Goal: Transaction & Acquisition: Purchase product/service

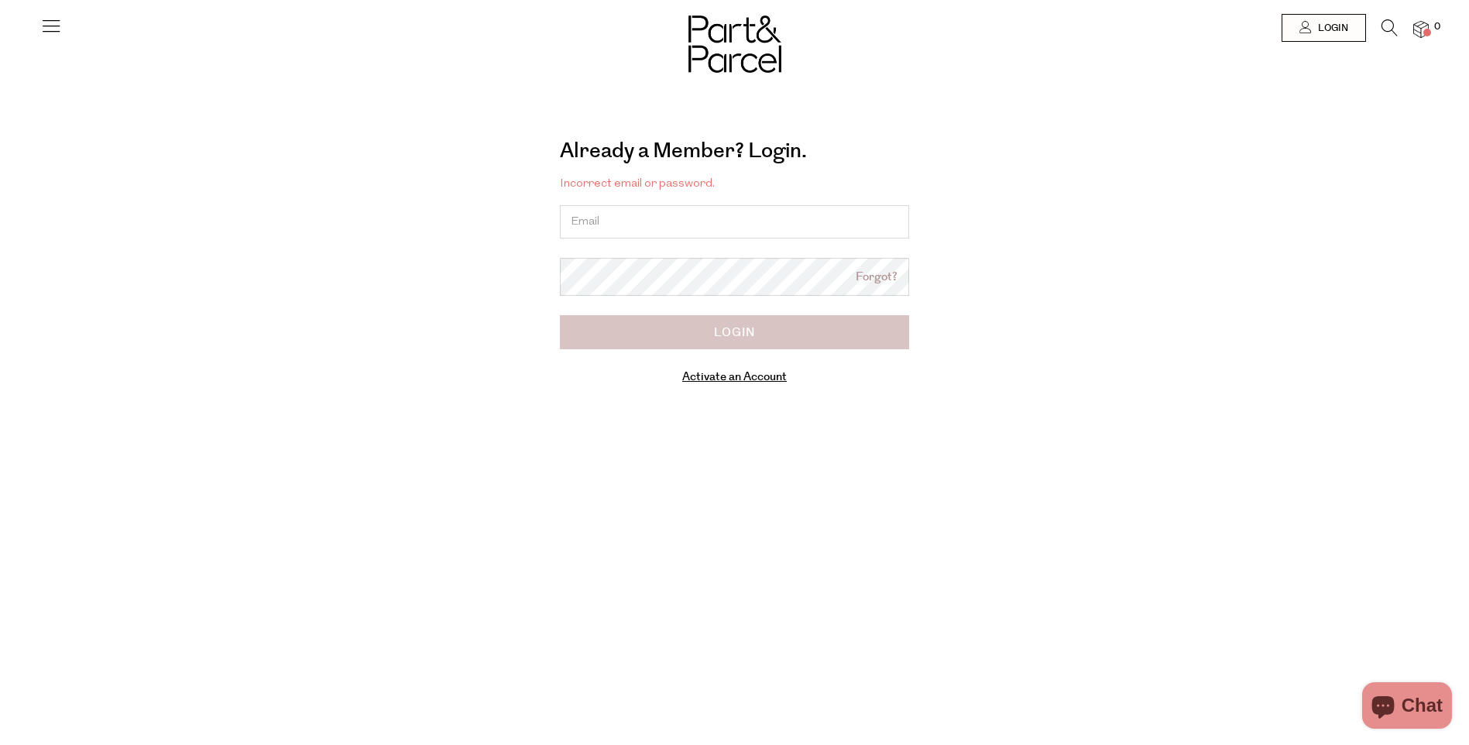
type input "[PERSON_NAME][EMAIL_ADDRESS][PERSON_NAME][DOMAIN_NAME]"
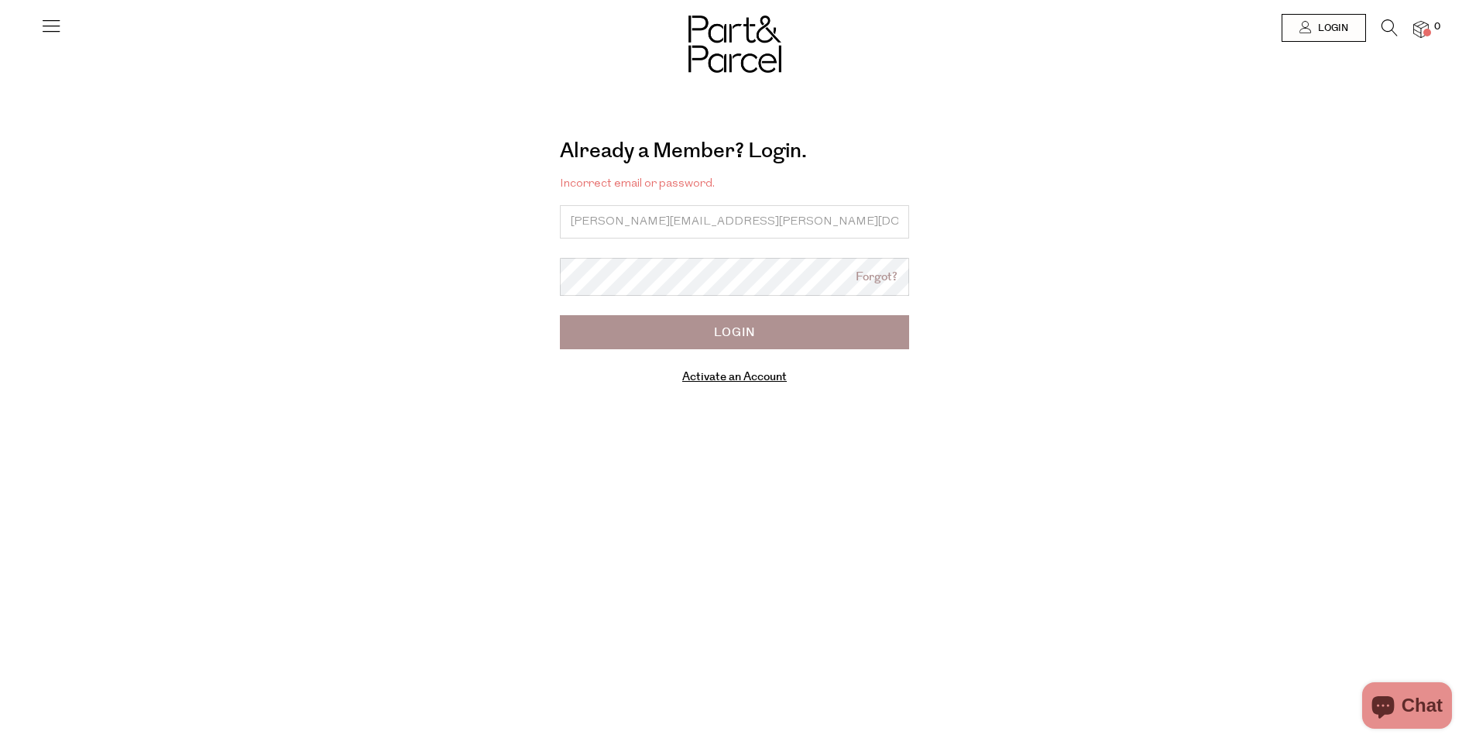
click at [760, 328] on input "Login" at bounding box center [734, 332] width 349 height 34
type input "[PERSON_NAME][EMAIL_ADDRESS][PERSON_NAME][DOMAIN_NAME]"
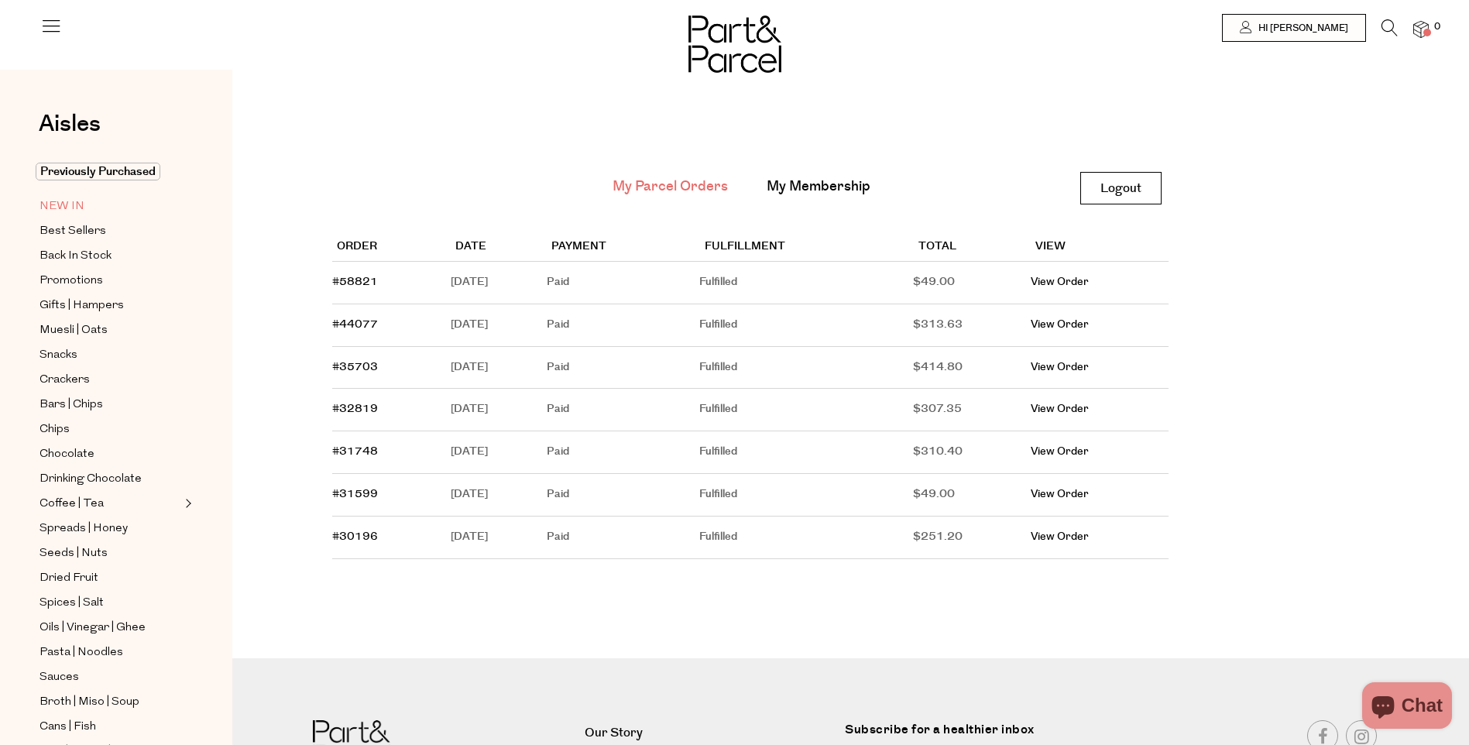
click at [57, 207] on span "NEW IN" at bounding box center [61, 206] width 45 height 19
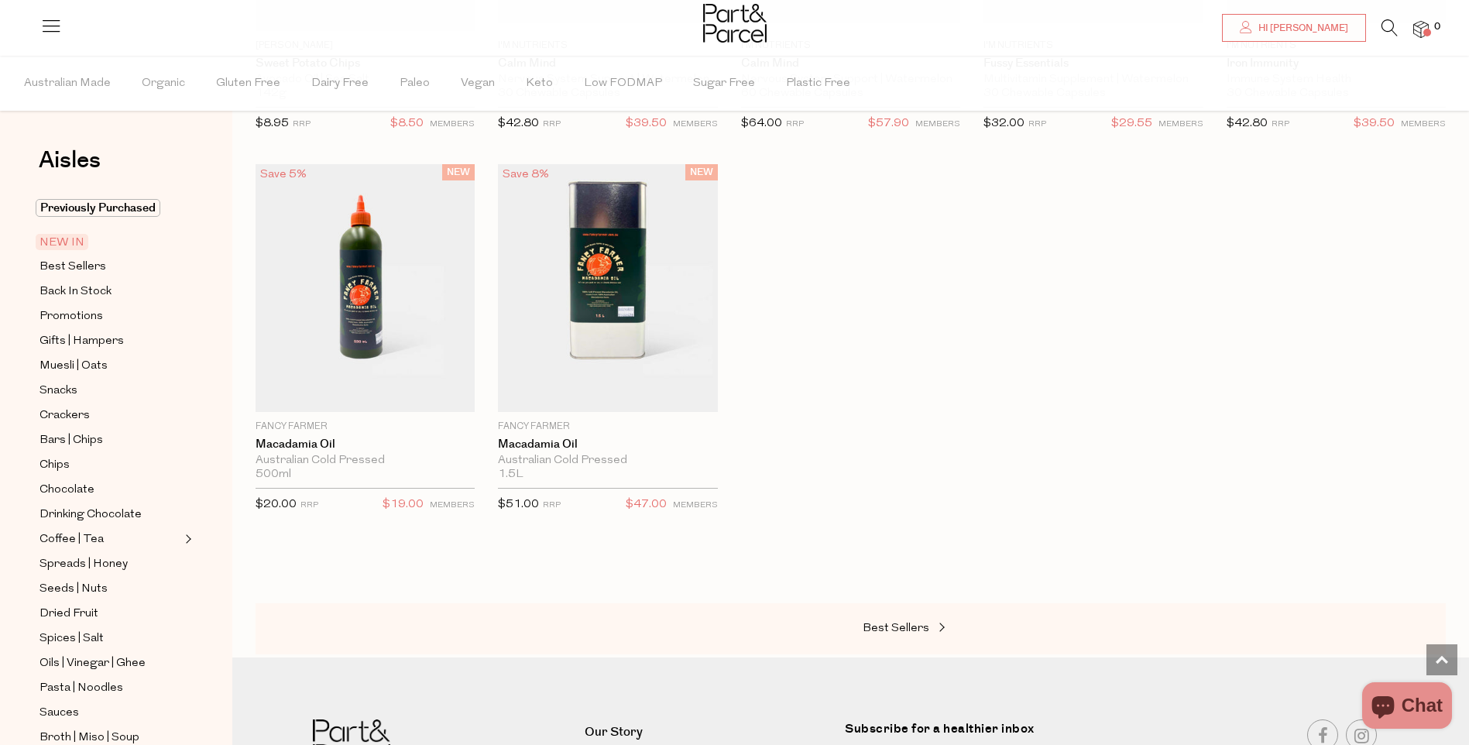
scroll to position [958, 0]
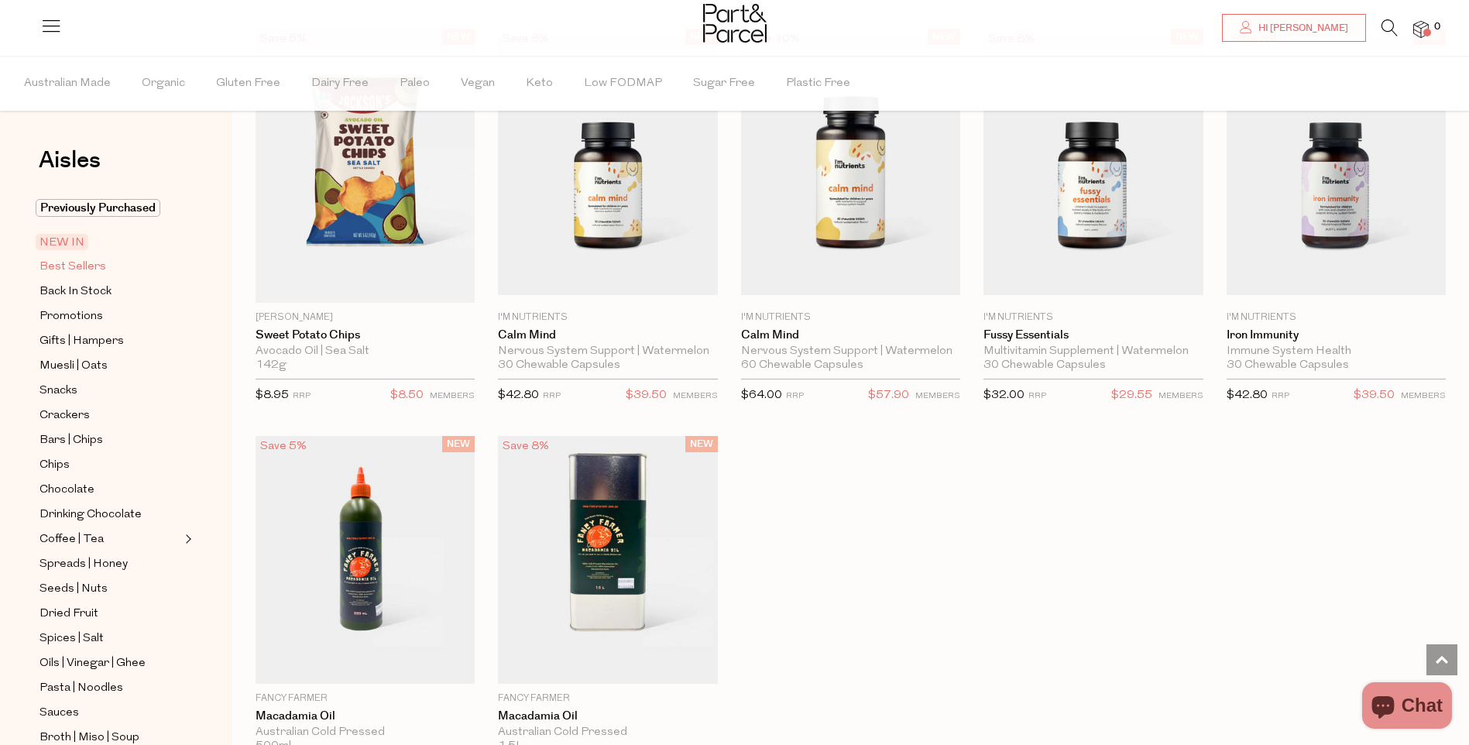
click at [75, 264] on span "Best Sellers" at bounding box center [72, 267] width 67 height 19
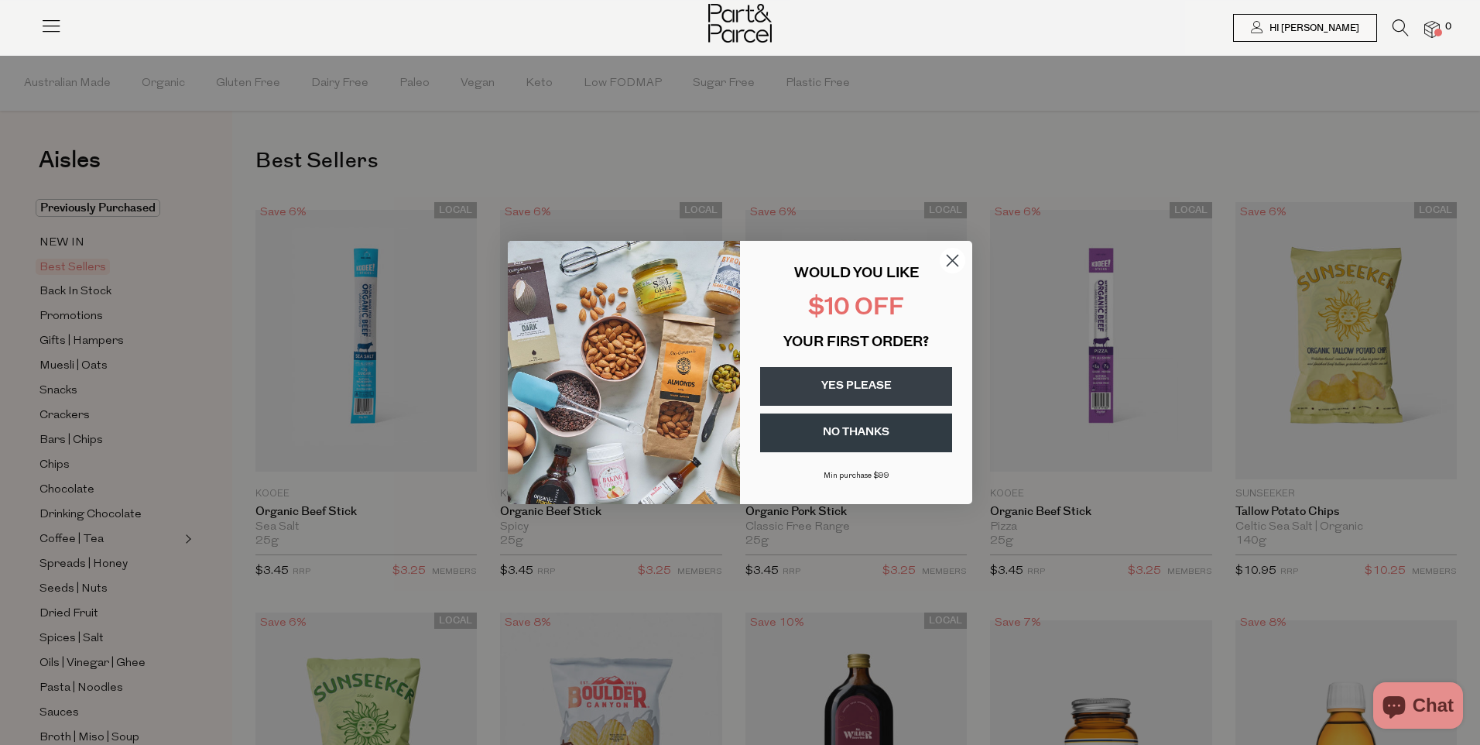
click at [943, 263] on circle "Close dialog" at bounding box center [953, 261] width 26 height 26
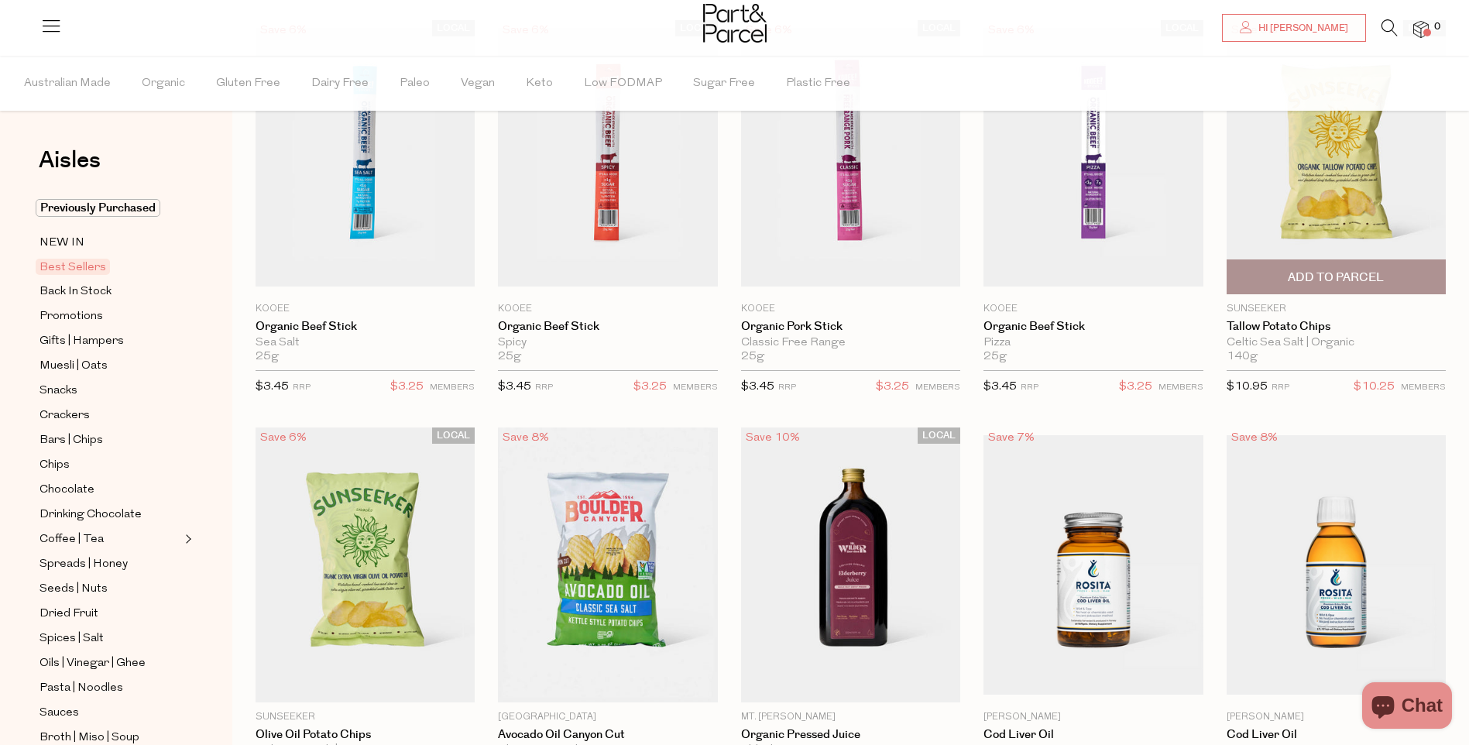
scroll to position [155, 0]
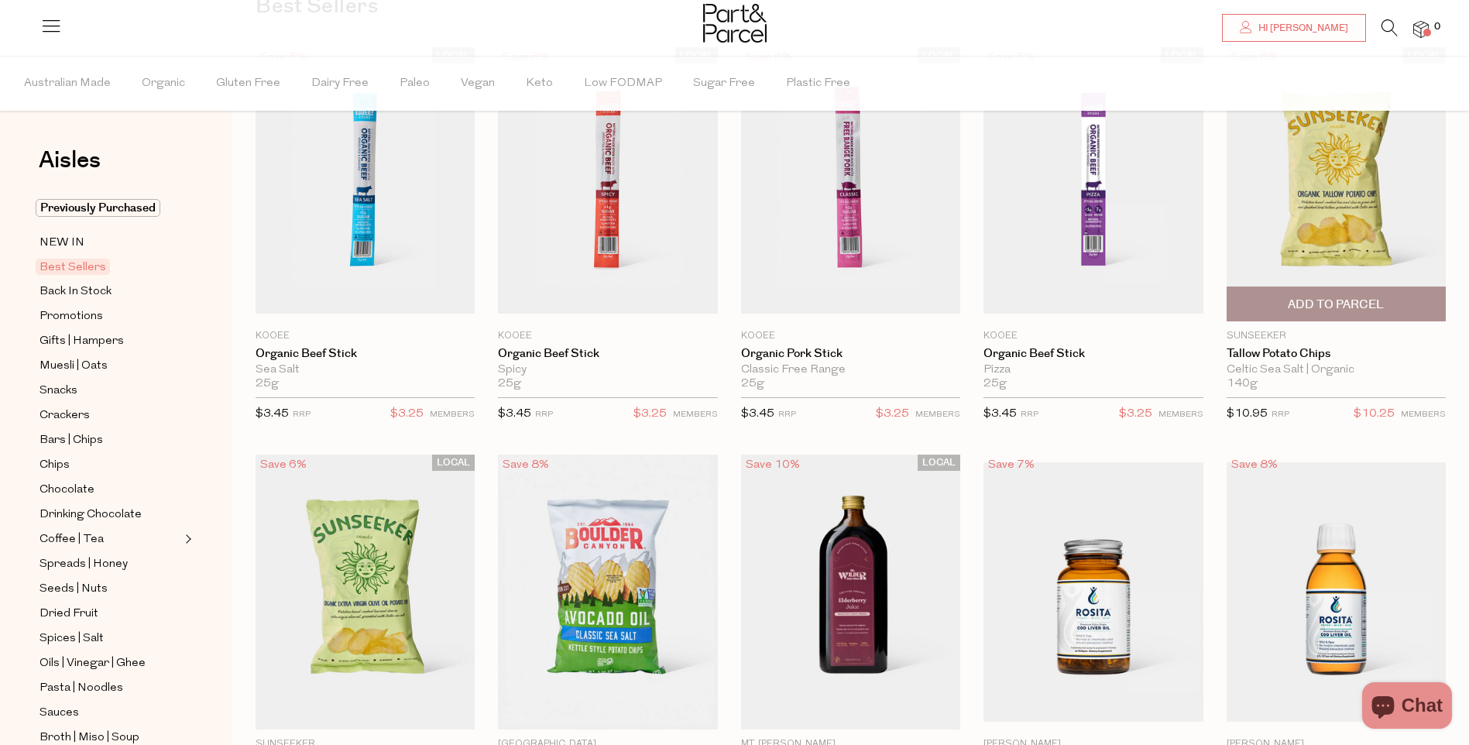
click at [1364, 300] on span "Add To Parcel" at bounding box center [1336, 305] width 96 height 16
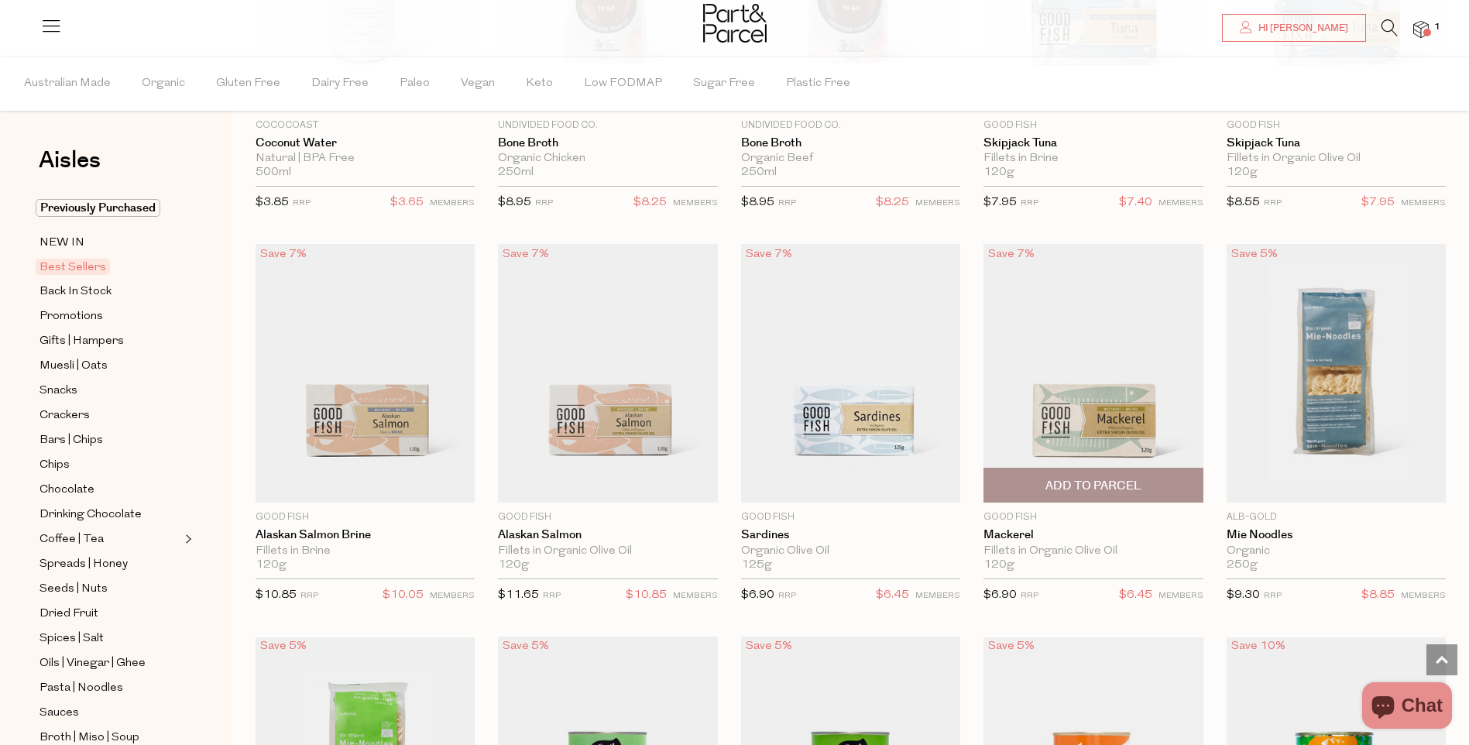
scroll to position [1239, 0]
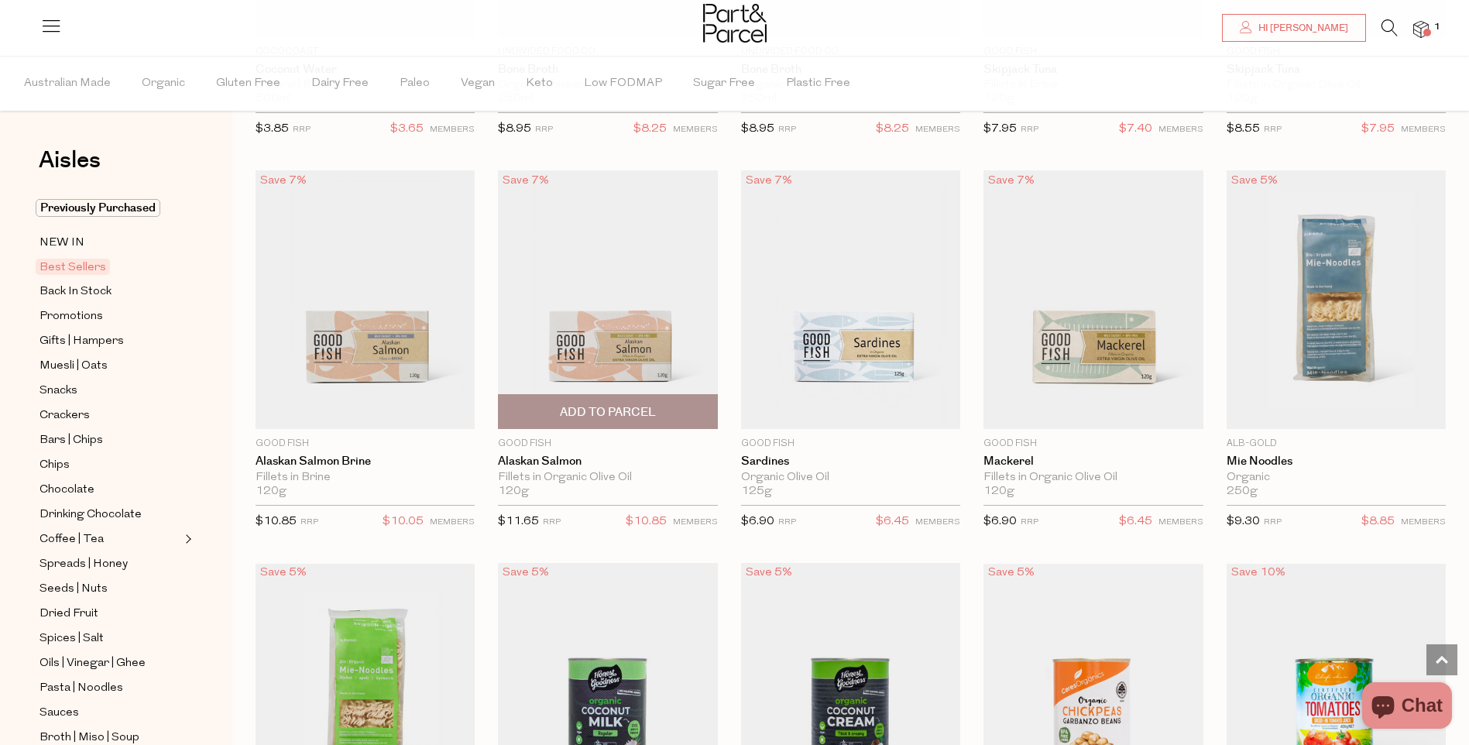
click at [612, 412] on span "Add To Parcel" at bounding box center [608, 412] width 96 height 16
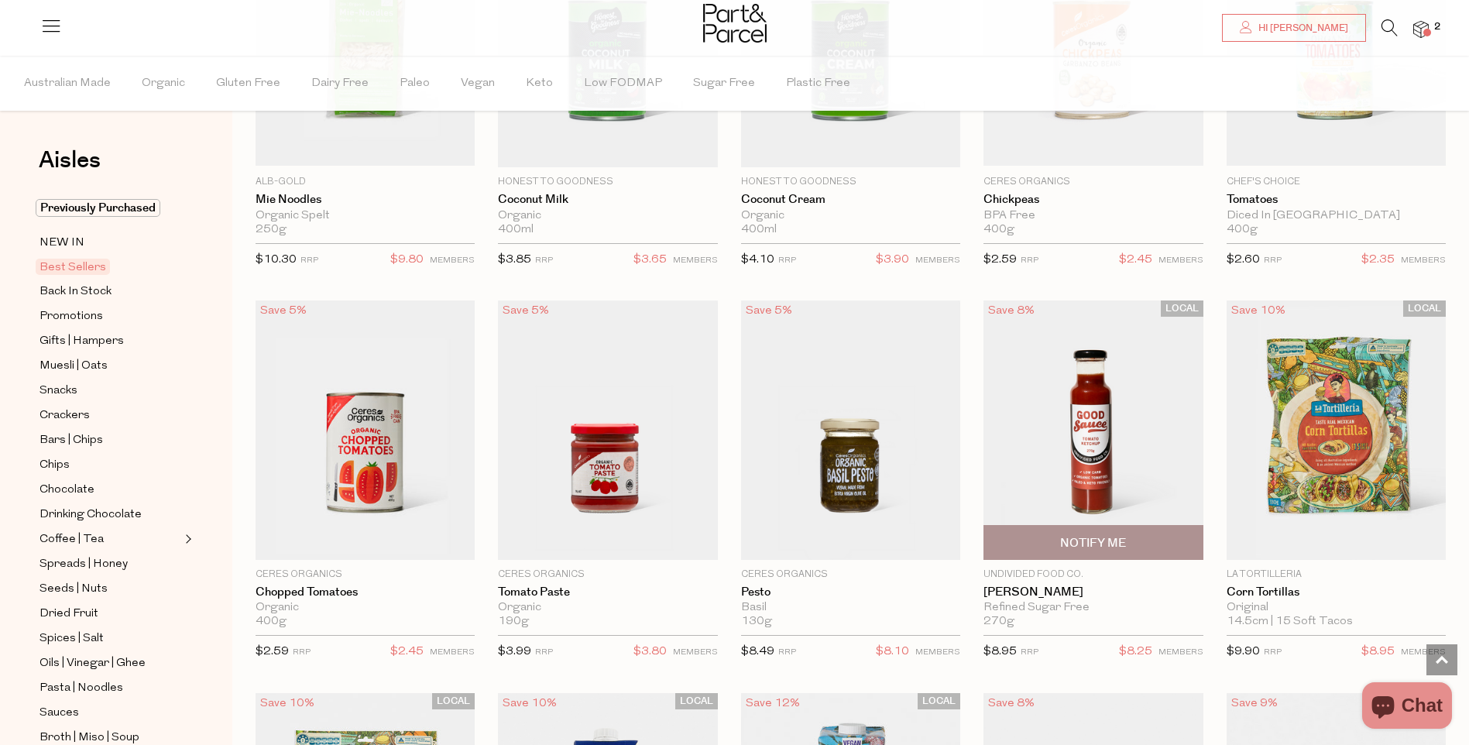
scroll to position [1936, 0]
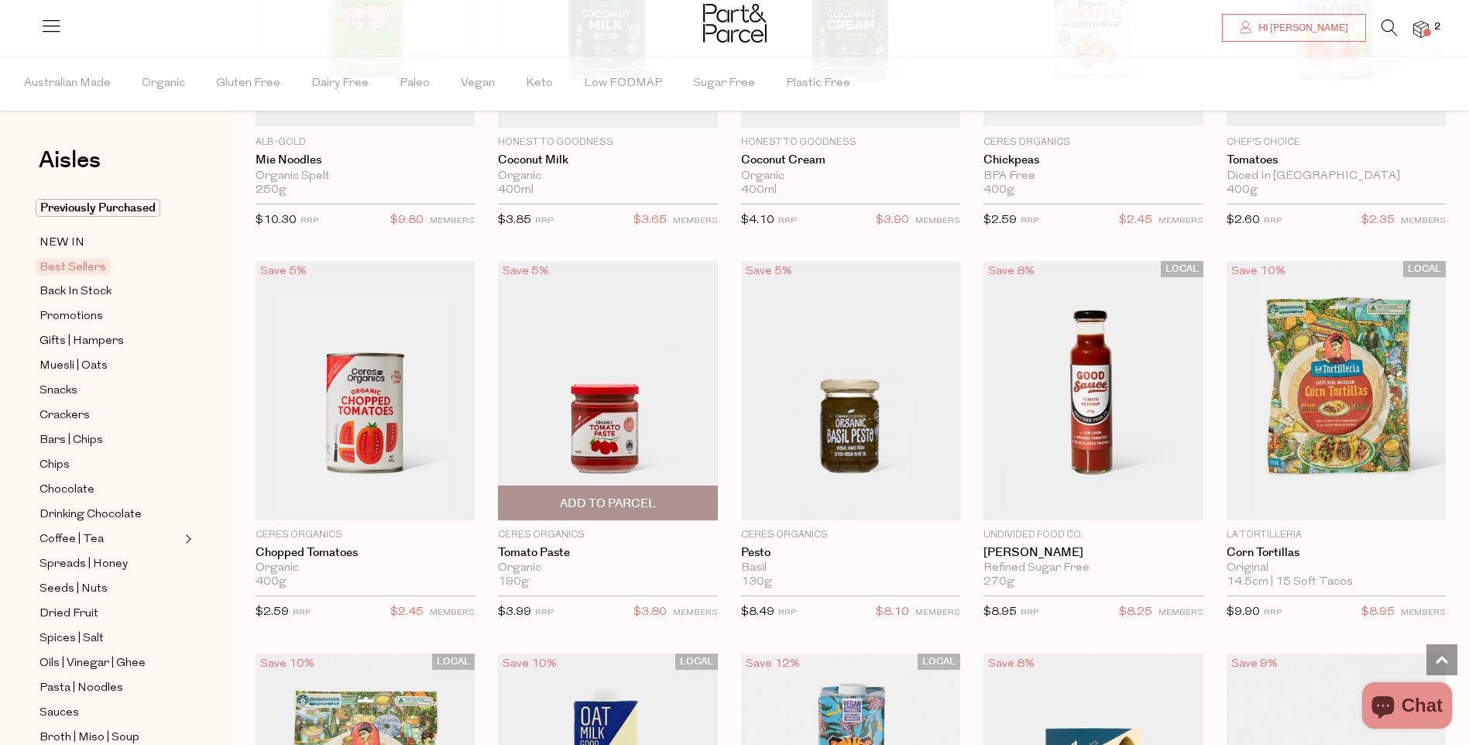
click at [588, 496] on span "Add To Parcel" at bounding box center [608, 504] width 96 height 16
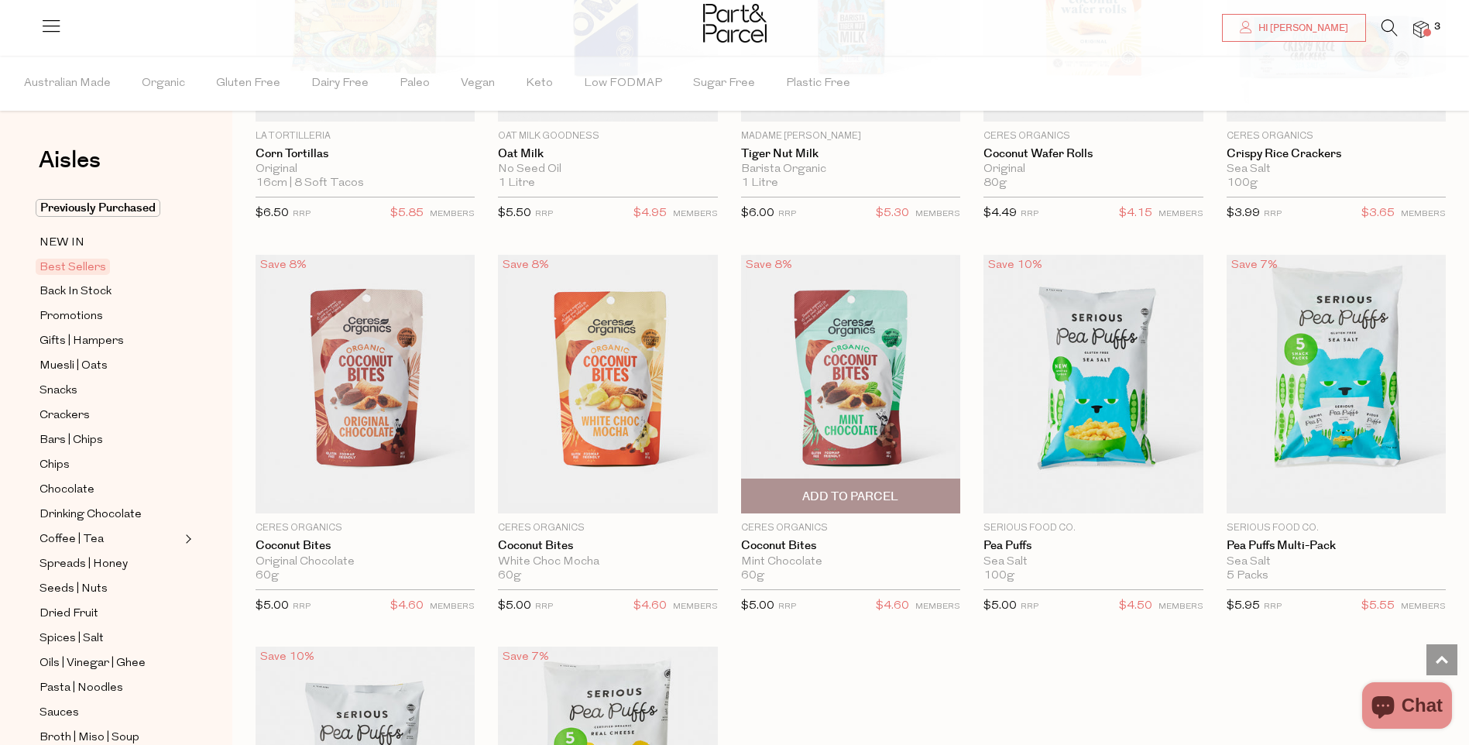
scroll to position [2865, 0]
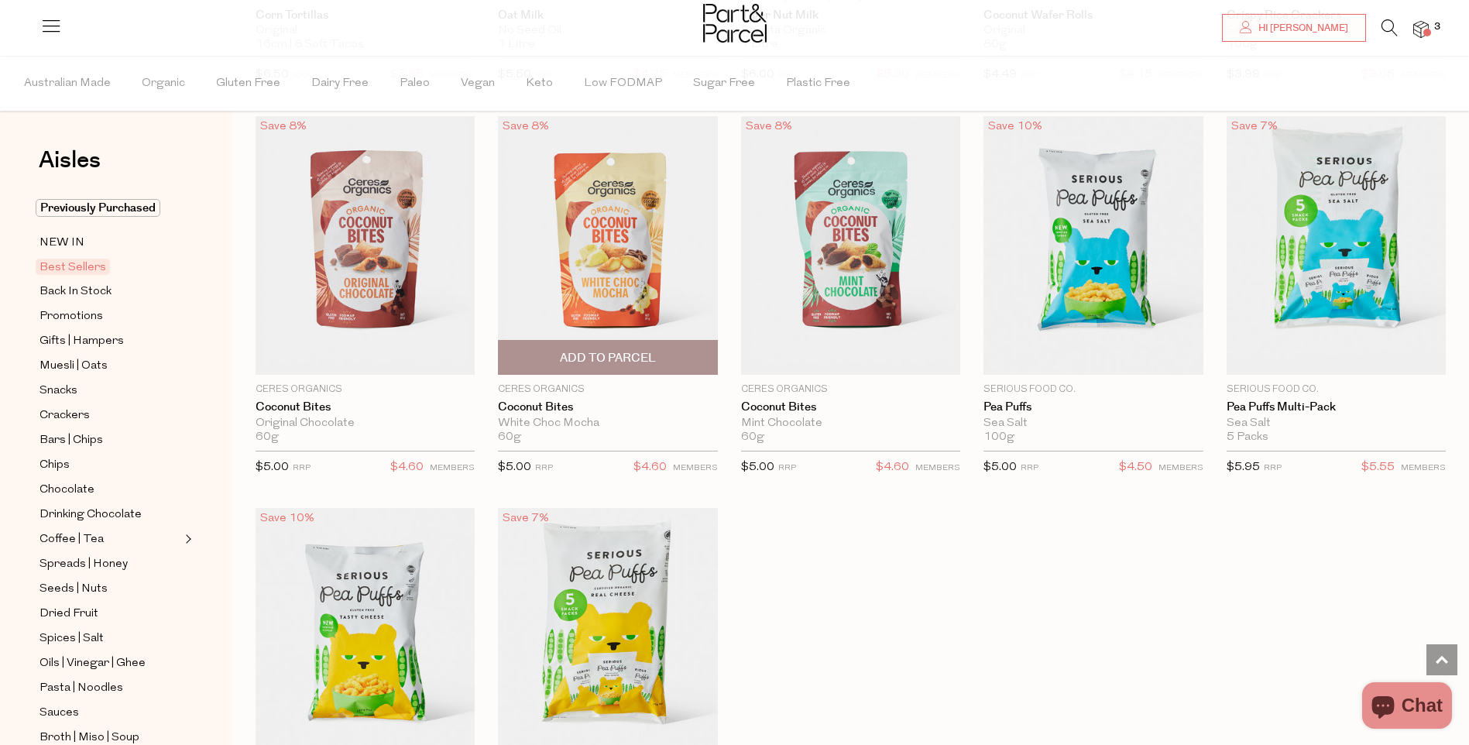
click at [626, 355] on span "Add To Parcel" at bounding box center [608, 358] width 96 height 16
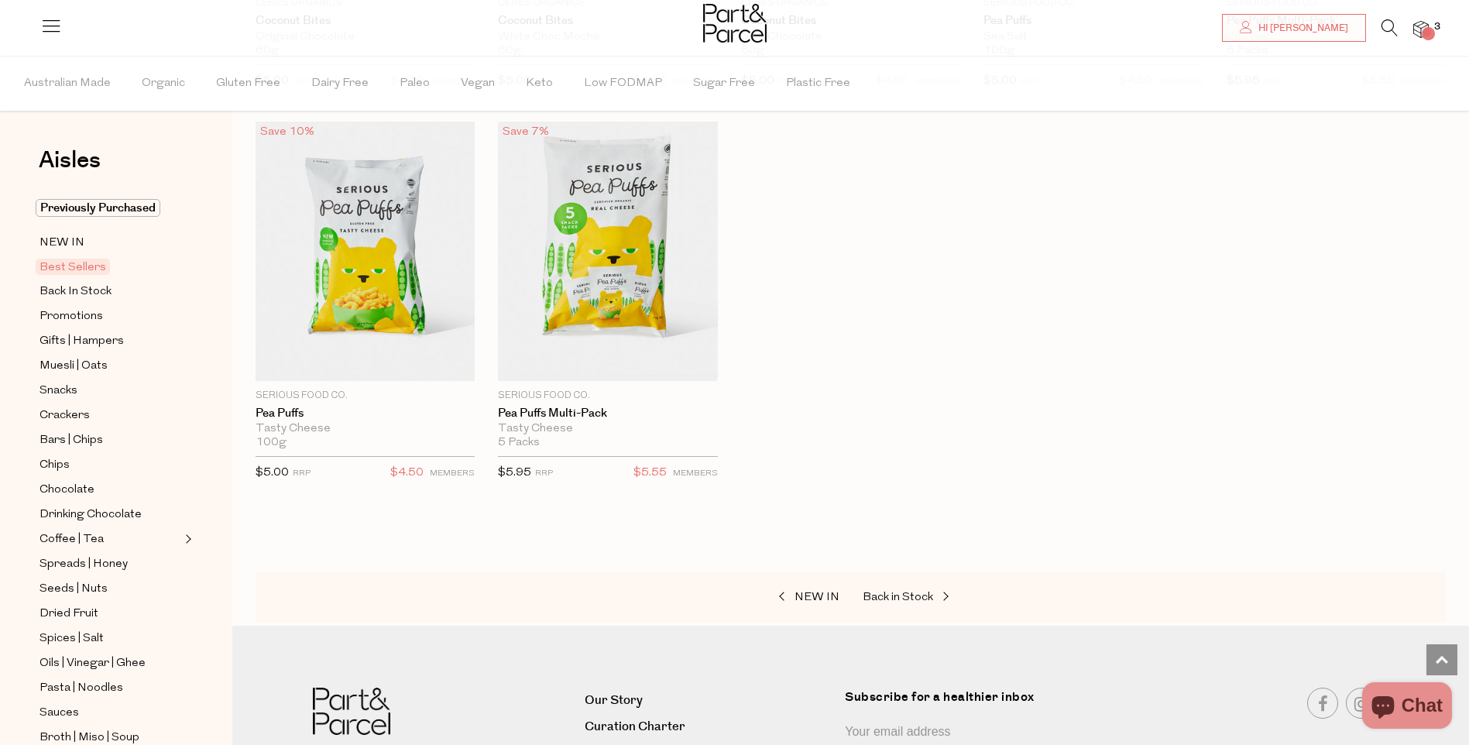
scroll to position [3252, 0]
click at [63, 280] on ul "Previously Purchased NEW IN Best Sellers Back In Stock Promotions Gifts | Hampe…" at bounding box center [116, 634] width 166 height 870
click at [61, 289] on span "Back In Stock" at bounding box center [75, 292] width 72 height 19
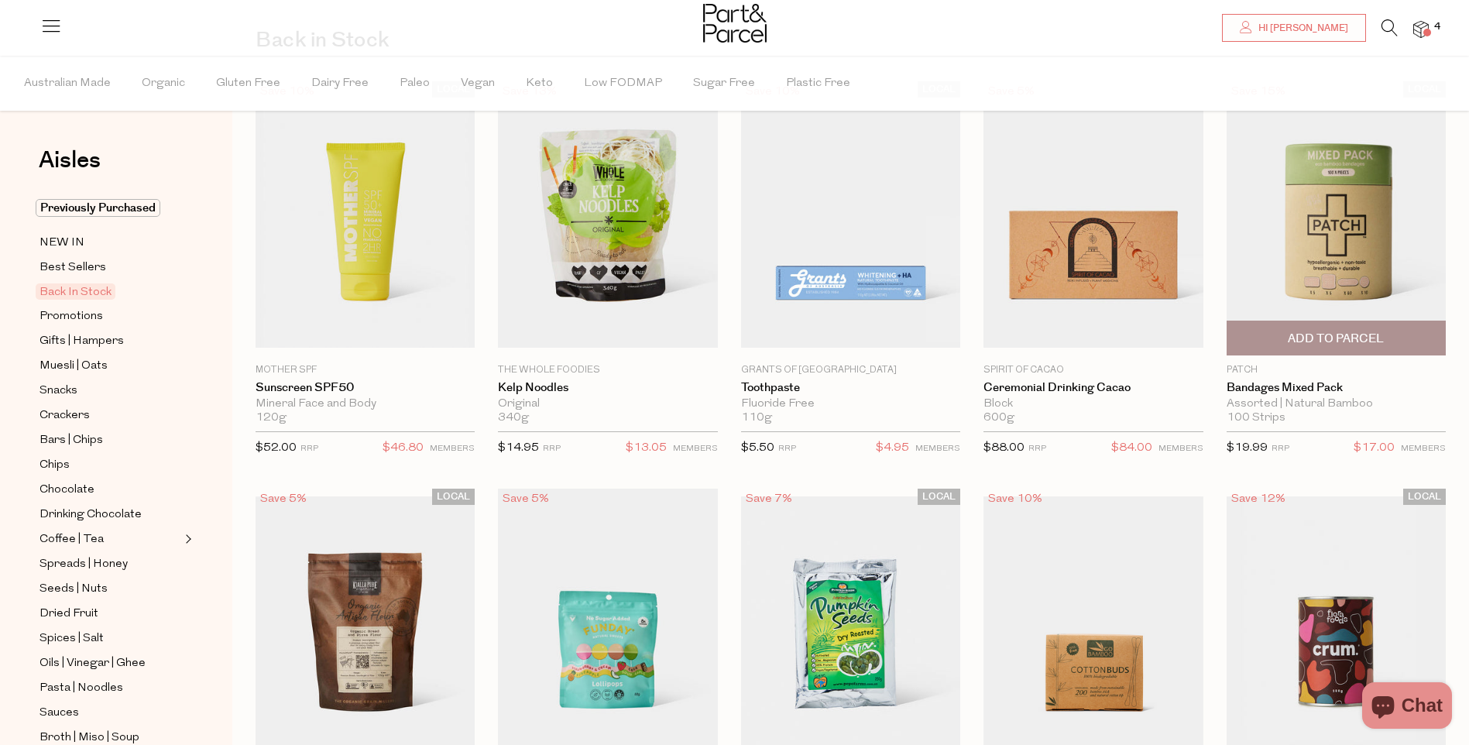
scroll to position [155, 0]
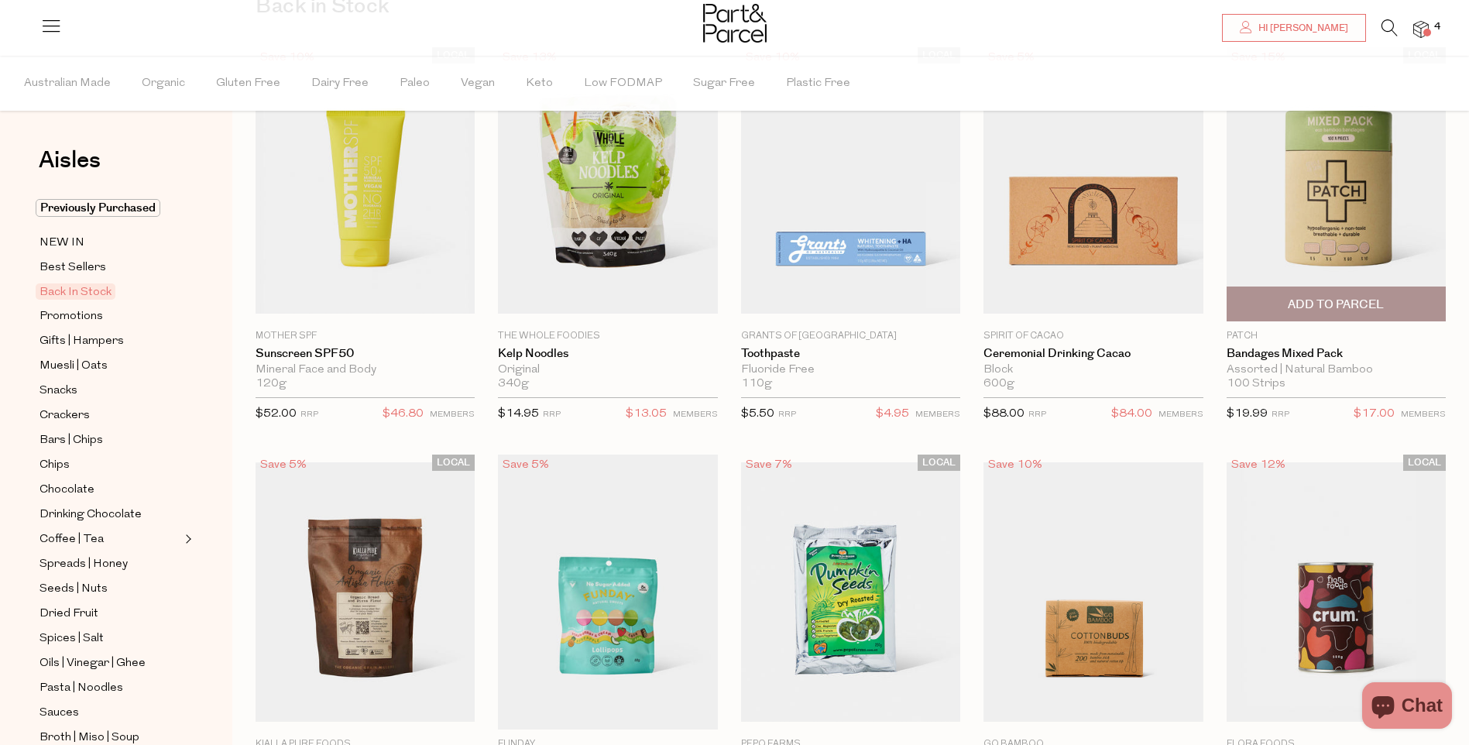
click at [1347, 305] on span "Add To Parcel" at bounding box center [1336, 305] width 96 height 16
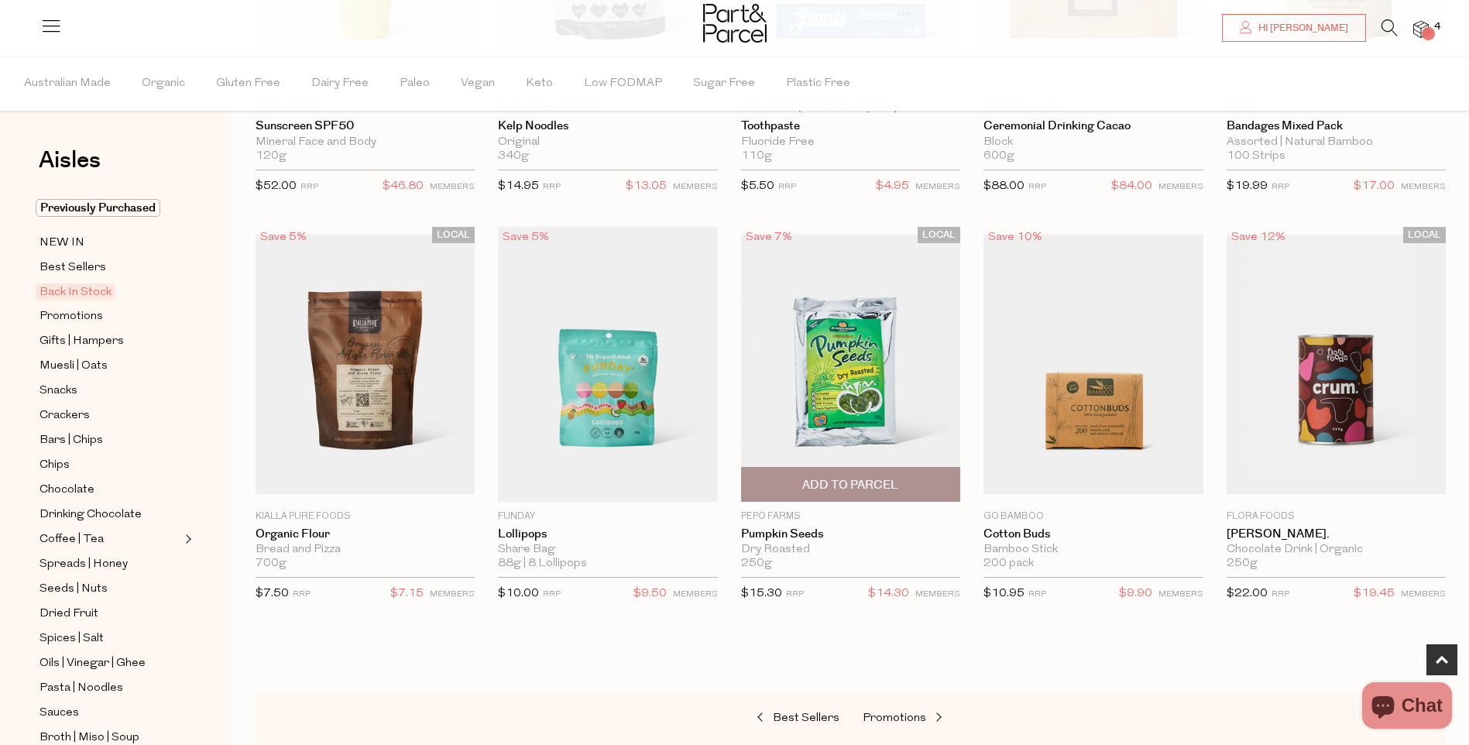
scroll to position [387, 0]
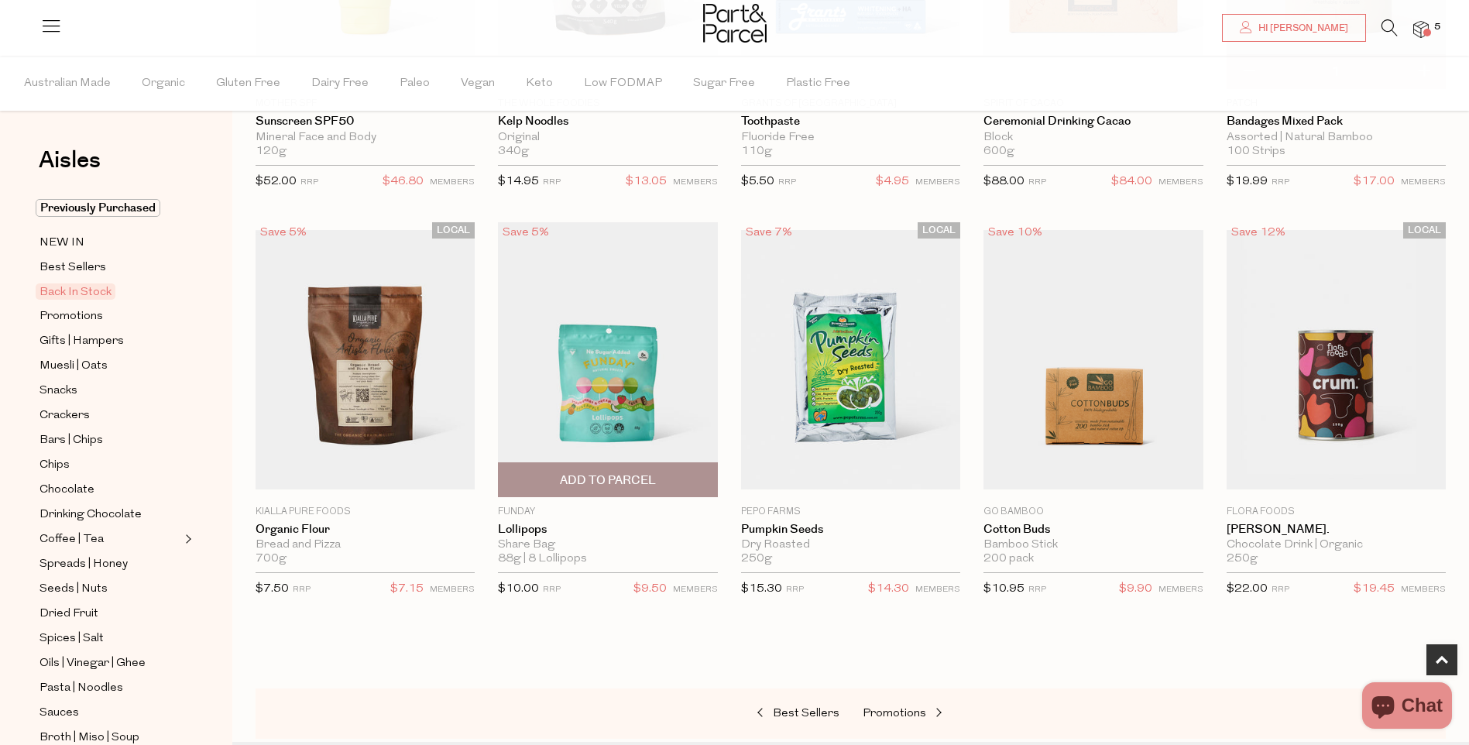
click at [622, 481] on span "Add To Parcel" at bounding box center [608, 480] width 96 height 16
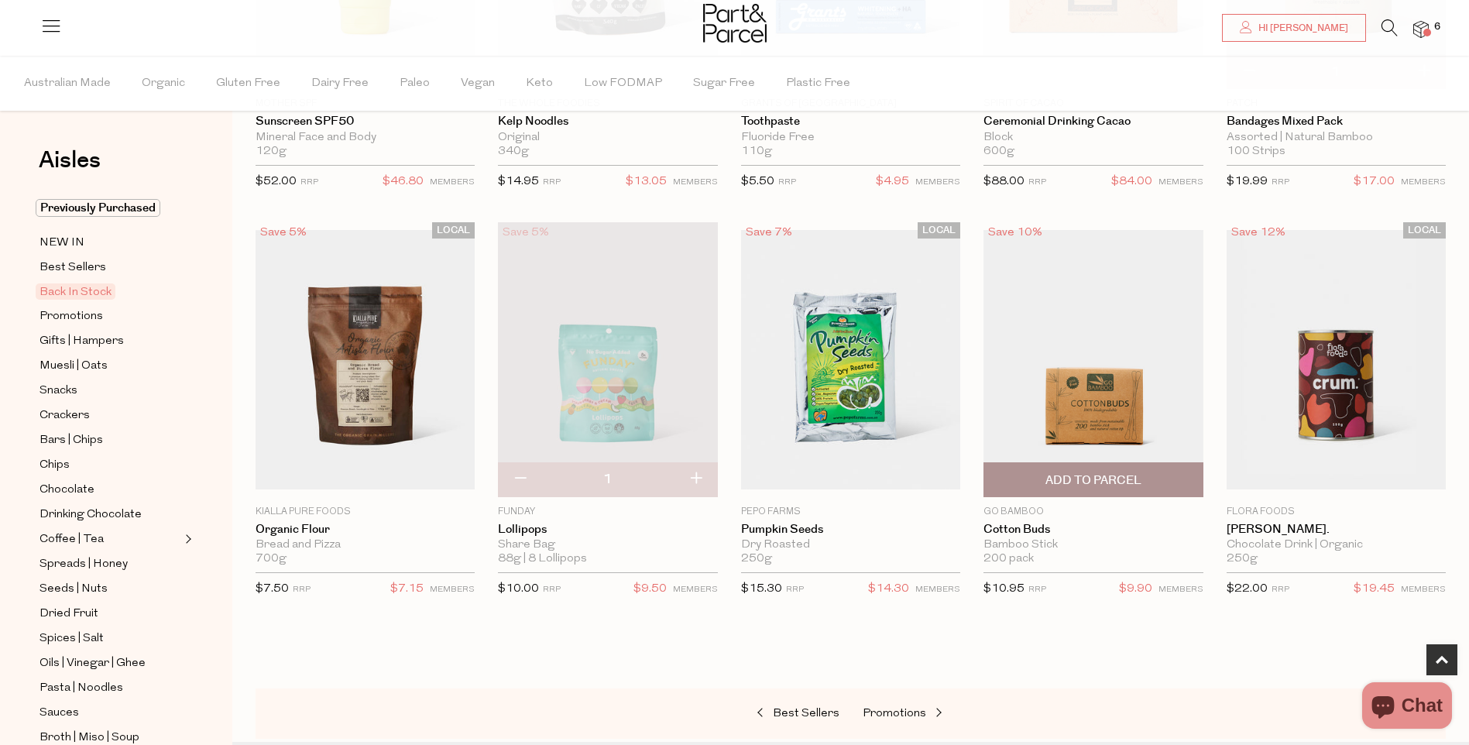
scroll to position [465, 0]
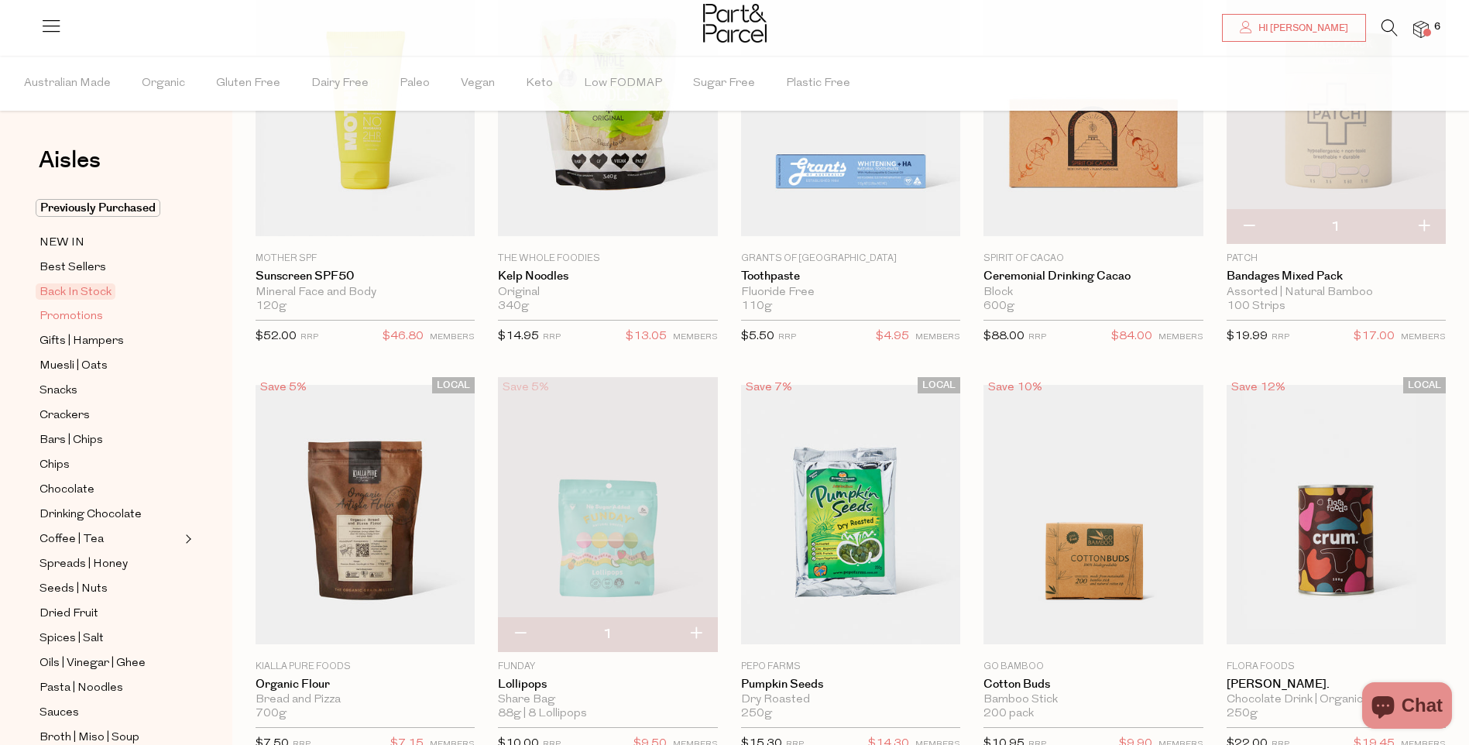
click at [46, 310] on span "Promotions" at bounding box center [70, 316] width 63 height 19
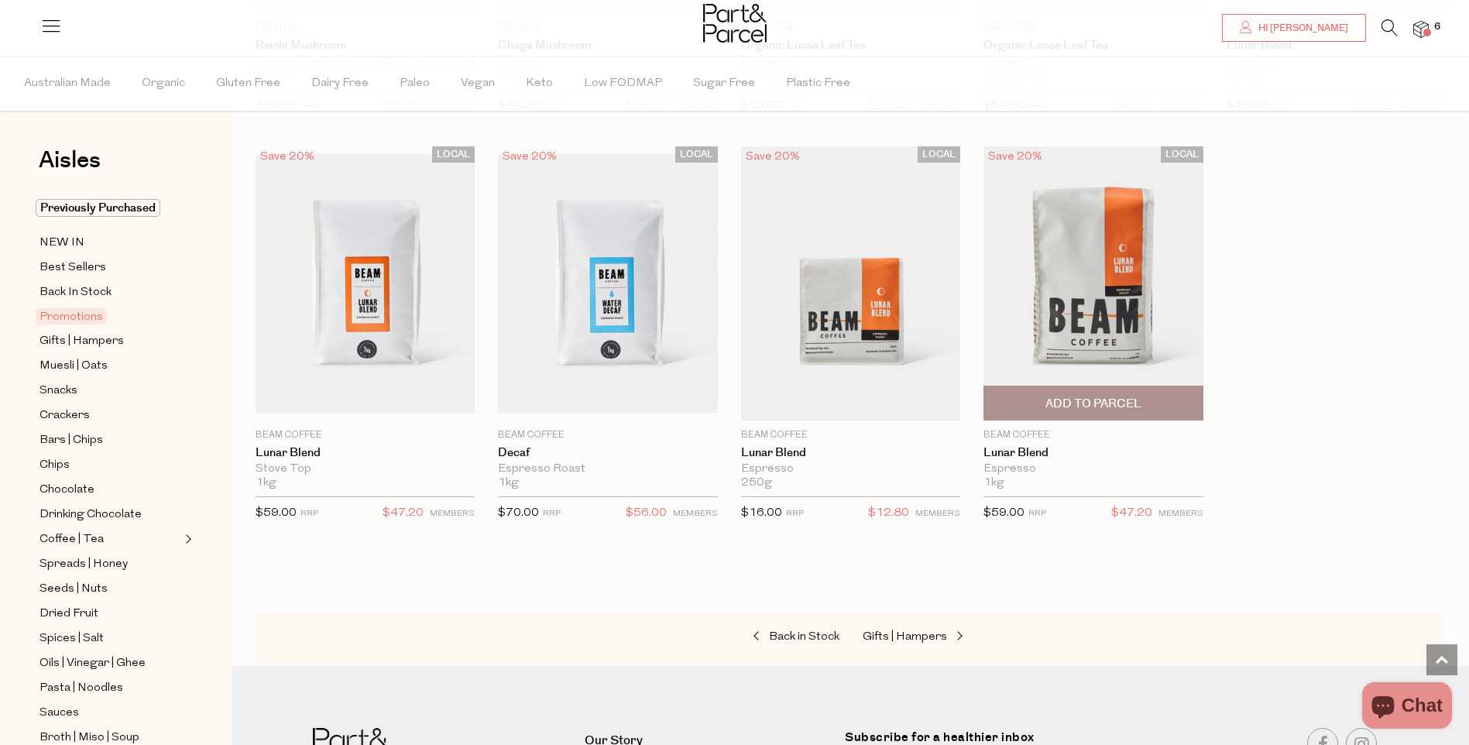
scroll to position [1394, 0]
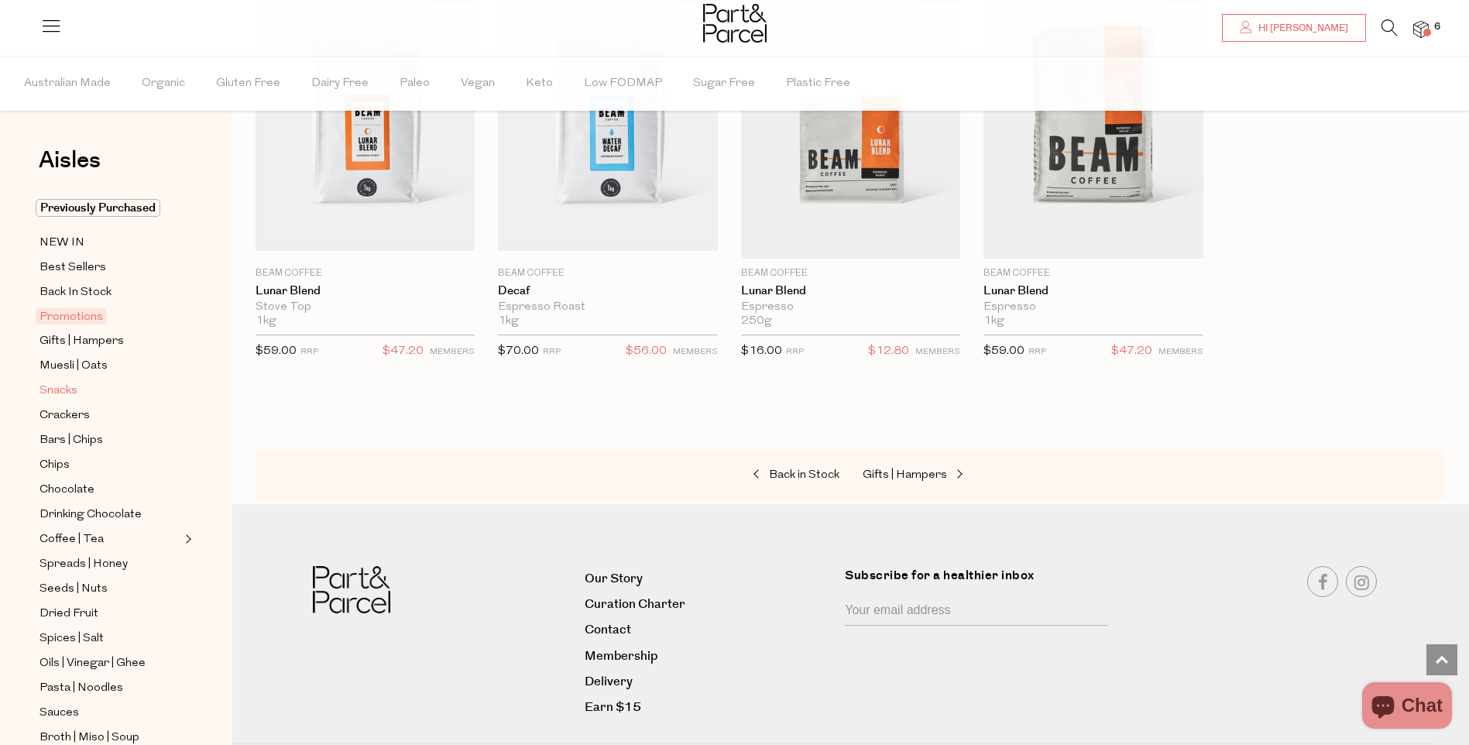
click at [71, 384] on span "Snacks" at bounding box center [58, 391] width 38 height 19
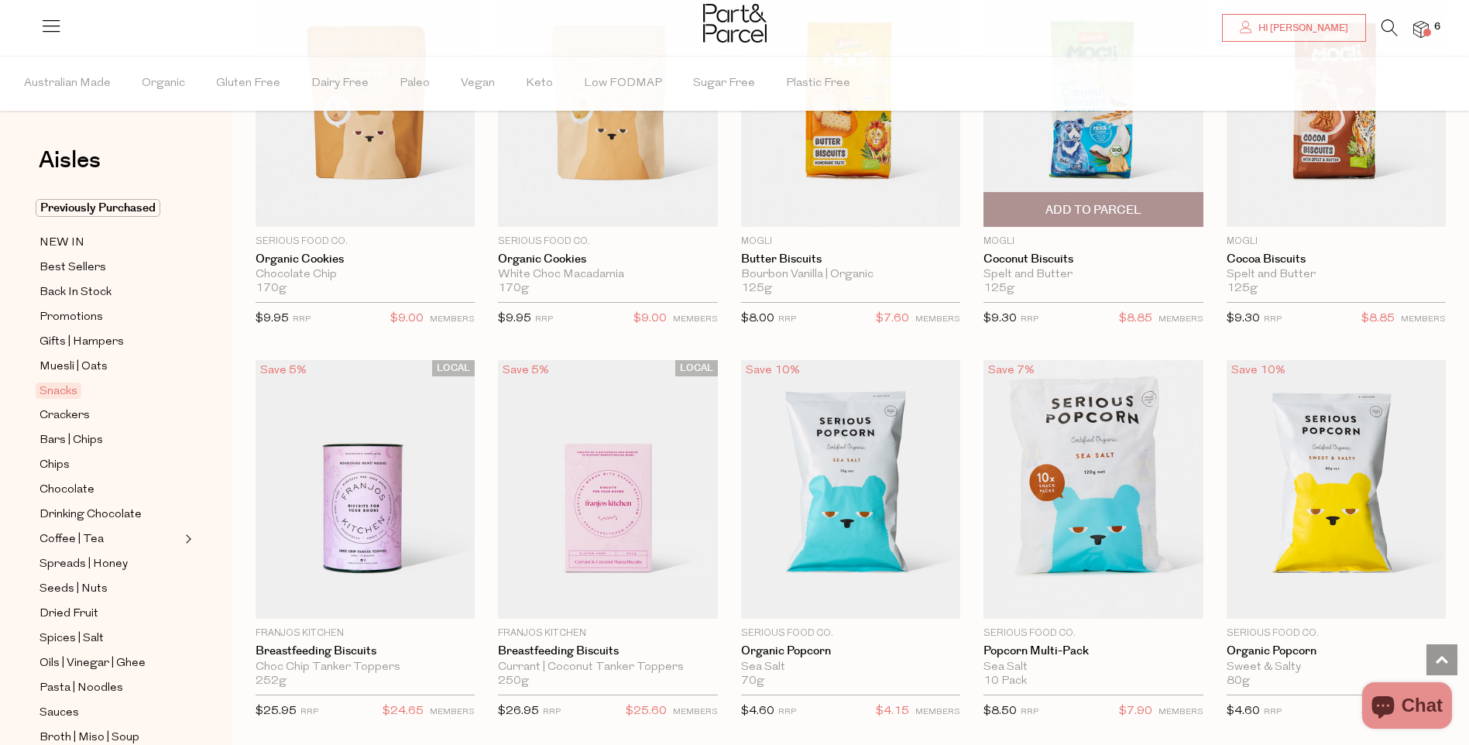
scroll to position [3020, 0]
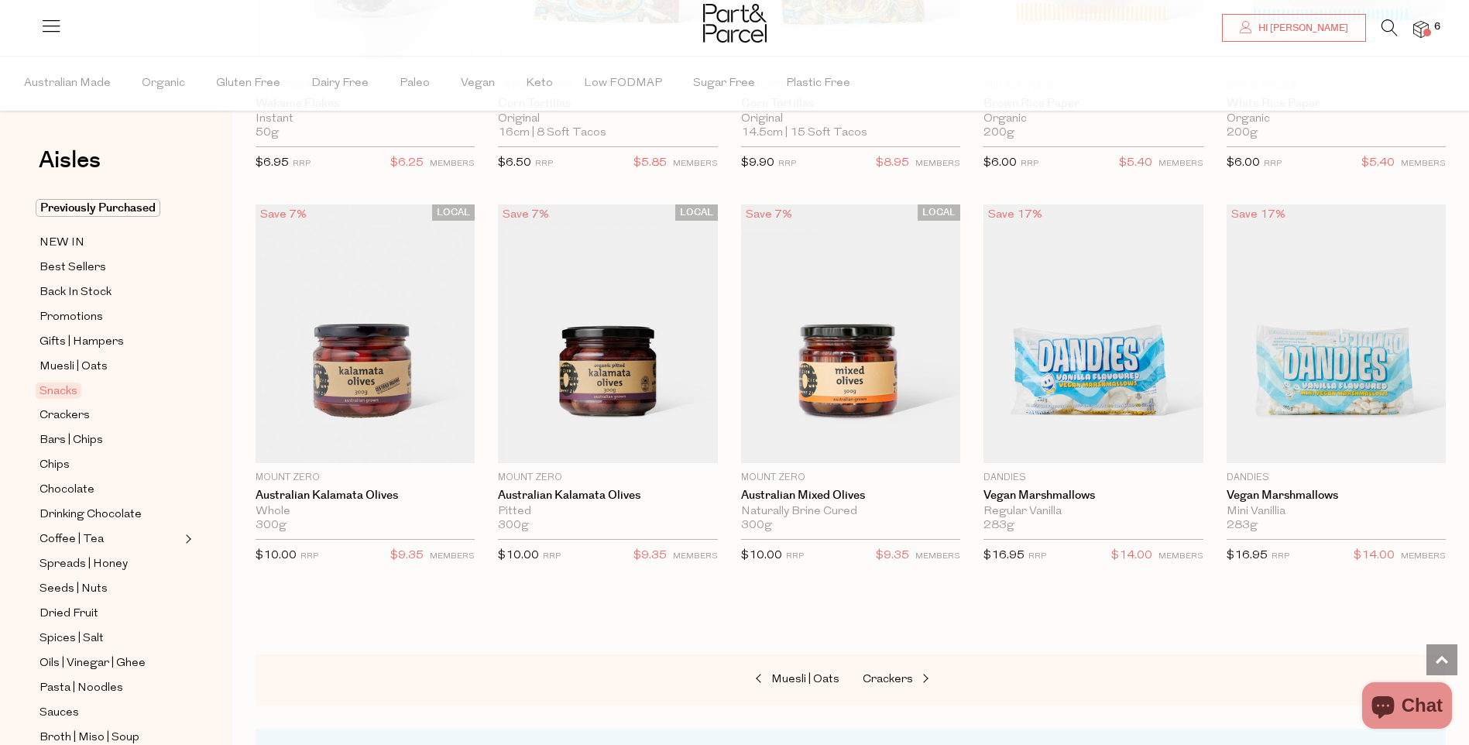
scroll to position [5265, 0]
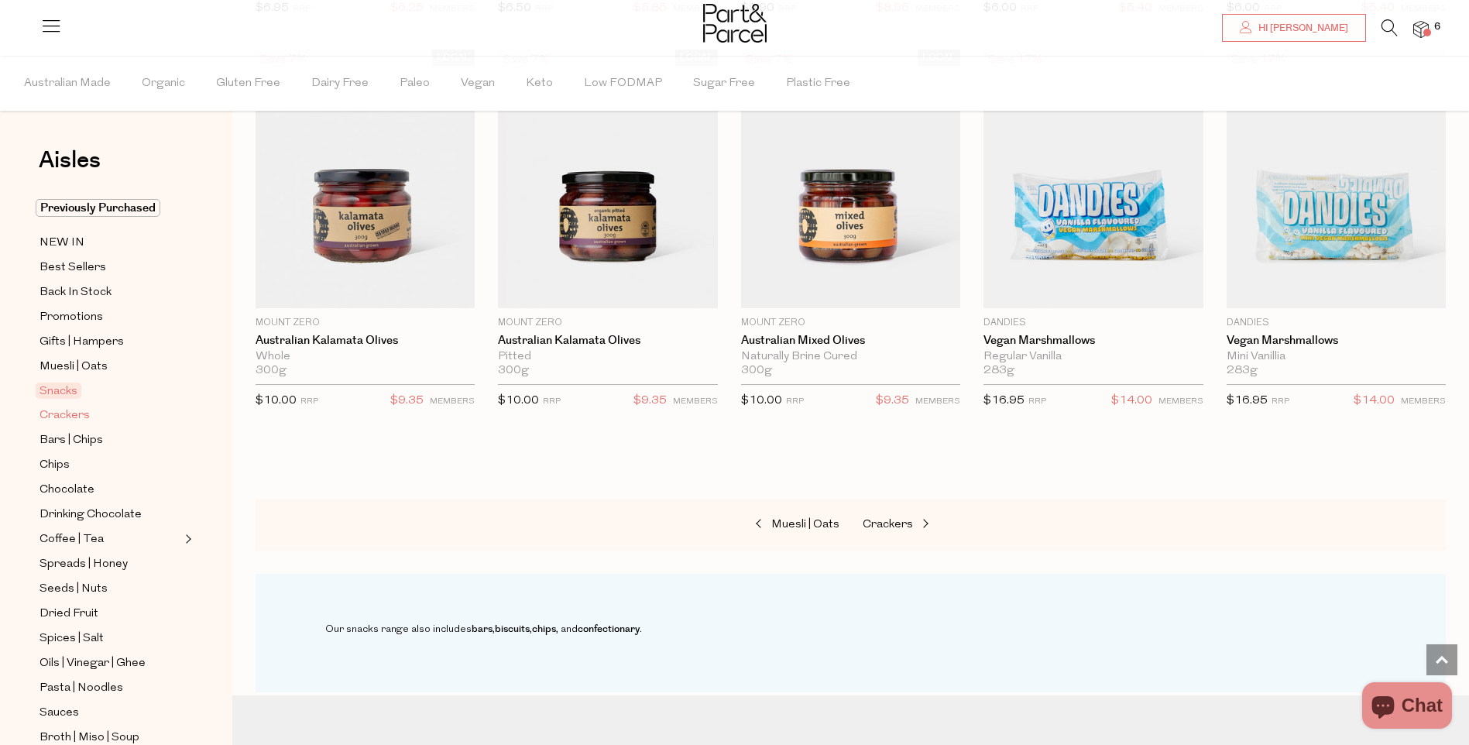
click at [65, 407] on span "Crackers" at bounding box center [64, 416] width 50 height 19
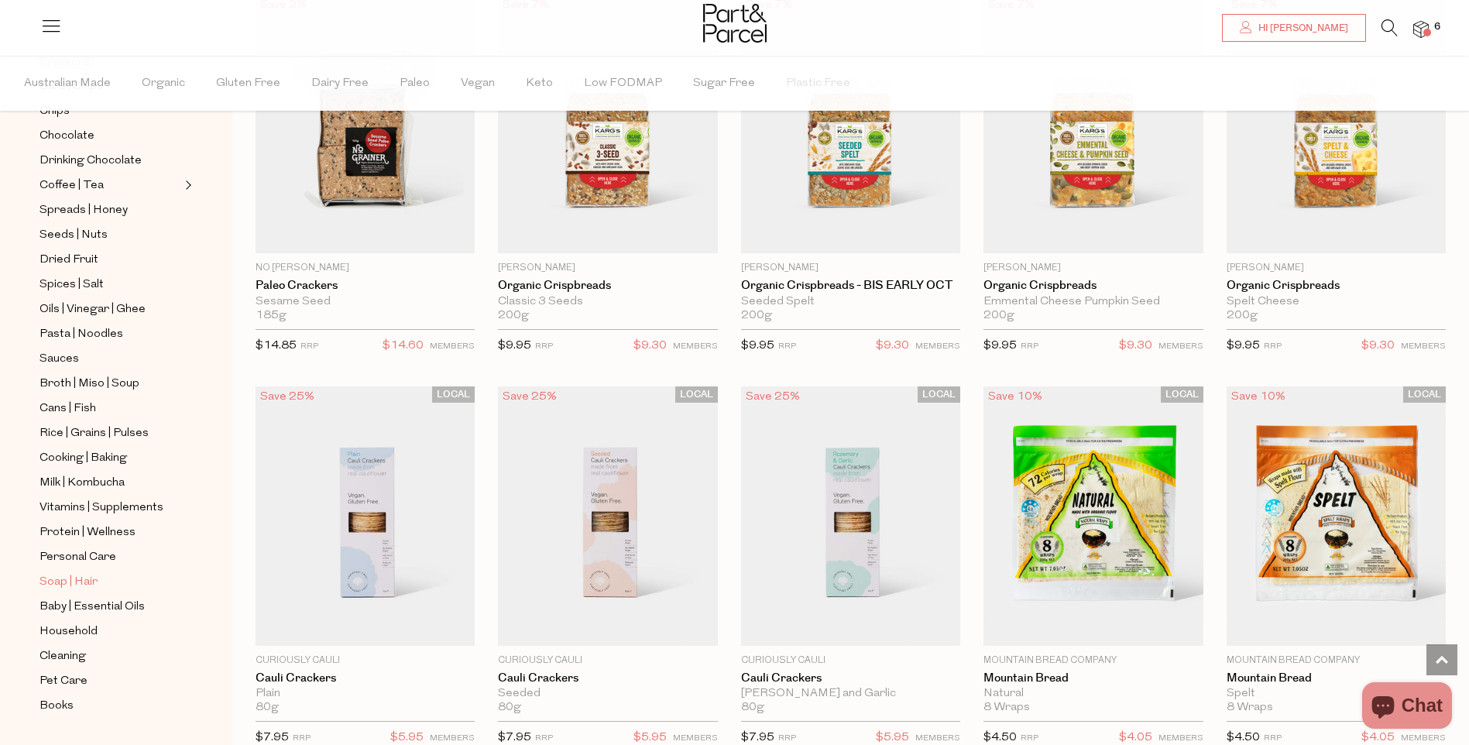
scroll to position [366, 0]
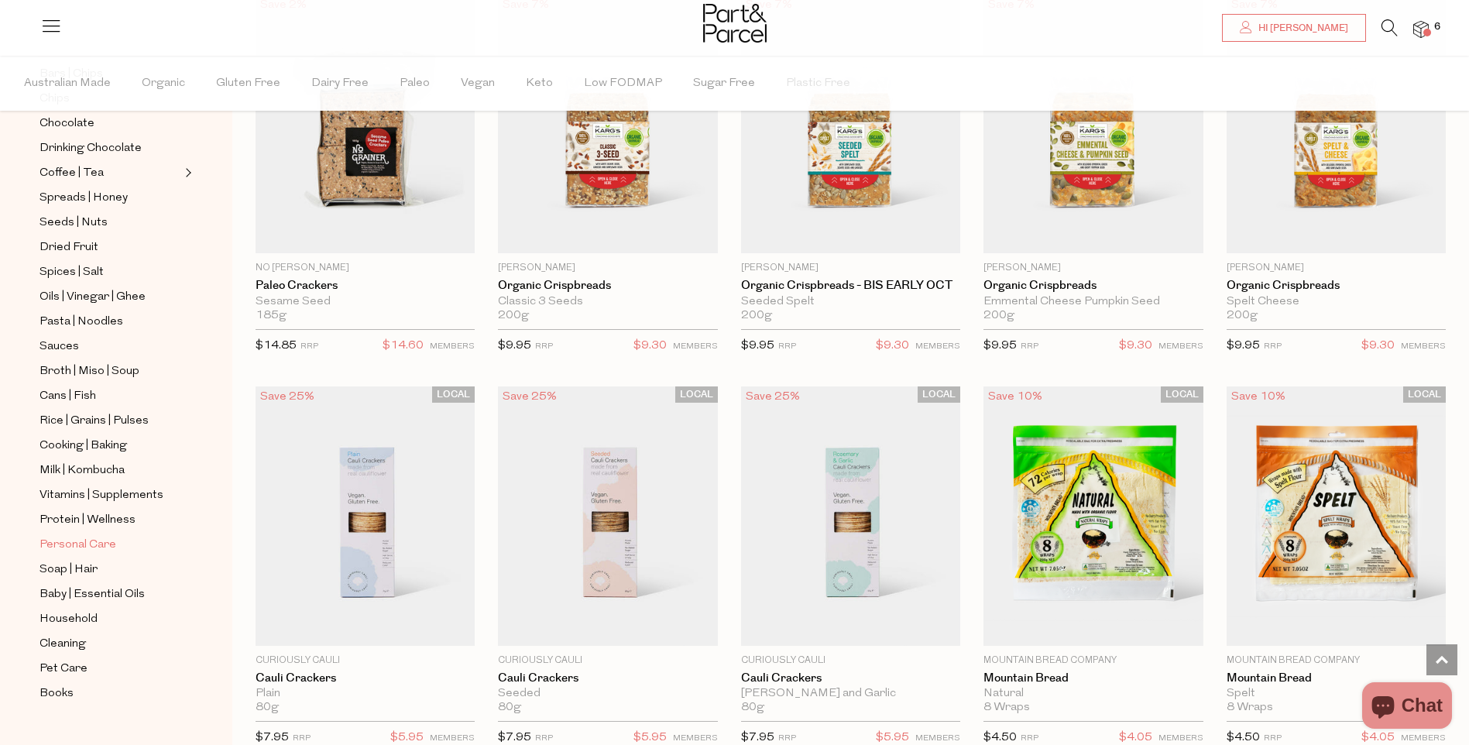
click at [91, 536] on span "Personal Care" at bounding box center [77, 545] width 77 height 19
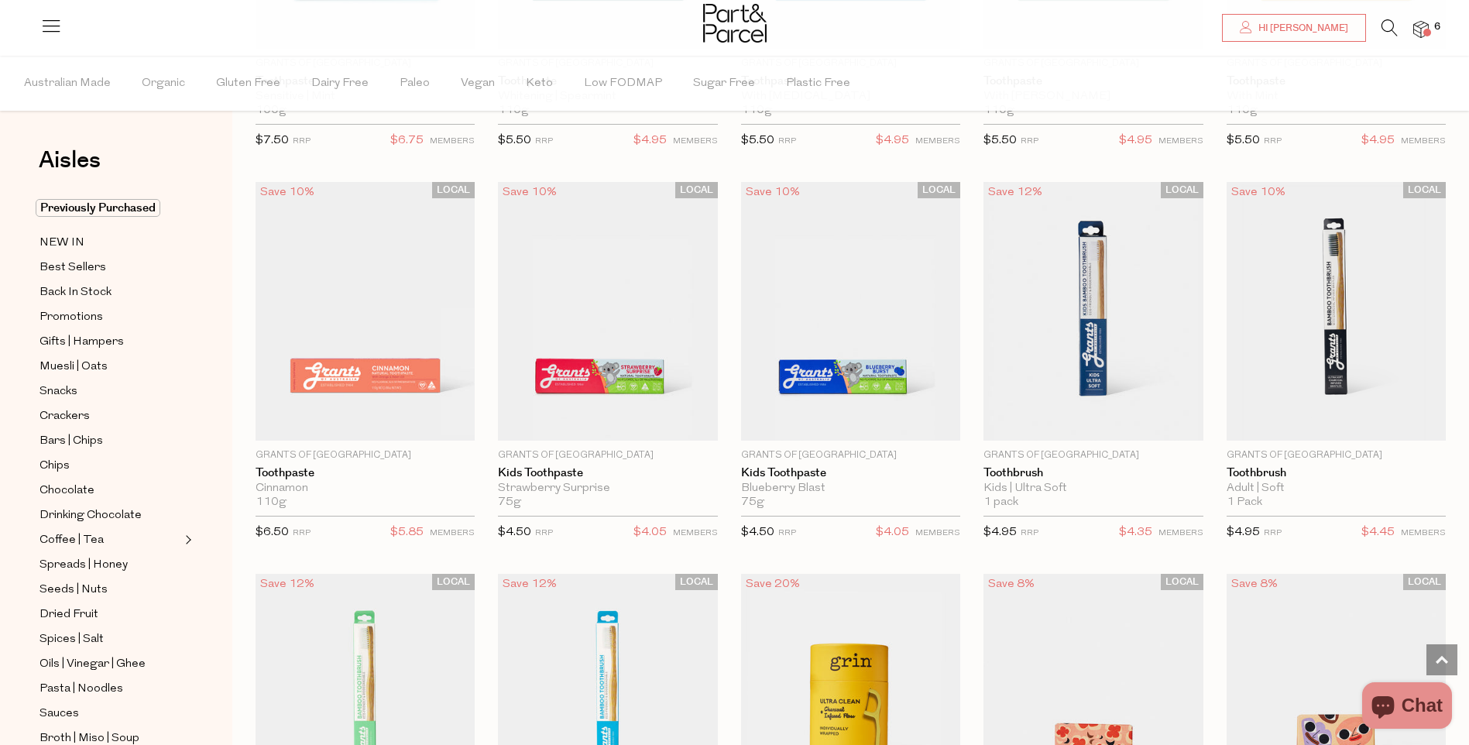
scroll to position [2787, 0]
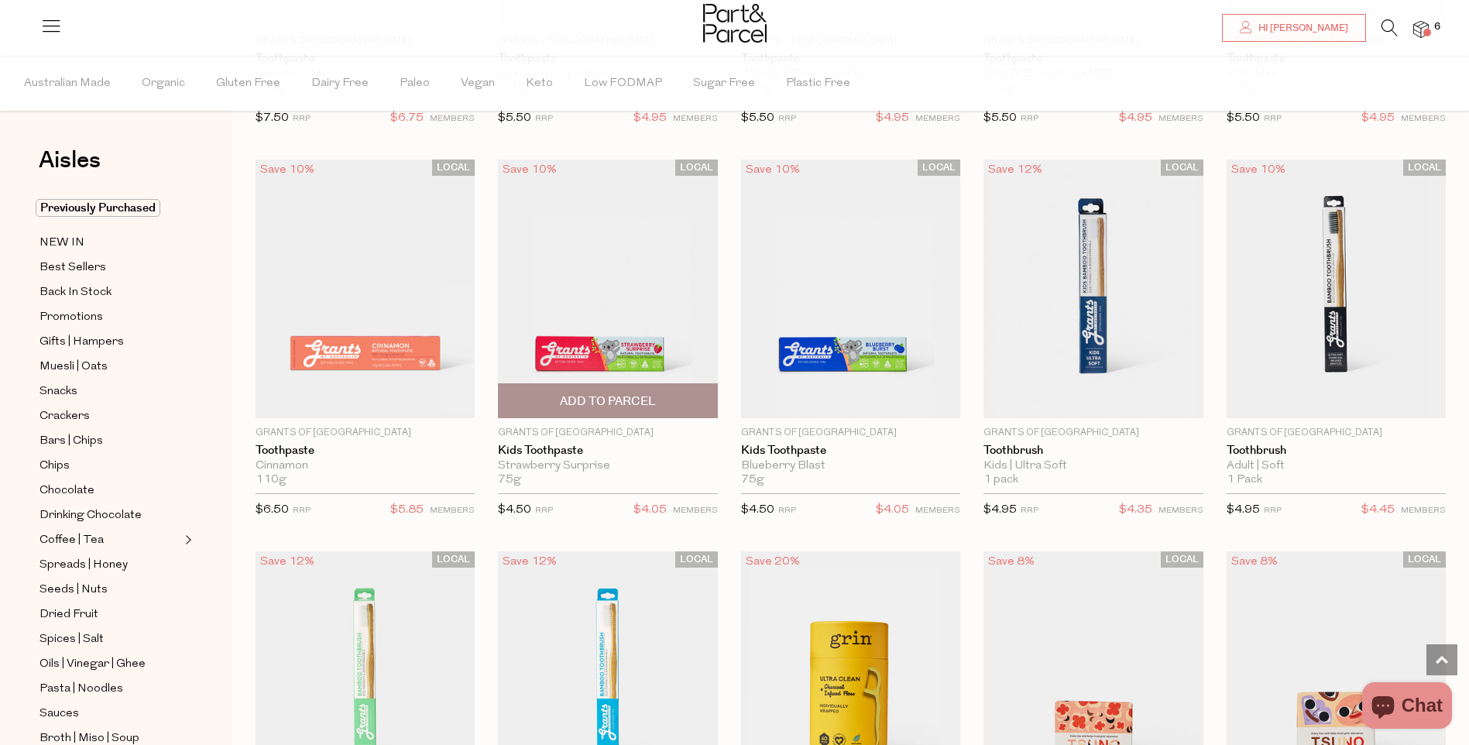
click at [619, 272] on img at bounding box center [607, 288] width 219 height 259
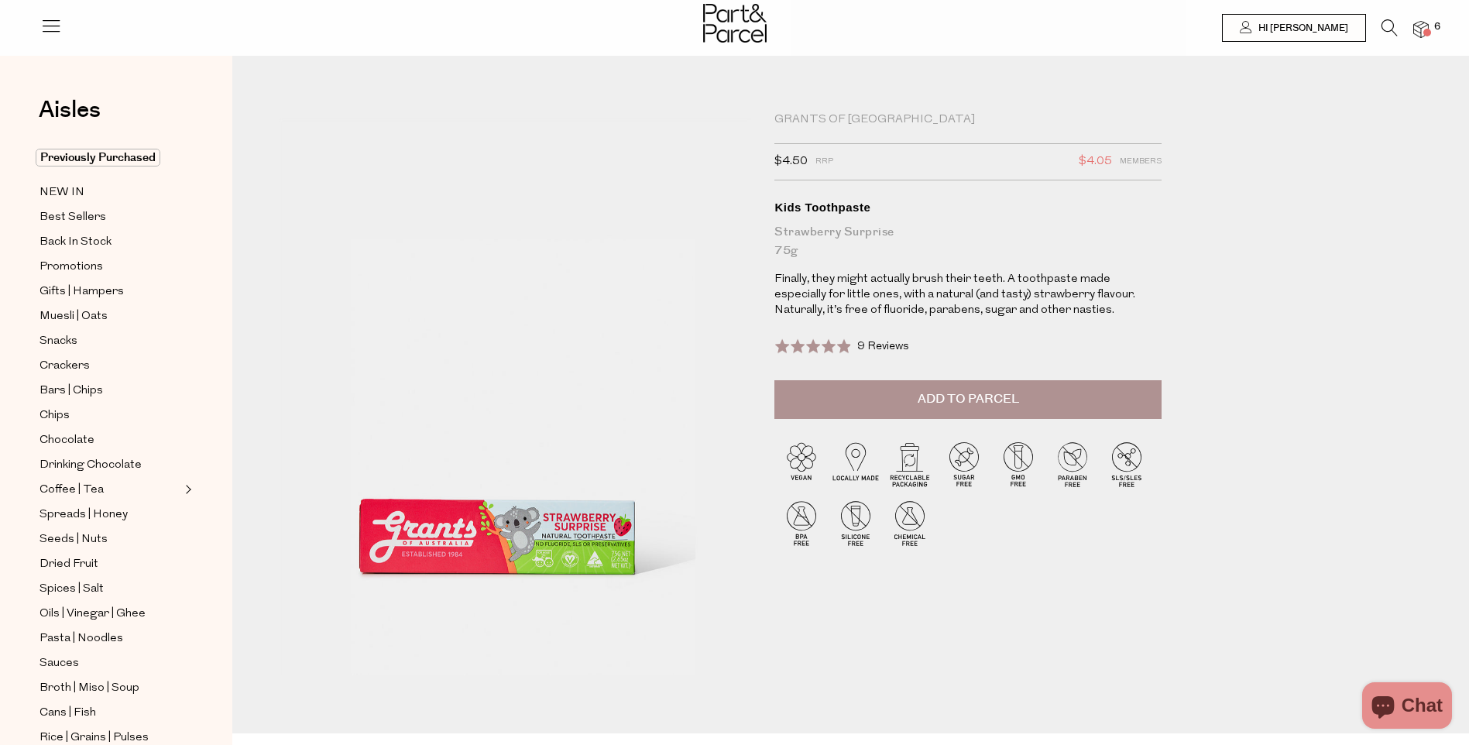
click at [942, 408] on span "Add to Parcel" at bounding box center [968, 399] width 101 height 18
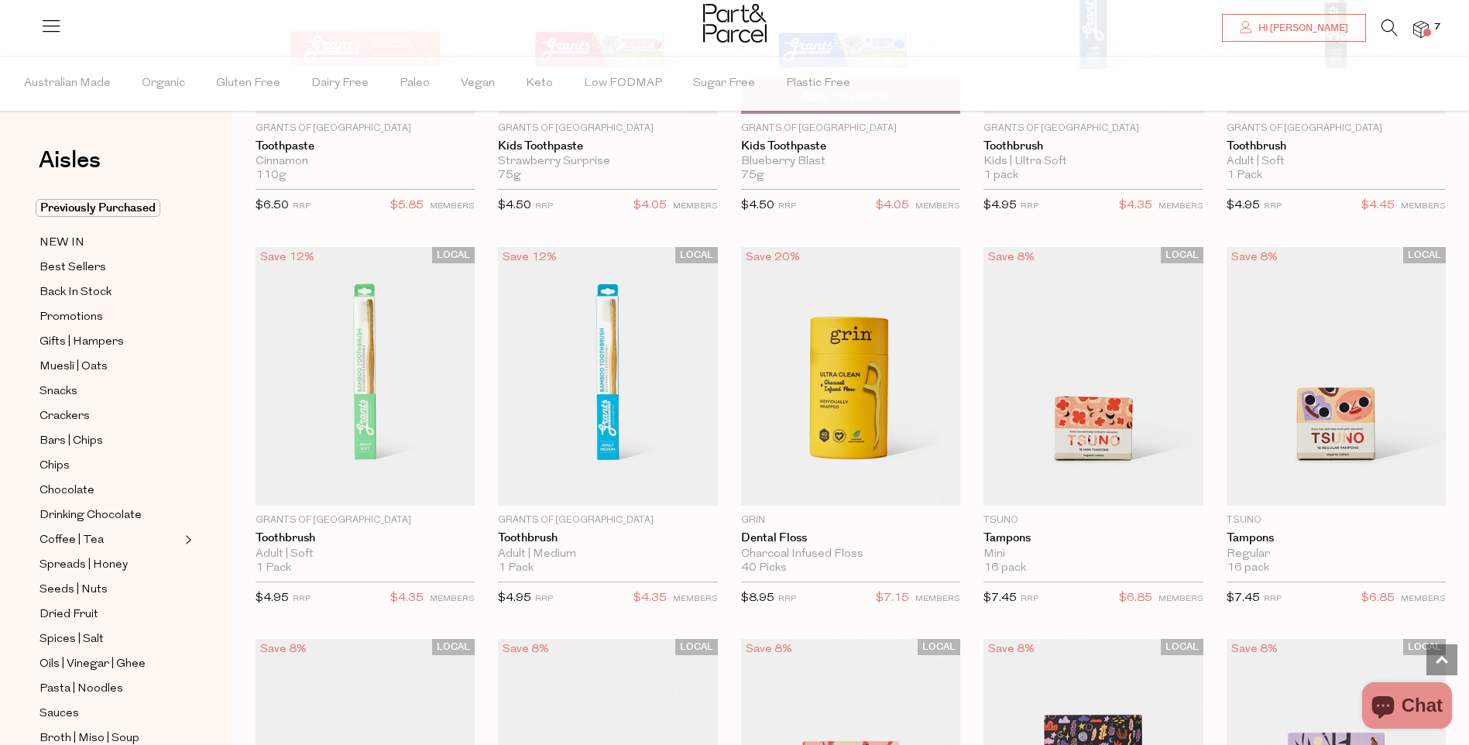
scroll to position [3097, 0]
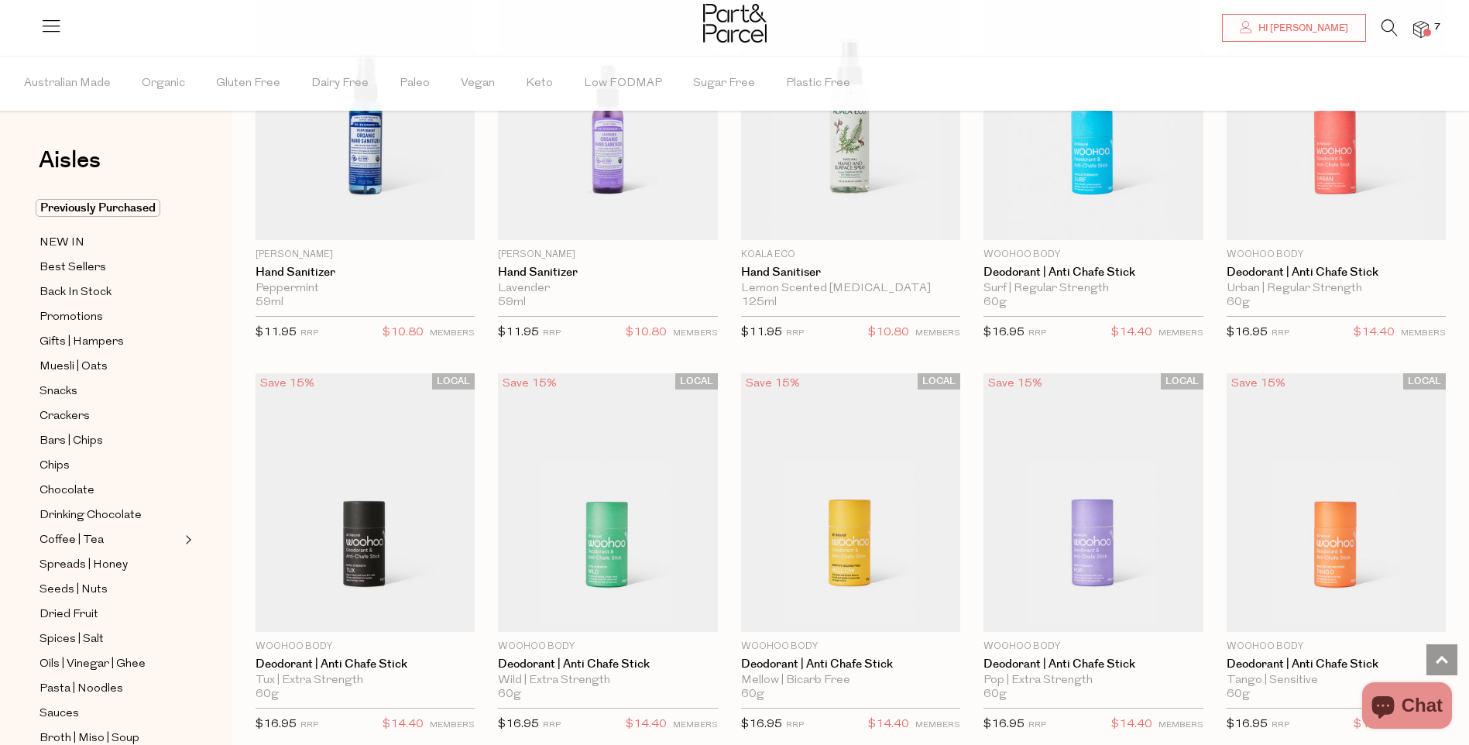
scroll to position [4104, 0]
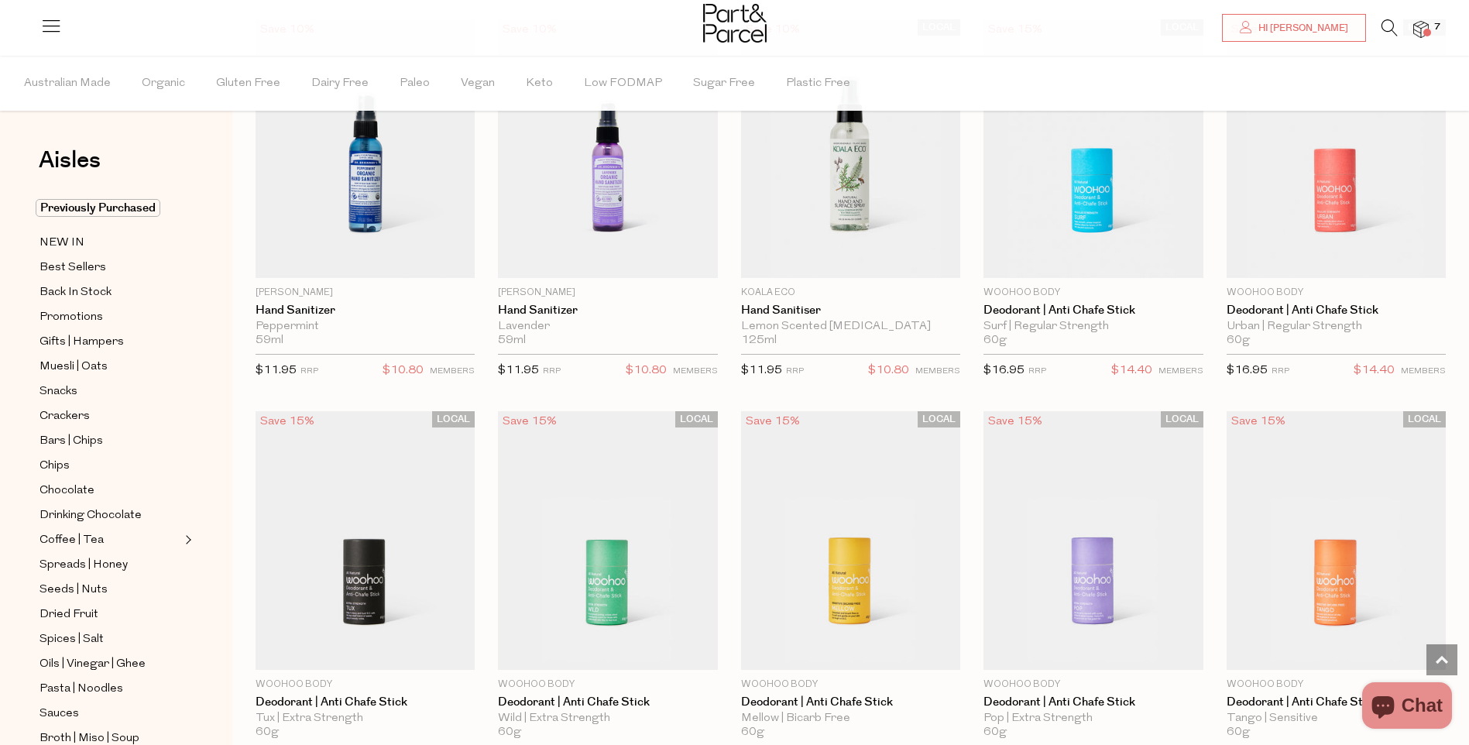
click at [1389, 24] on icon at bounding box center [1389, 27] width 16 height 17
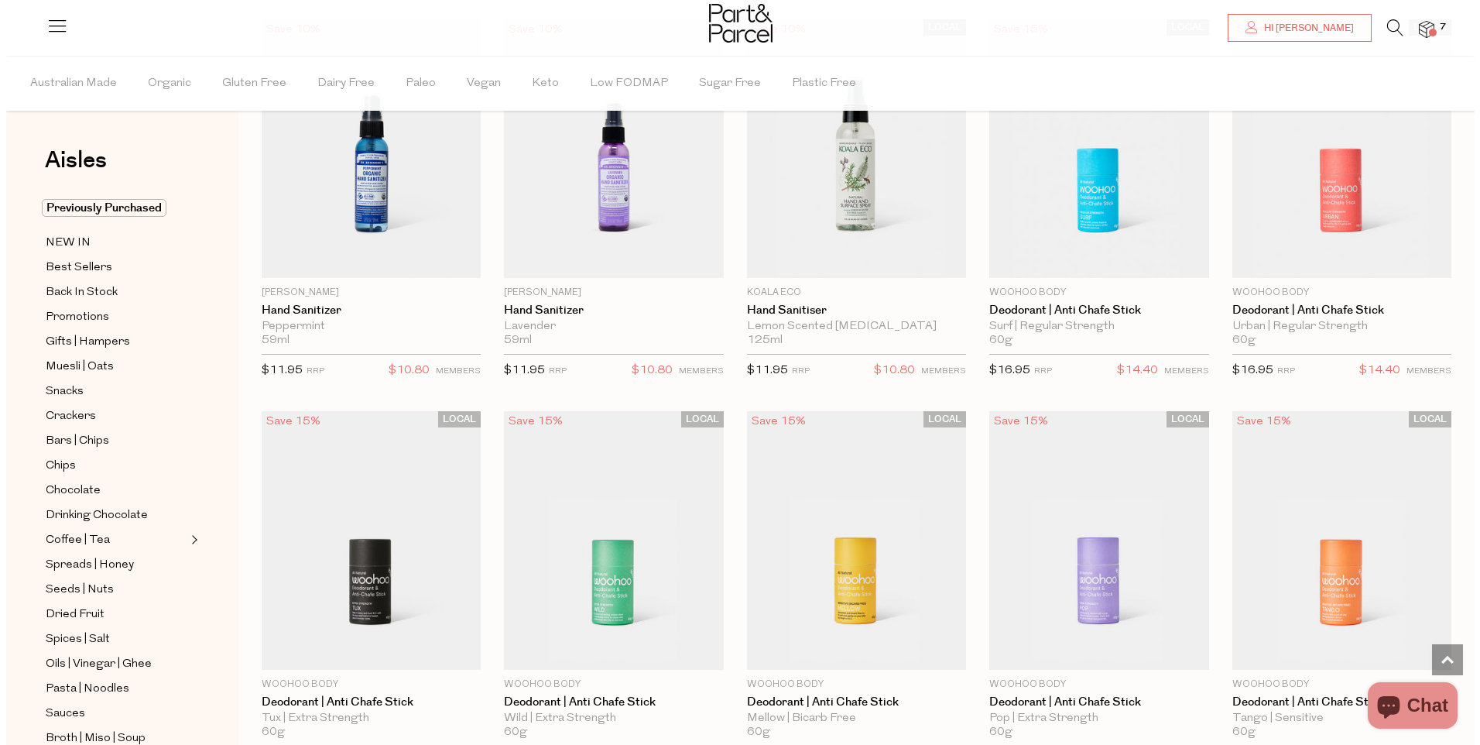
scroll to position [4131, 0]
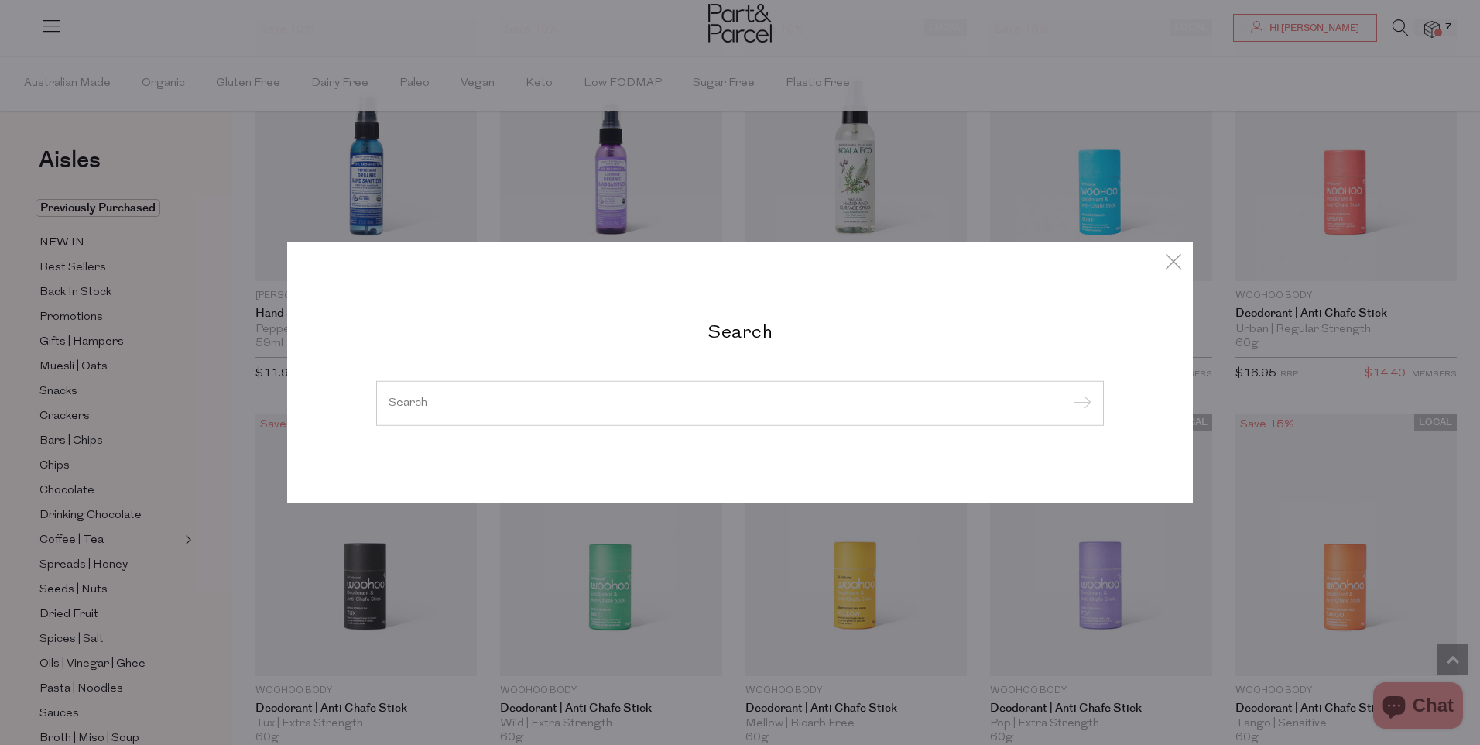
click at [671, 385] on div at bounding box center [740, 403] width 728 height 45
click at [469, 397] on input "search" at bounding box center [740, 403] width 703 height 12
drag, startPoint x: 444, startPoint y: 410, endPoint x: 424, endPoint y: 410, distance: 20.1
click at [430, 409] on input "search" at bounding box center [740, 403] width 703 height 12
click at [410, 407] on input "search" at bounding box center [740, 403] width 703 height 12
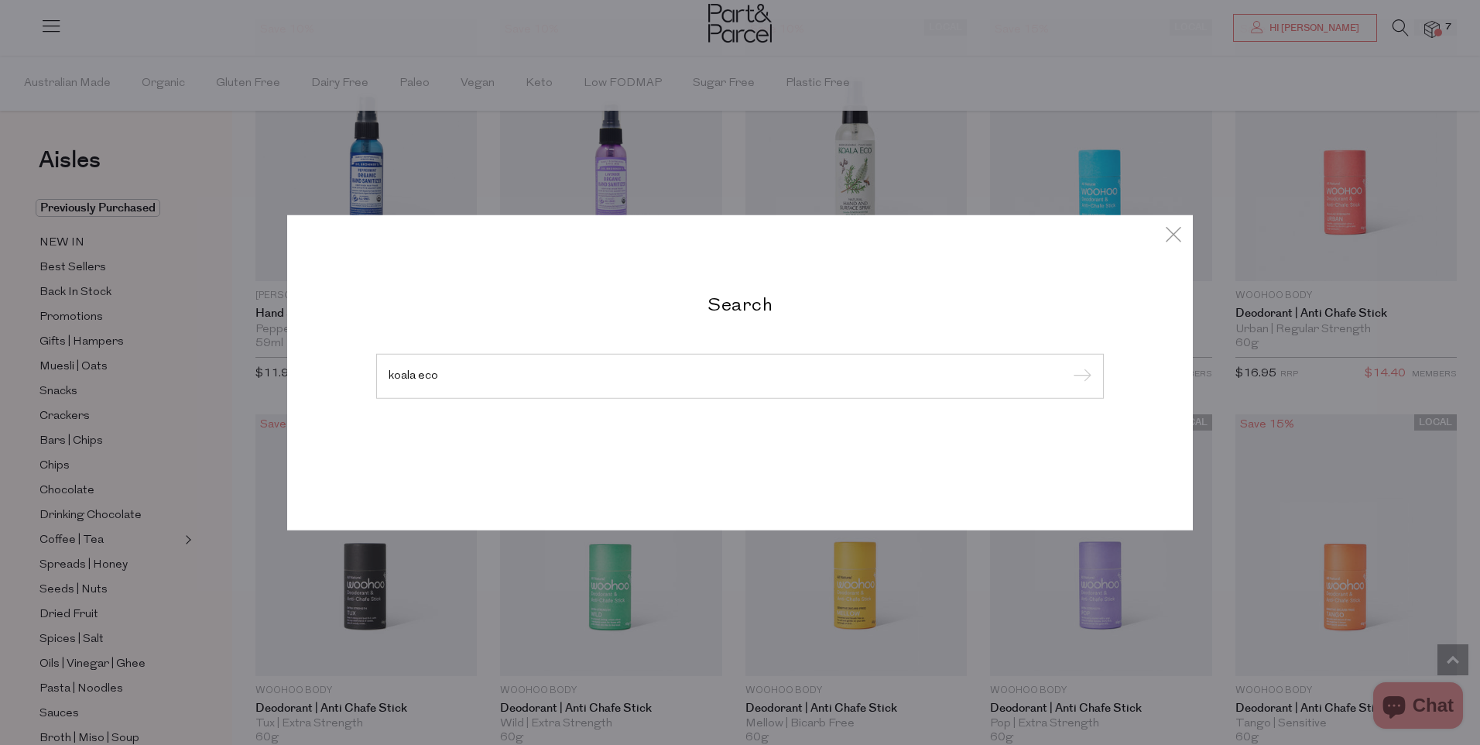
type input "koala eco"
click at [1069, 365] on input "submit" at bounding box center [1080, 376] width 23 height 23
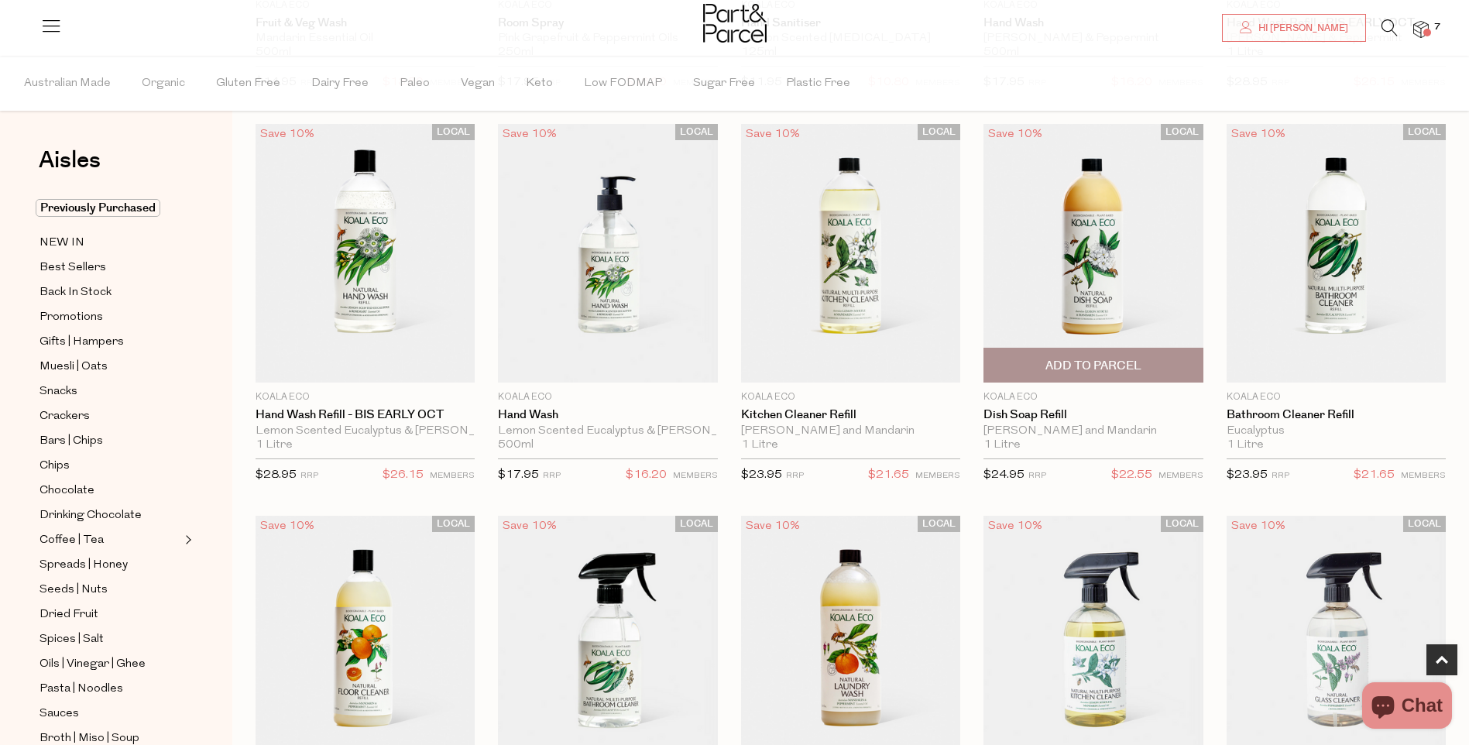
scroll to position [852, 0]
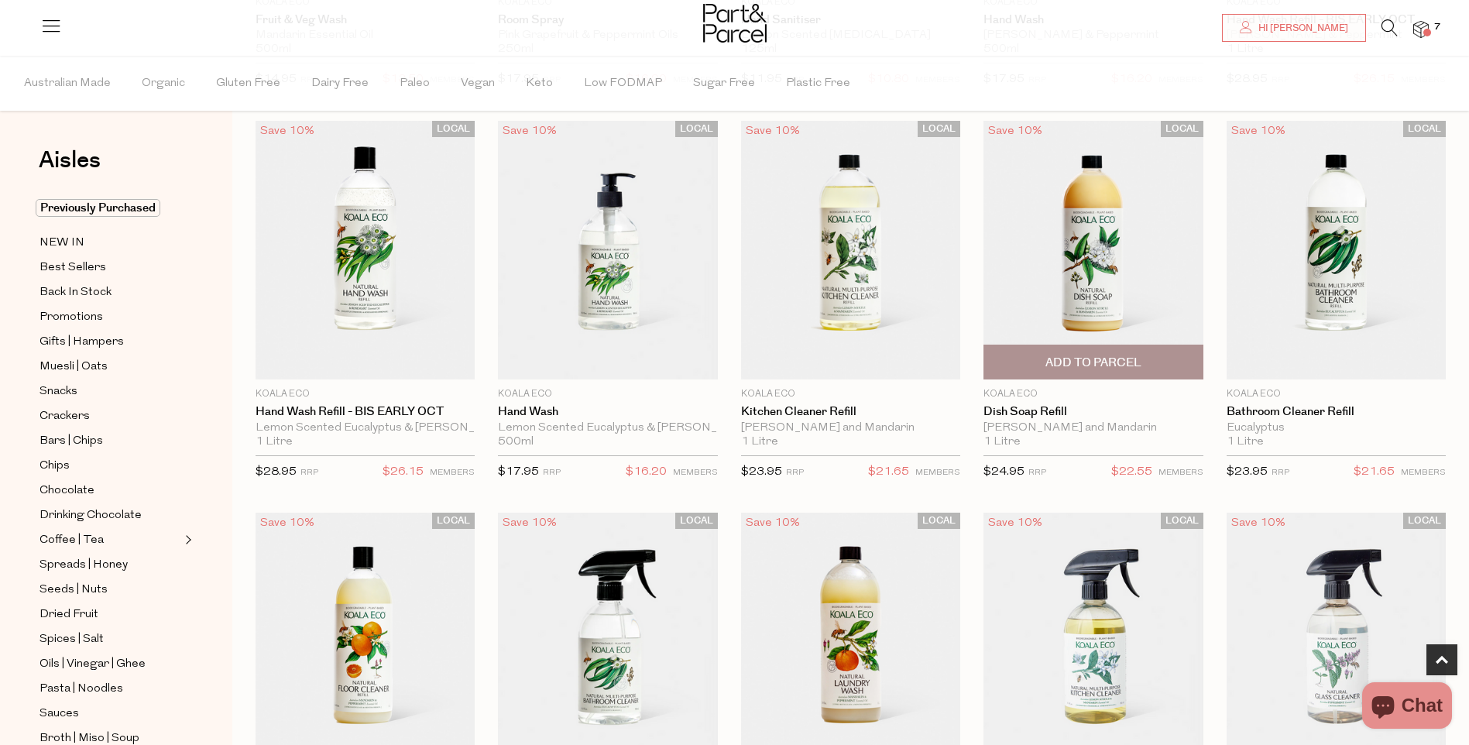
click at [1120, 366] on span "Add To Parcel" at bounding box center [1093, 363] width 96 height 16
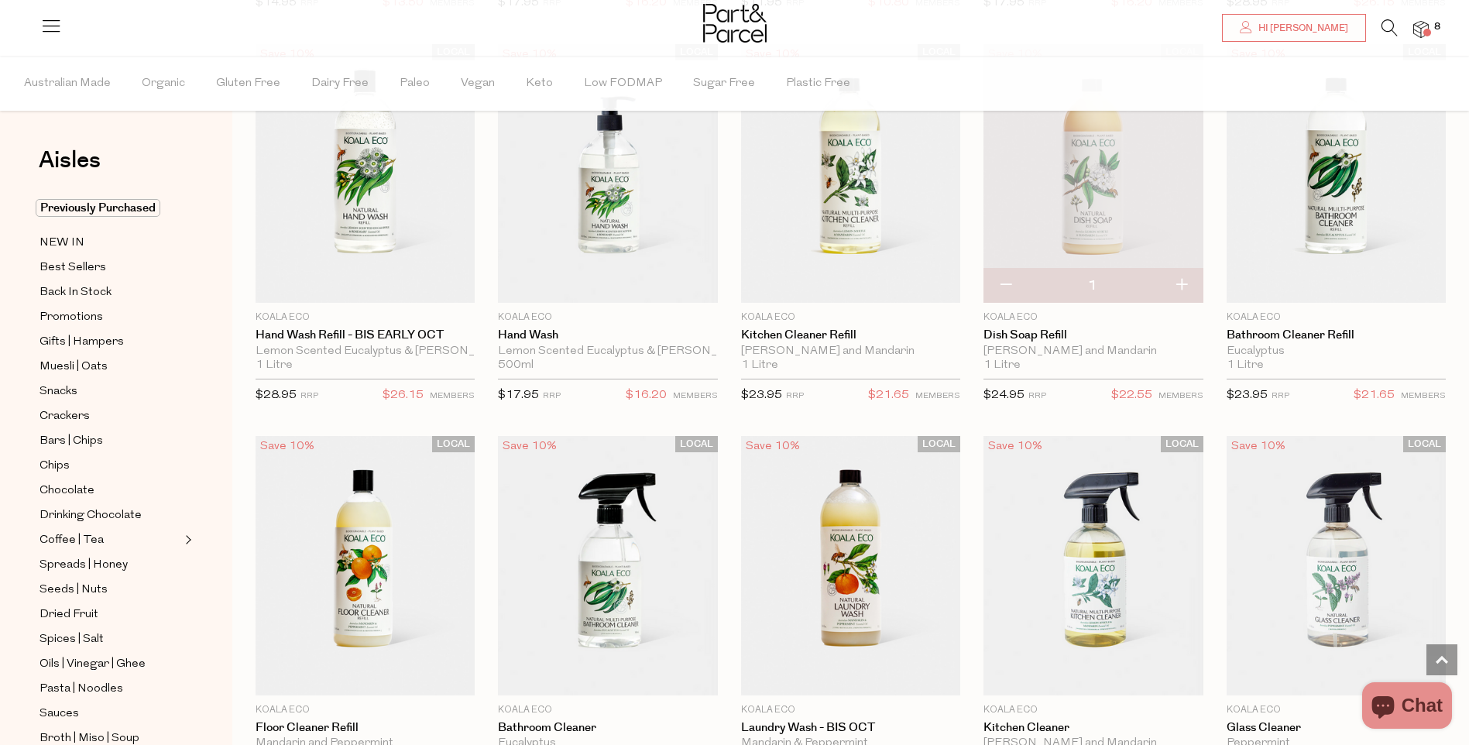
scroll to position [542, 0]
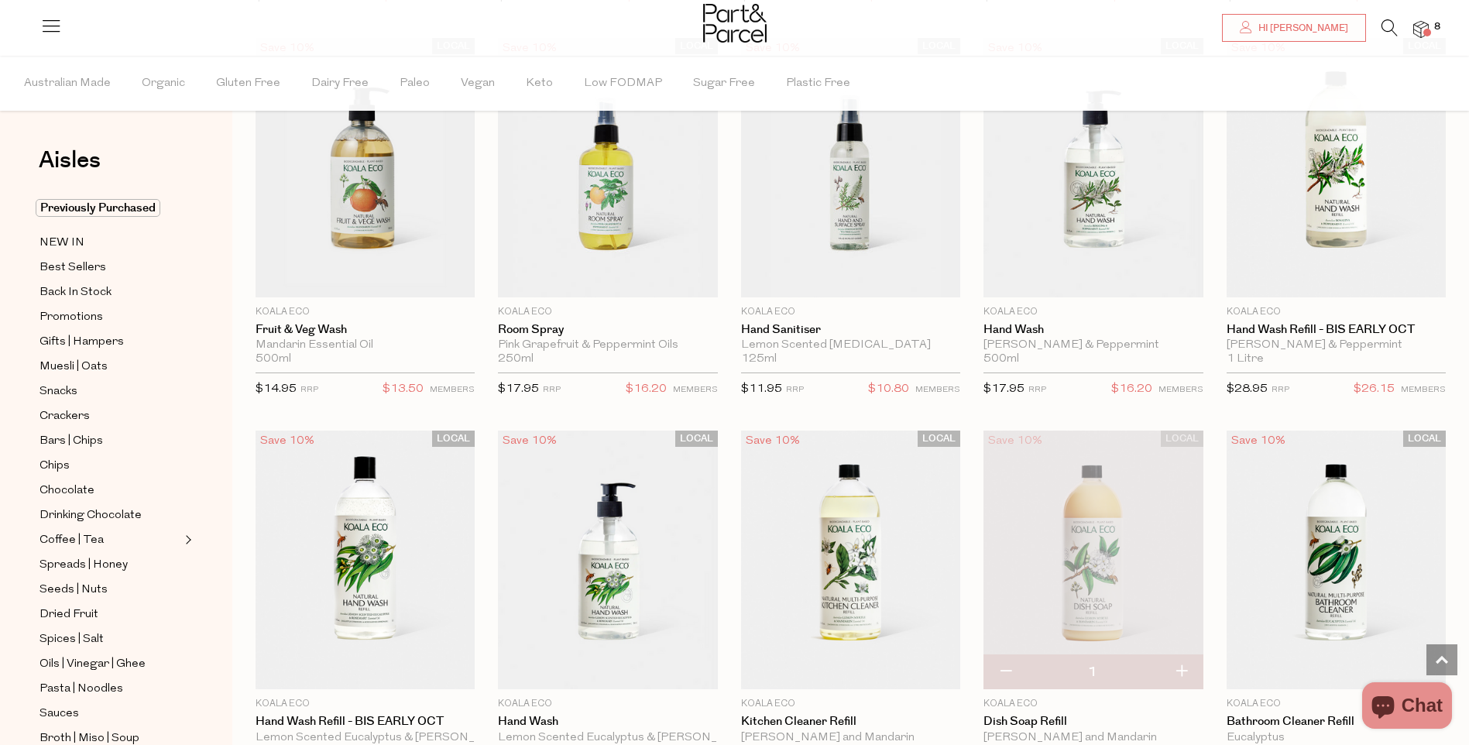
click at [1433, 33] on span "8" at bounding box center [1437, 27] width 14 height 14
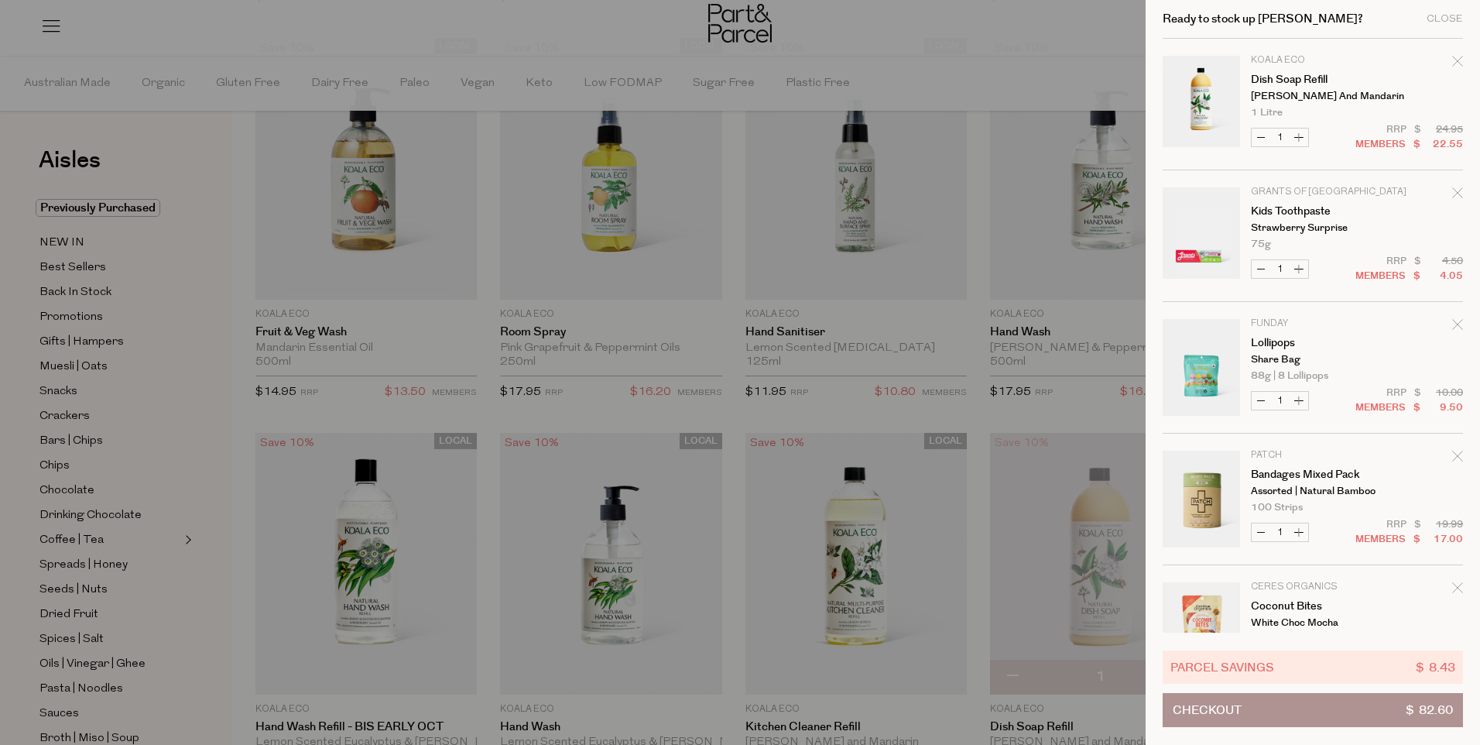
scroll to position [77, 0]
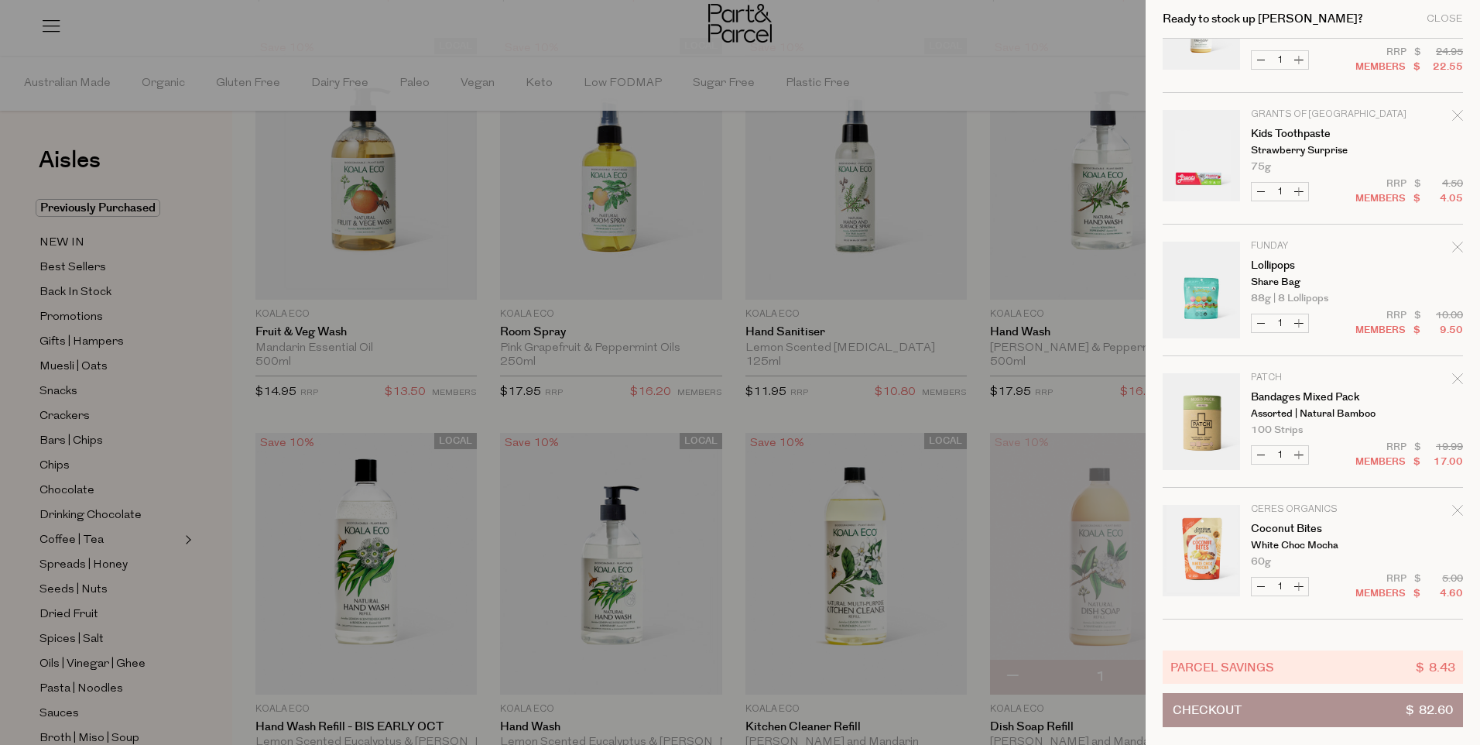
click at [1294, 193] on button "Increase Kids Toothpaste" at bounding box center [1299, 192] width 19 height 18
type input "2"
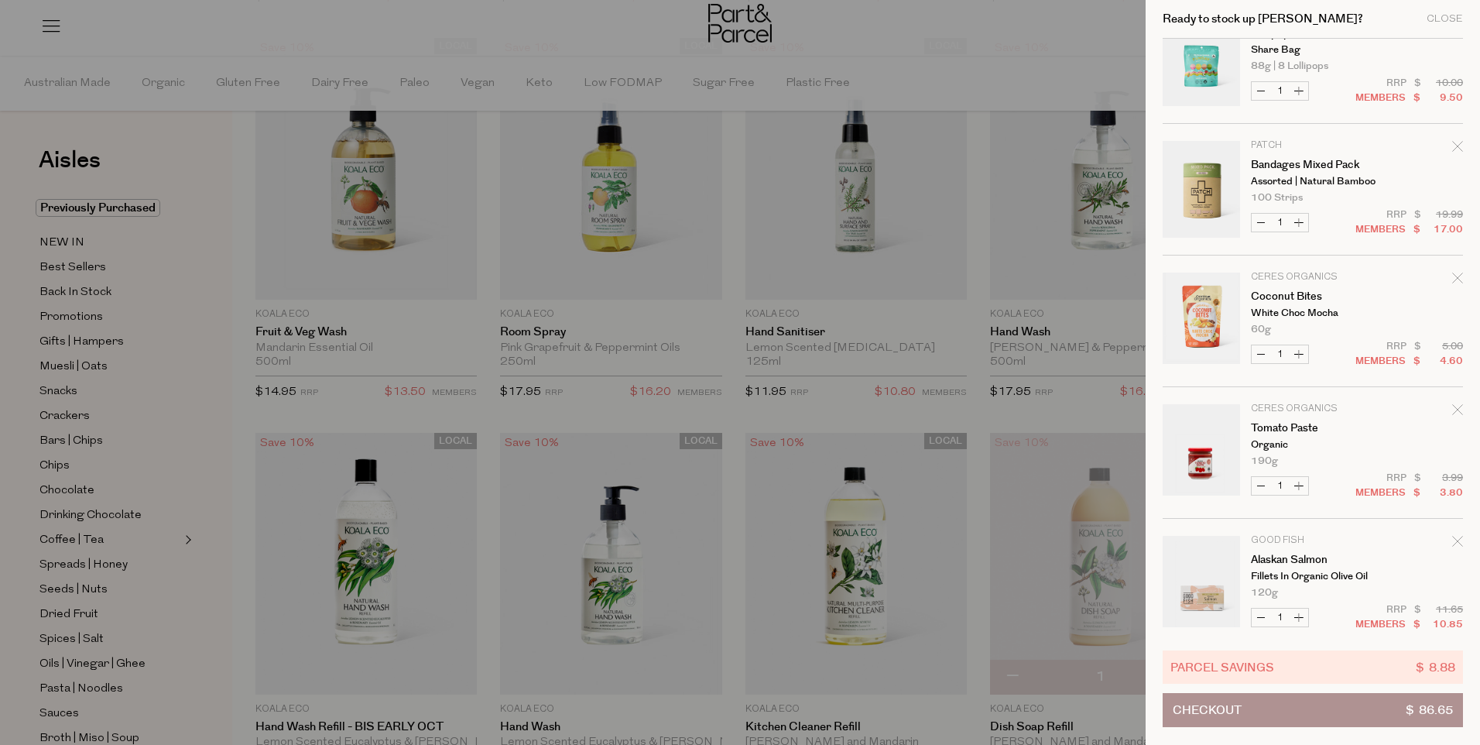
scroll to position [459, 0]
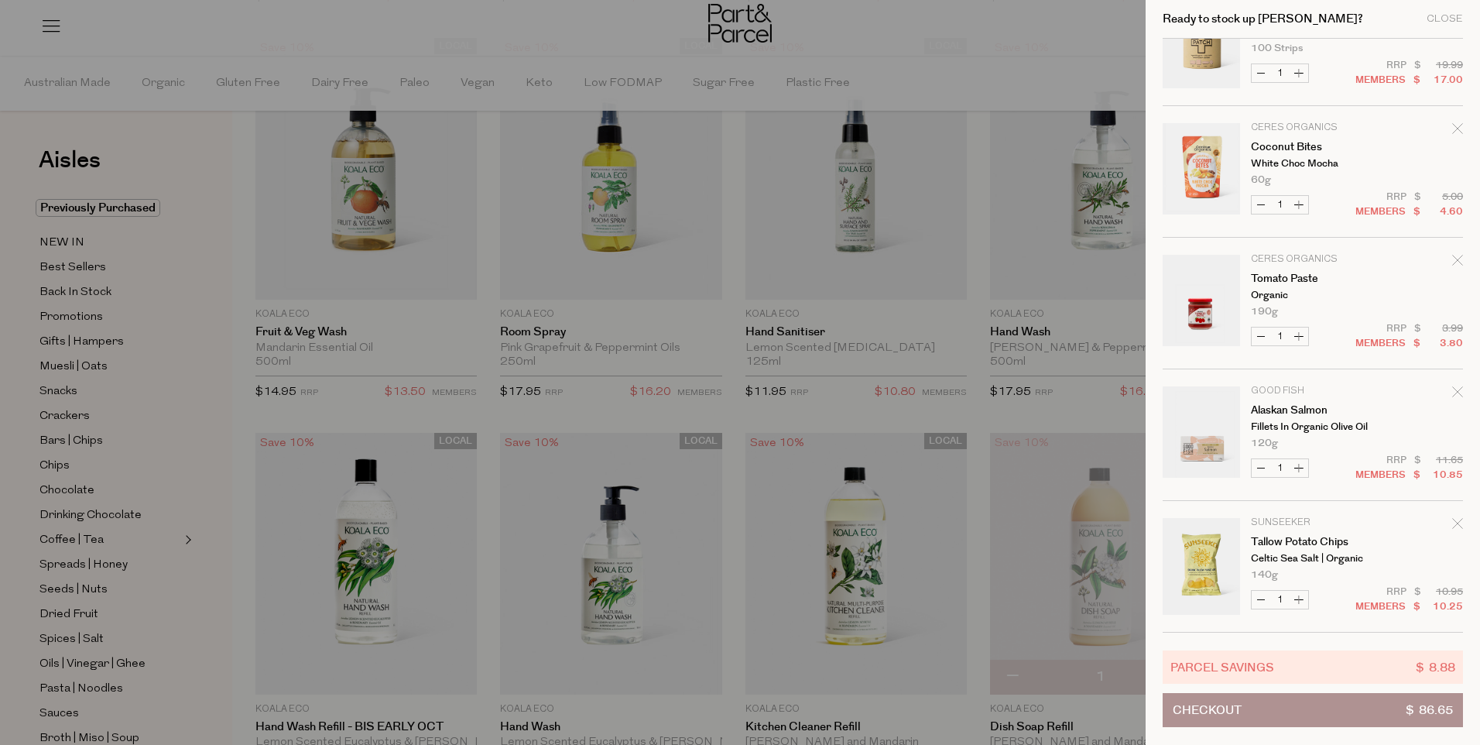
click at [689, 315] on div at bounding box center [740, 372] width 1480 height 745
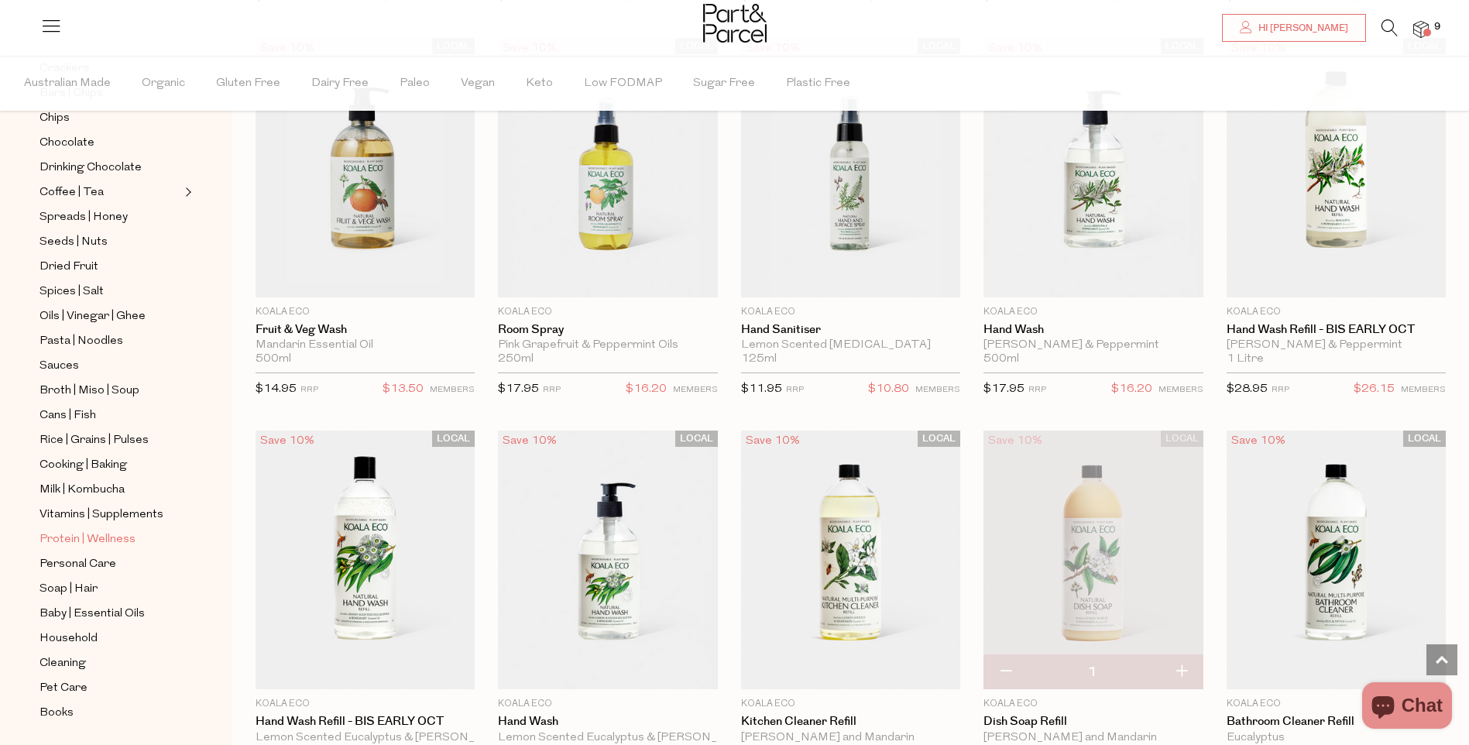
scroll to position [366, 0]
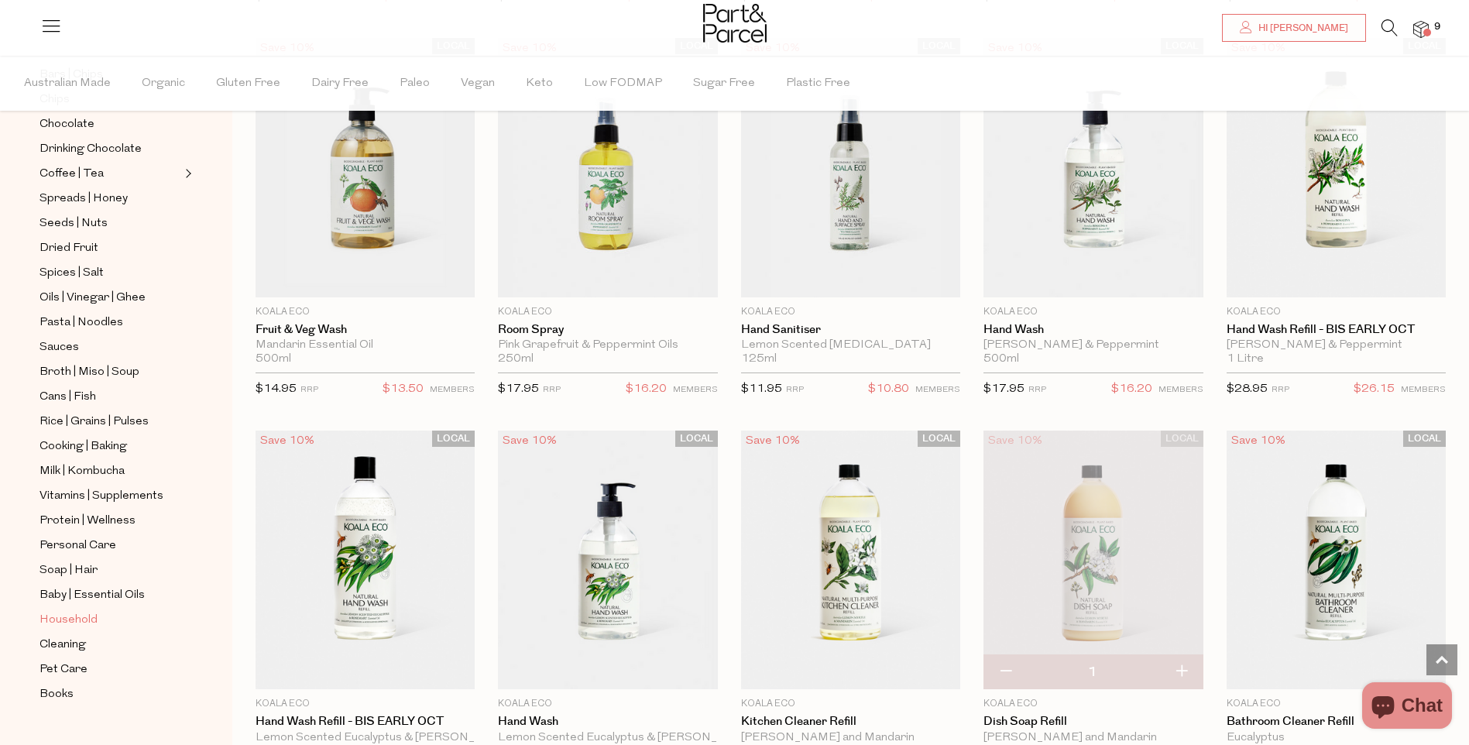
click at [56, 611] on span "Household" at bounding box center [68, 620] width 58 height 19
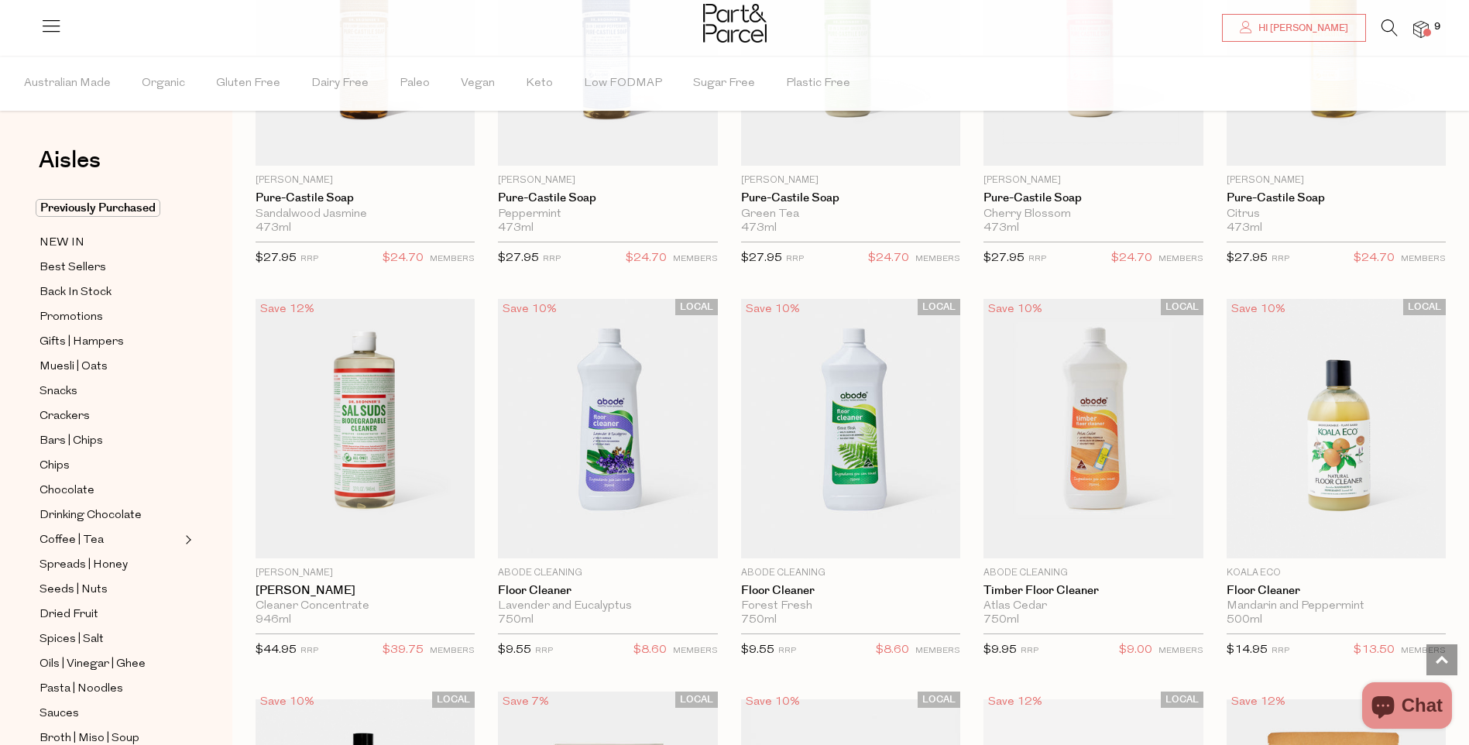
scroll to position [2013, 0]
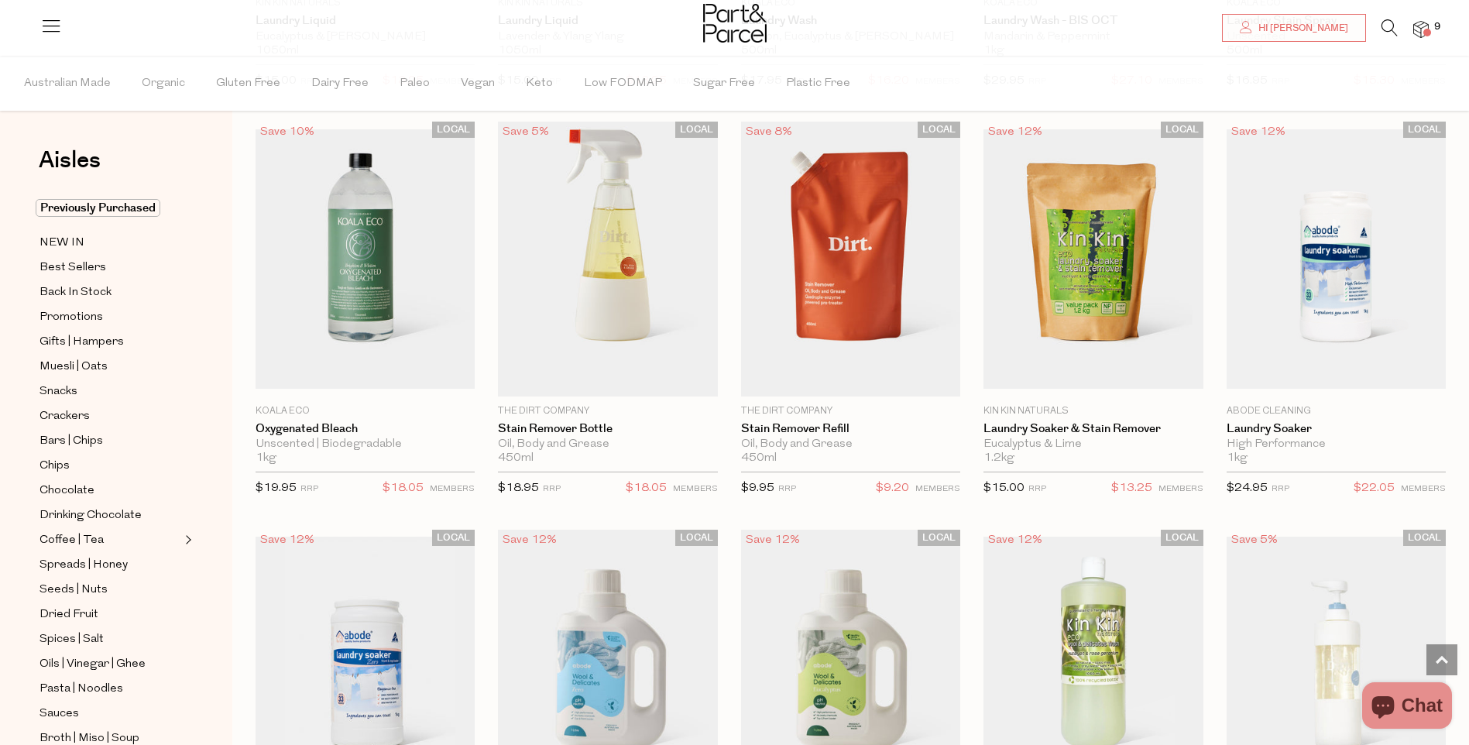
scroll to position [3871, 0]
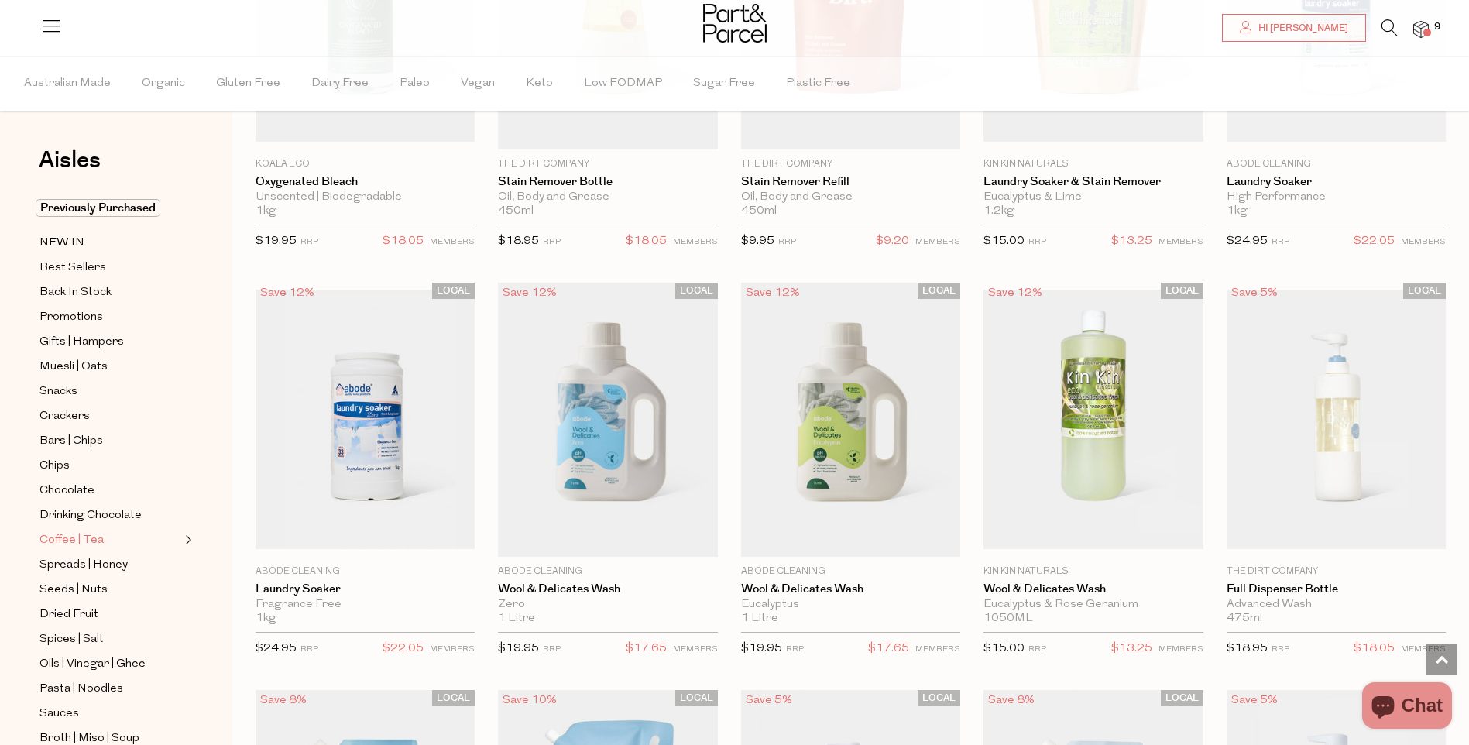
click at [92, 531] on span "Coffee | Tea" at bounding box center [71, 540] width 64 height 19
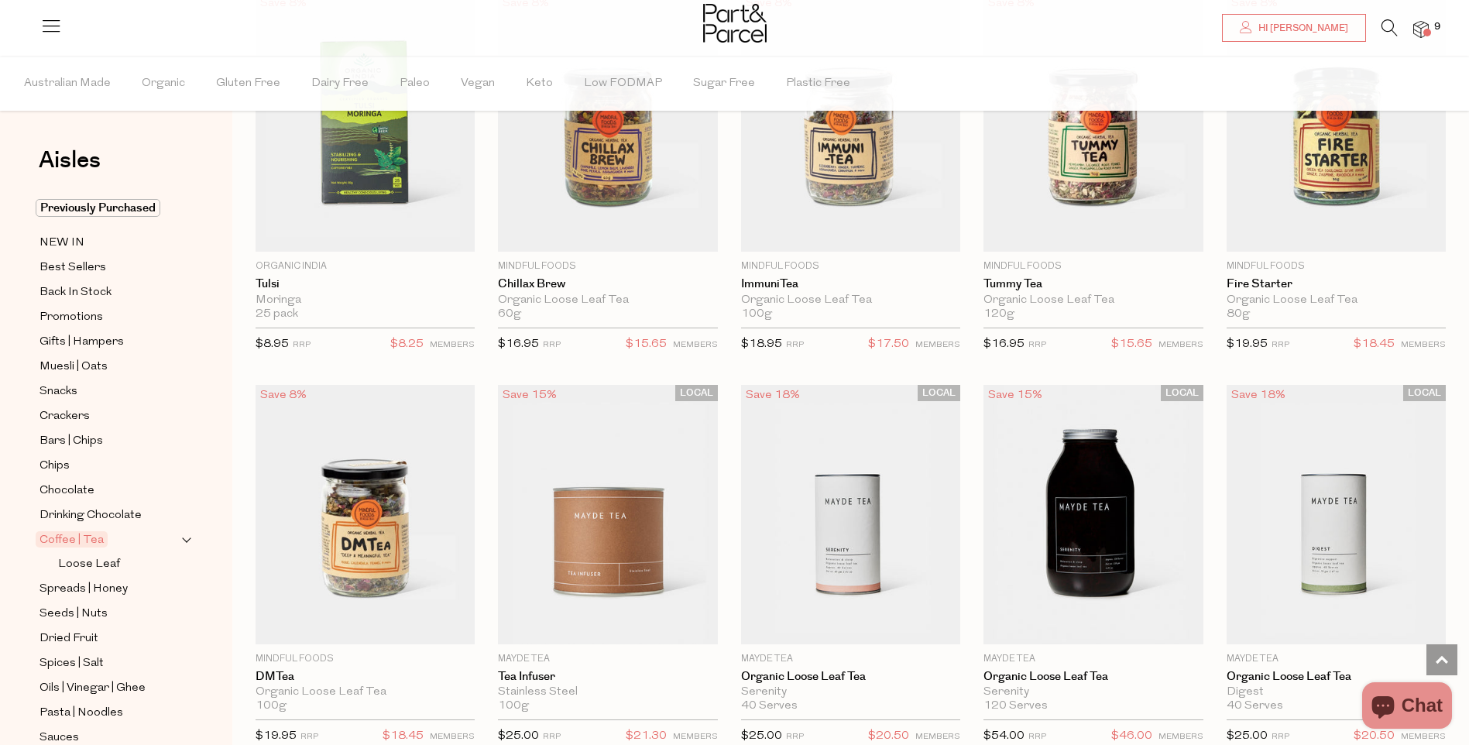
scroll to position [2787, 0]
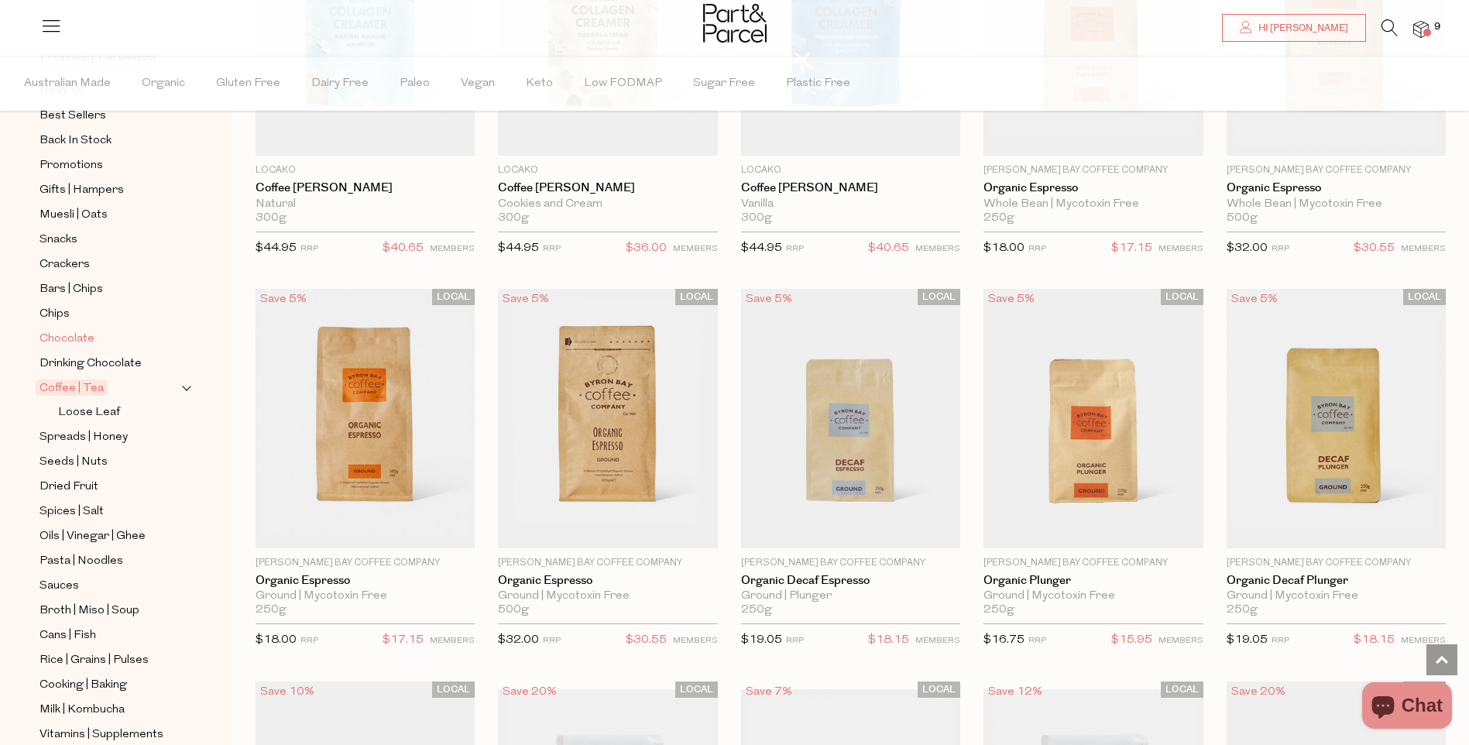
scroll to position [155, 0]
click at [86, 327] on span "Chocolate" at bounding box center [66, 336] width 55 height 19
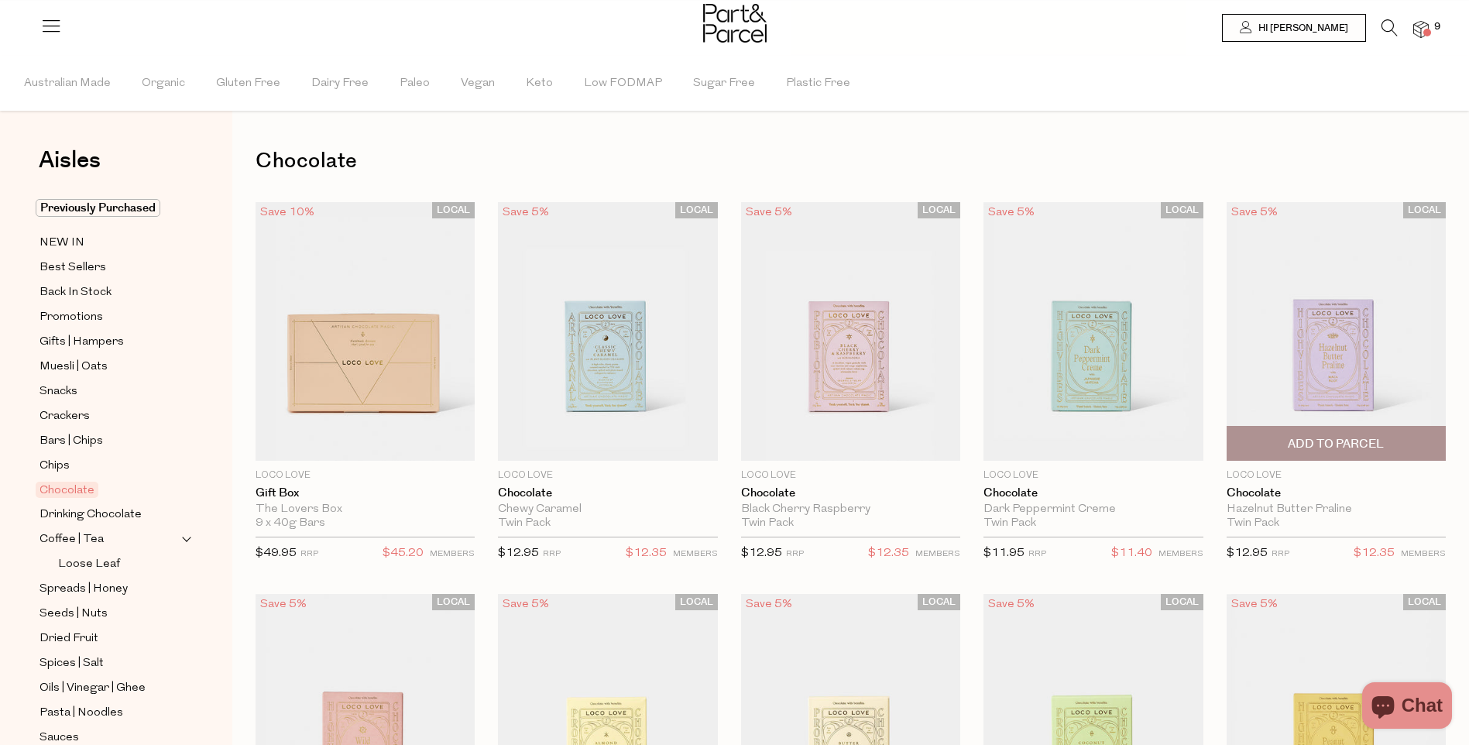
click at [1349, 441] on span "Add To Parcel" at bounding box center [1336, 444] width 96 height 16
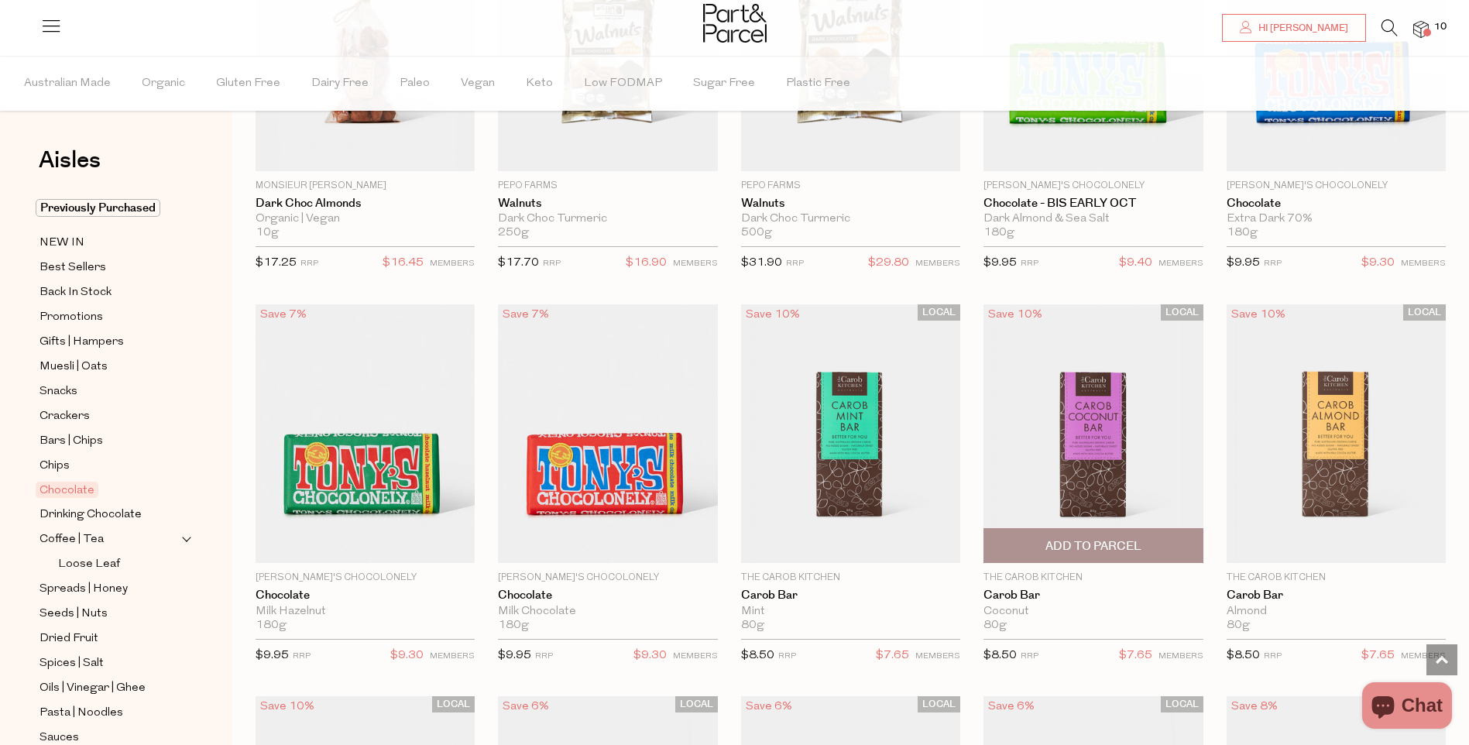
scroll to position [3097, 0]
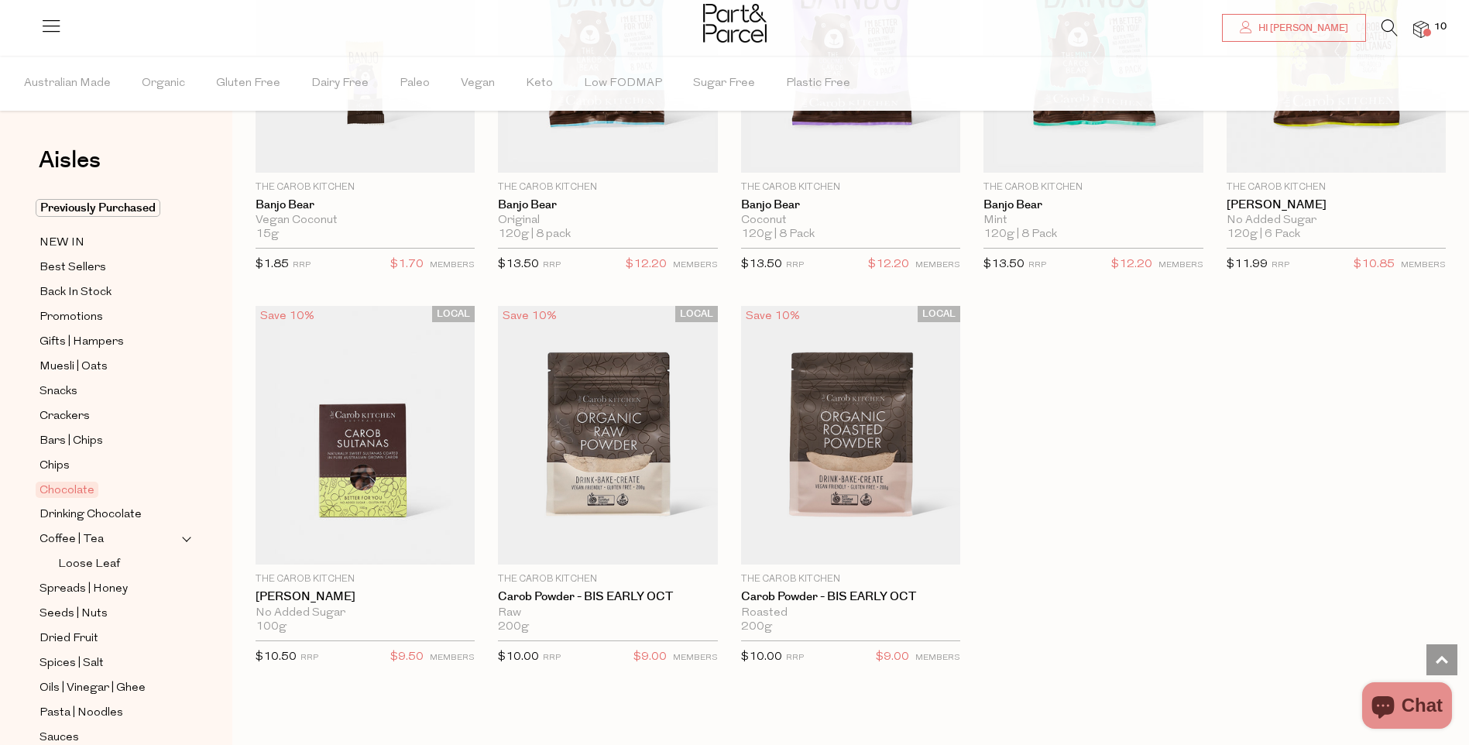
scroll to position [4259, 0]
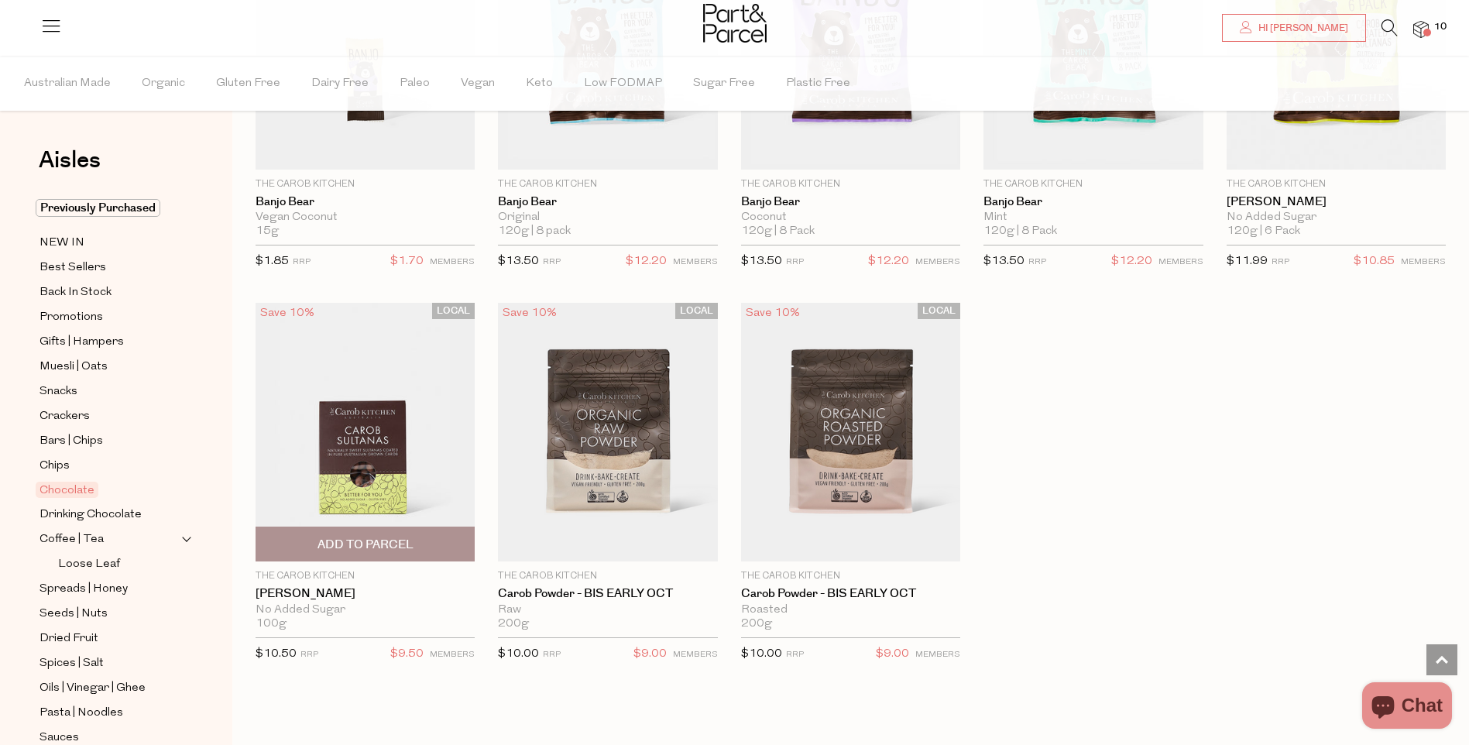
click at [376, 435] on img at bounding box center [365, 432] width 219 height 259
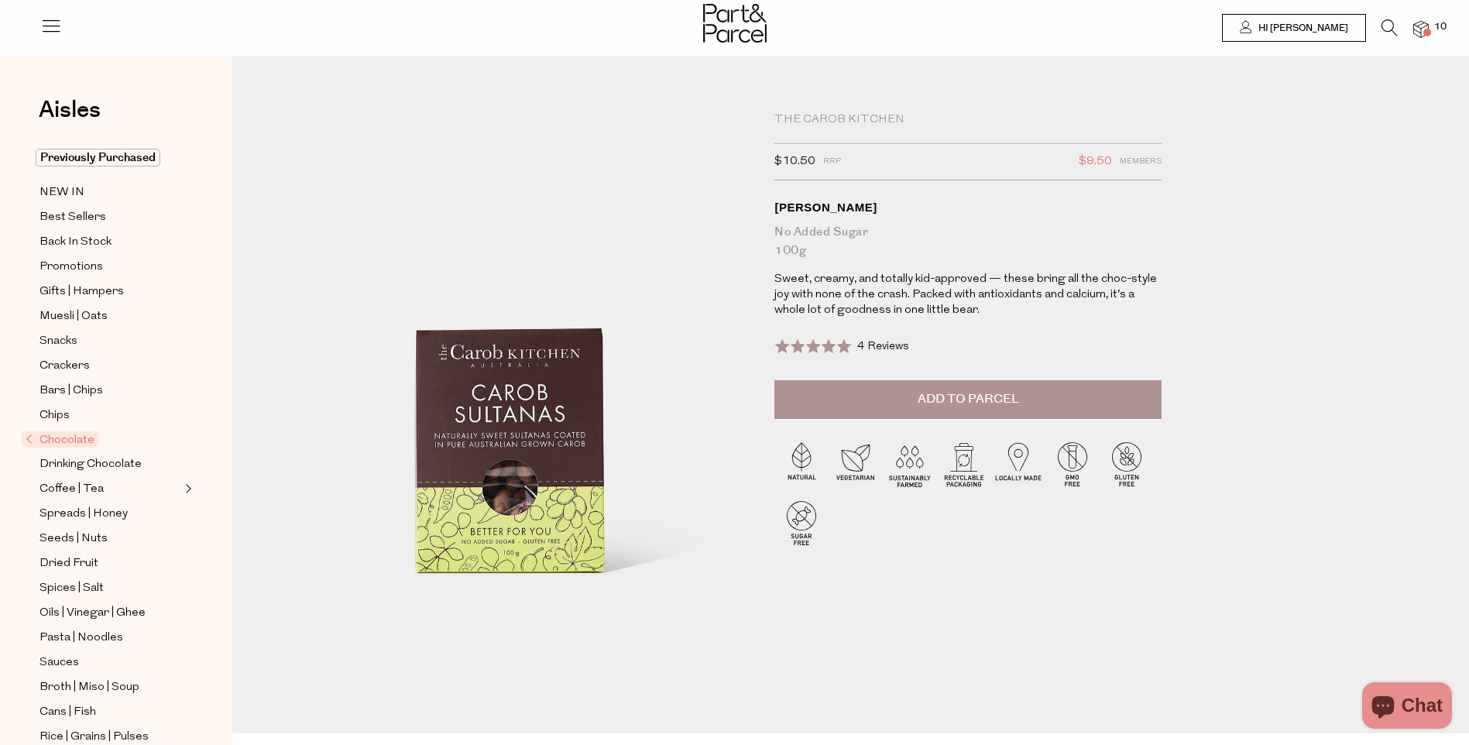
click at [995, 397] on span "Add to Parcel" at bounding box center [968, 399] width 101 height 18
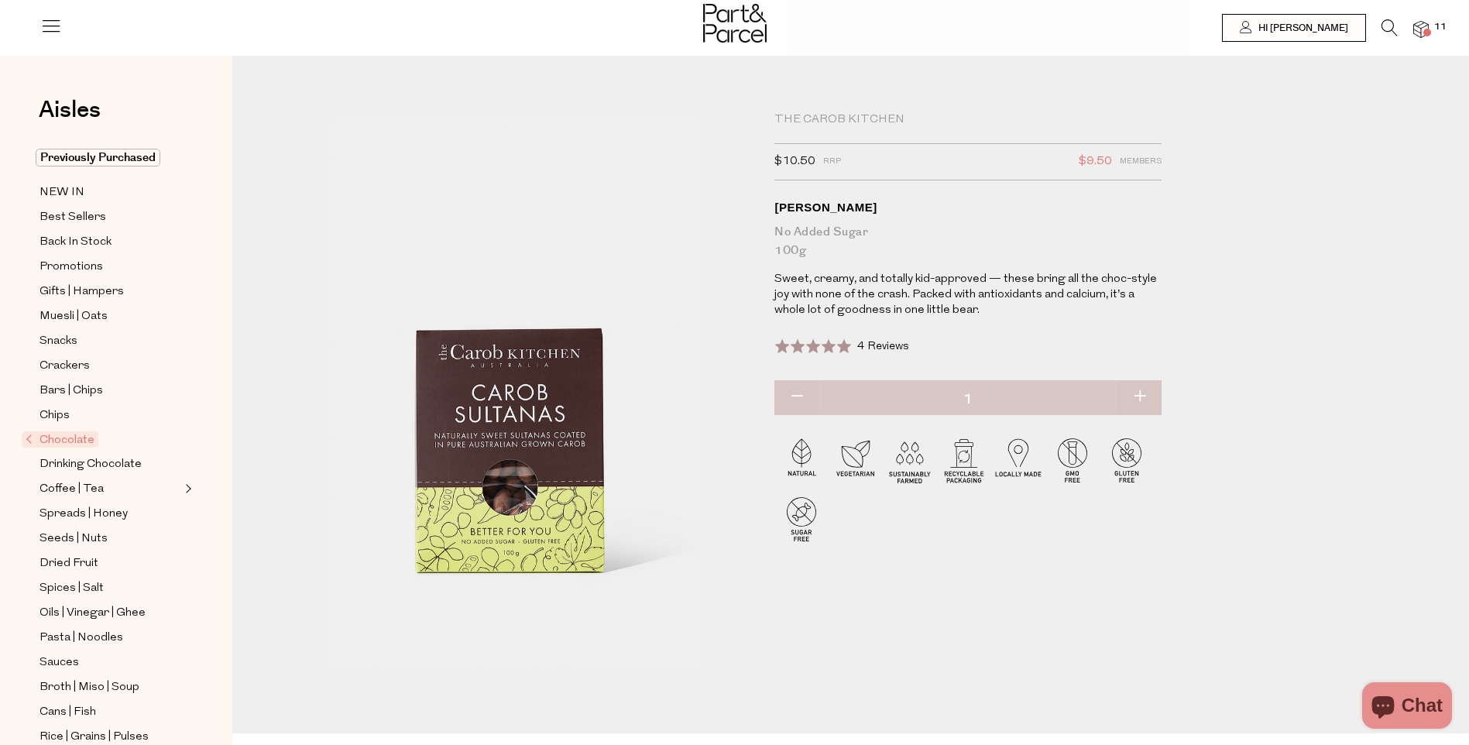
click at [1415, 27] on img at bounding box center [1420, 30] width 15 height 18
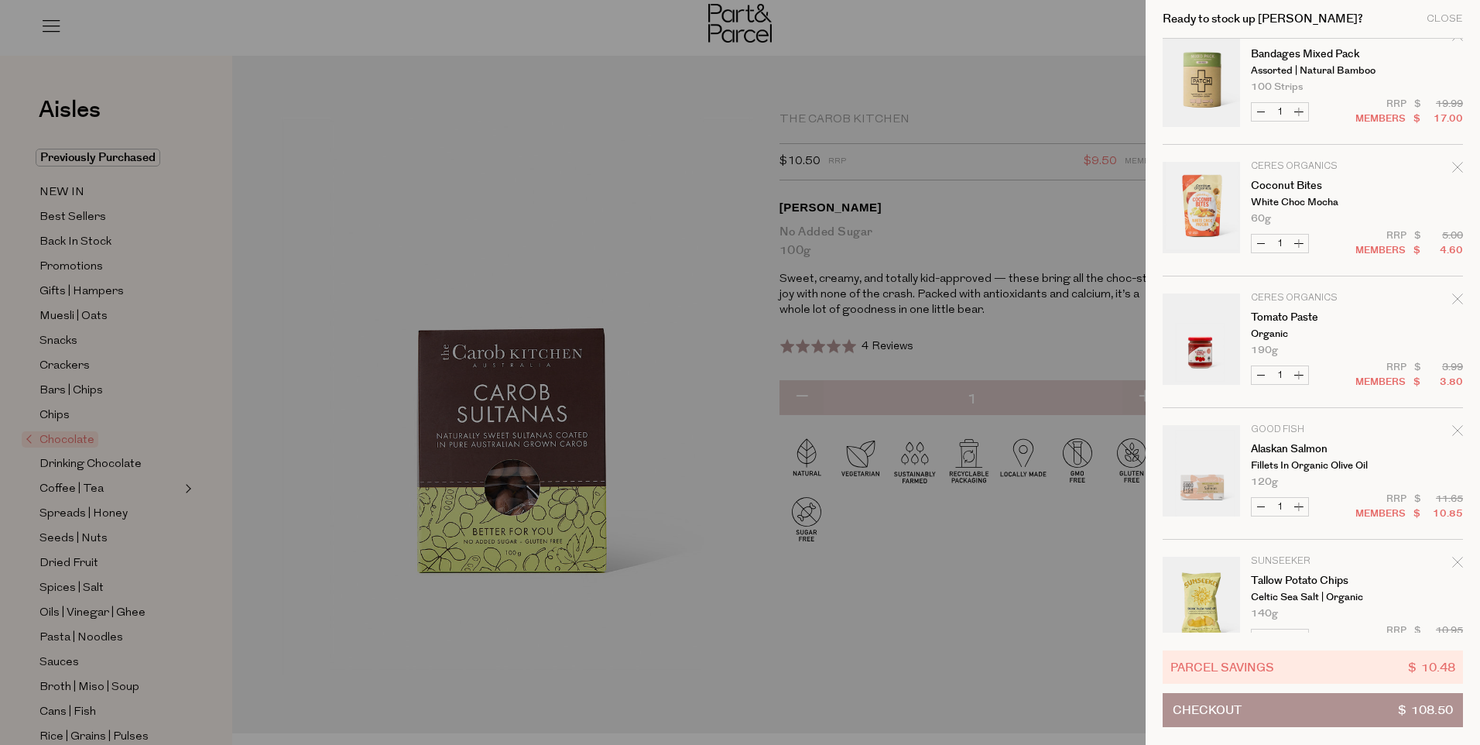
scroll to position [722, 0]
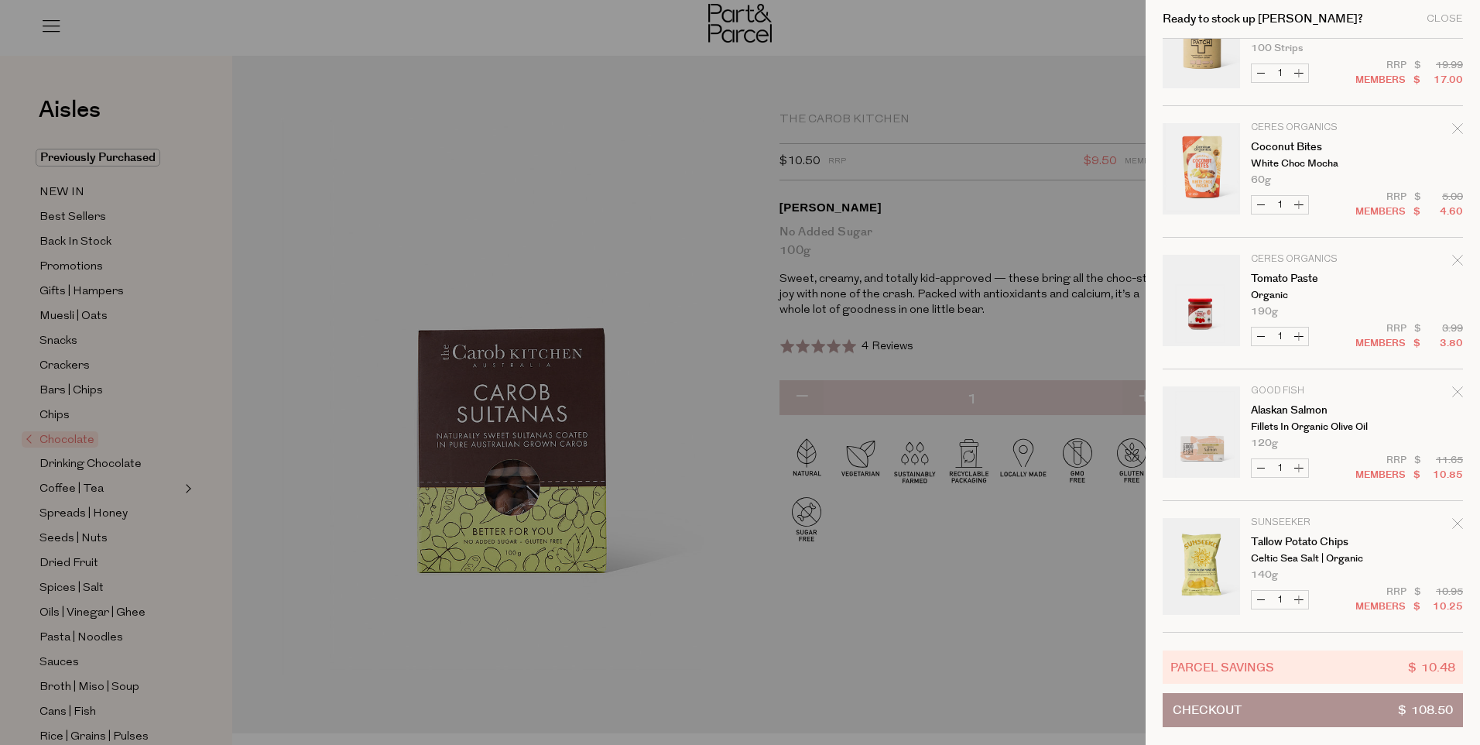
click at [1454, 527] on icon "Remove Tallow Potato Chips" at bounding box center [1458, 523] width 11 height 11
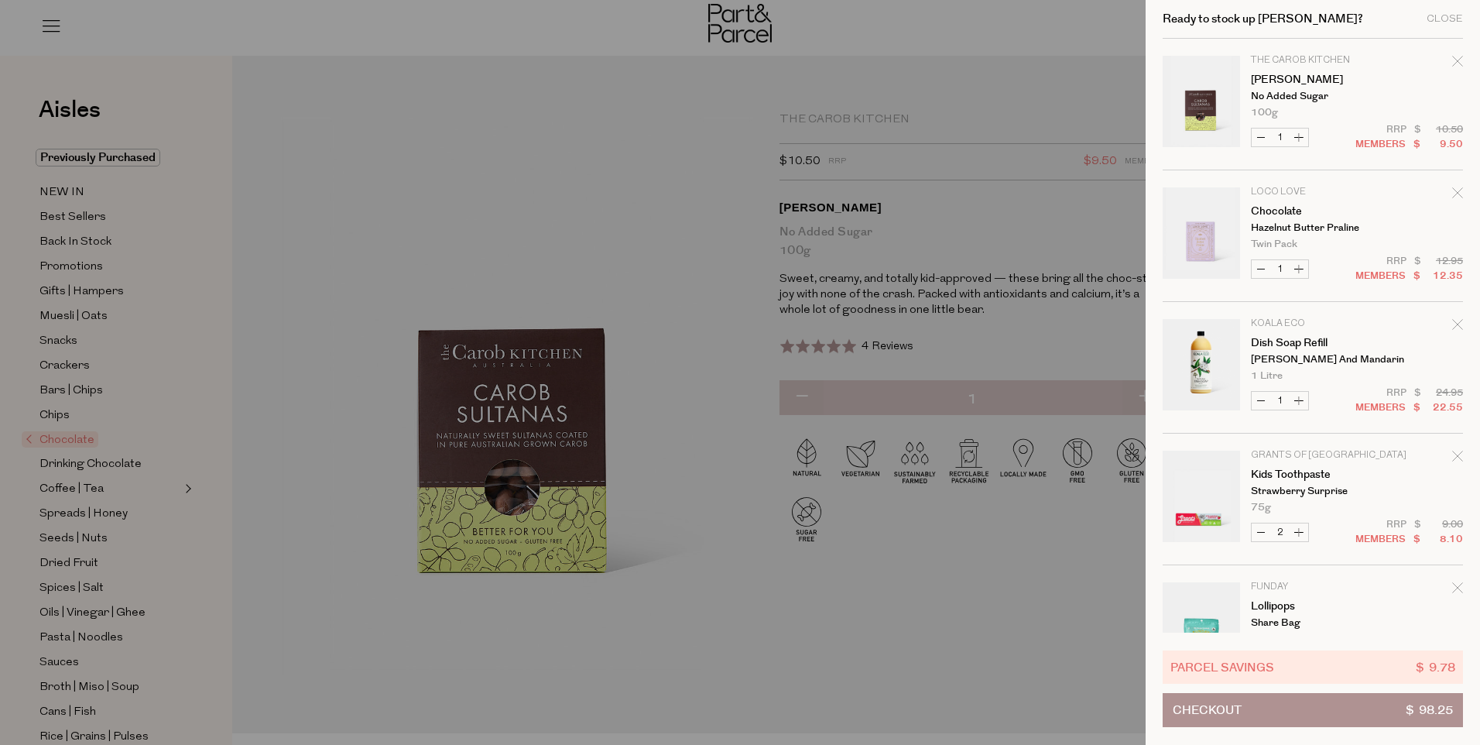
click at [1353, 713] on button "Checkout $ 98.25" at bounding box center [1313, 710] width 300 height 34
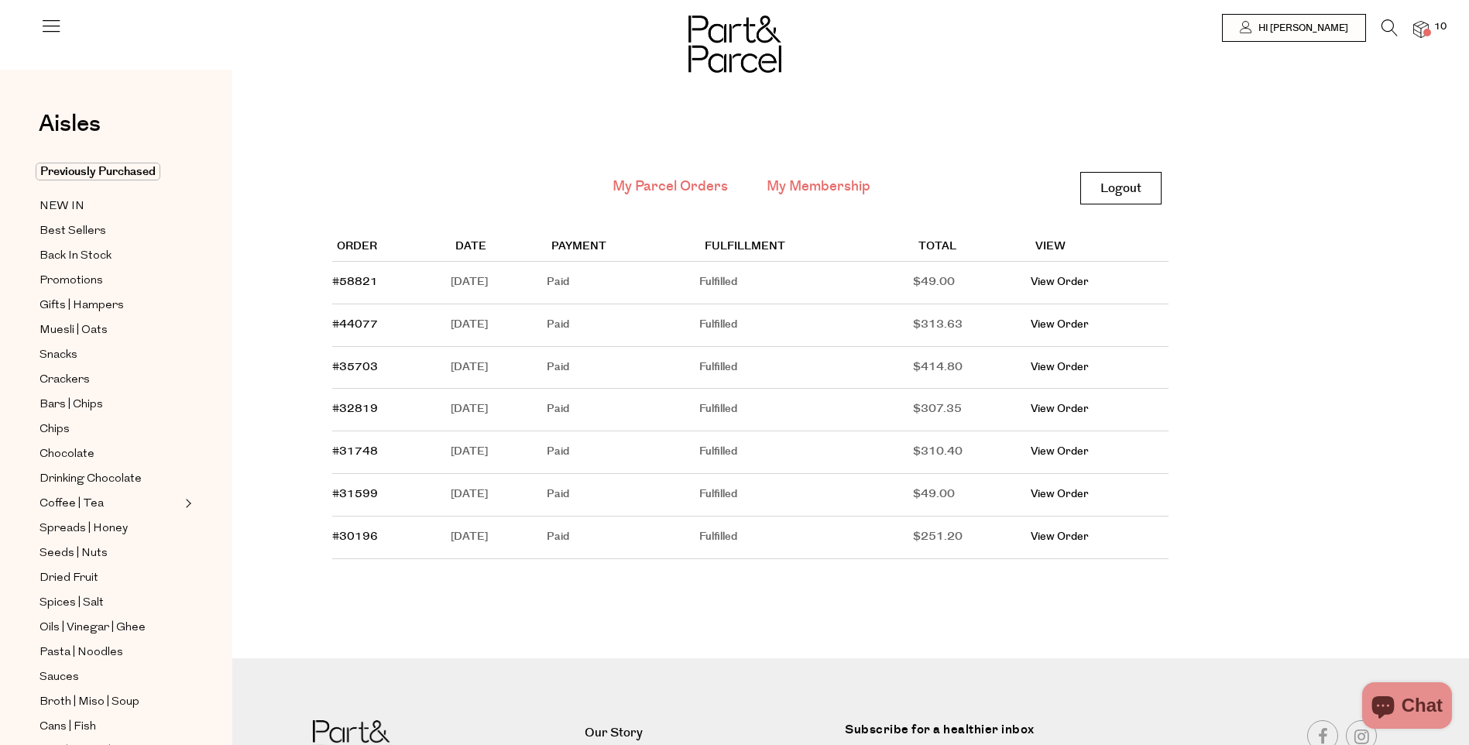
click at [824, 184] on link "My Membership" at bounding box center [819, 187] width 104 height 20
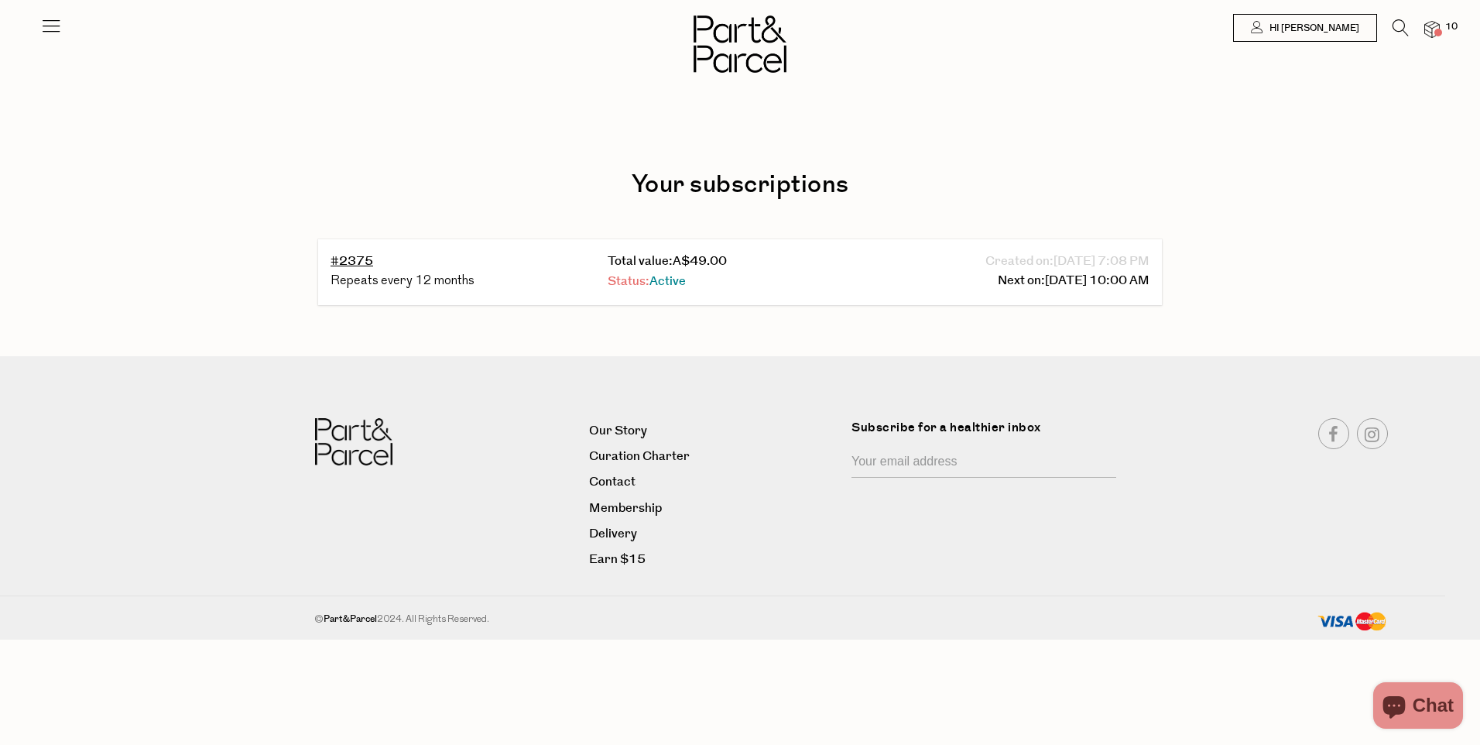
click at [633, 280] on link "Status: Active" at bounding box center [647, 282] width 78 height 18
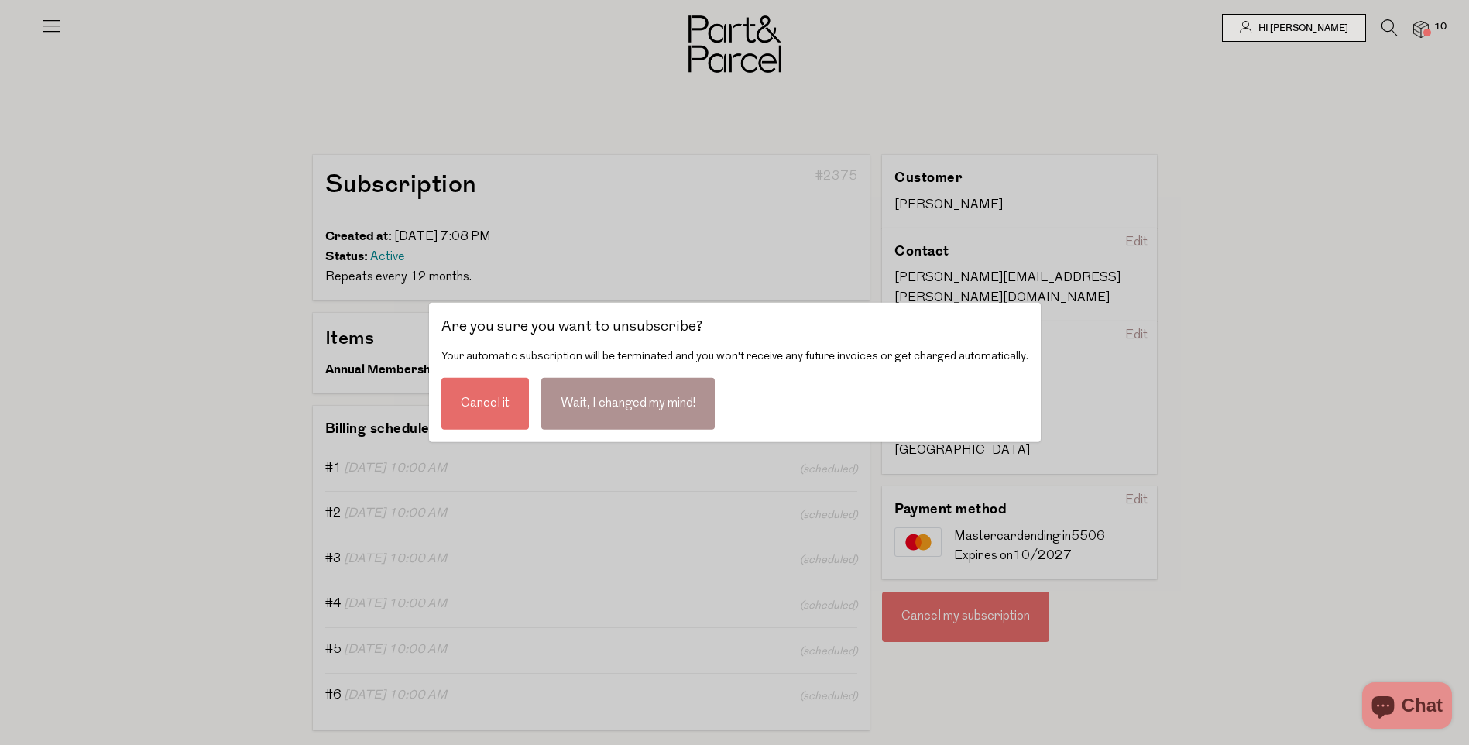
click at [479, 403] on div "Cancel it" at bounding box center [484, 404] width 87 height 52
